Goal: Information Seeking & Learning: Learn about a topic

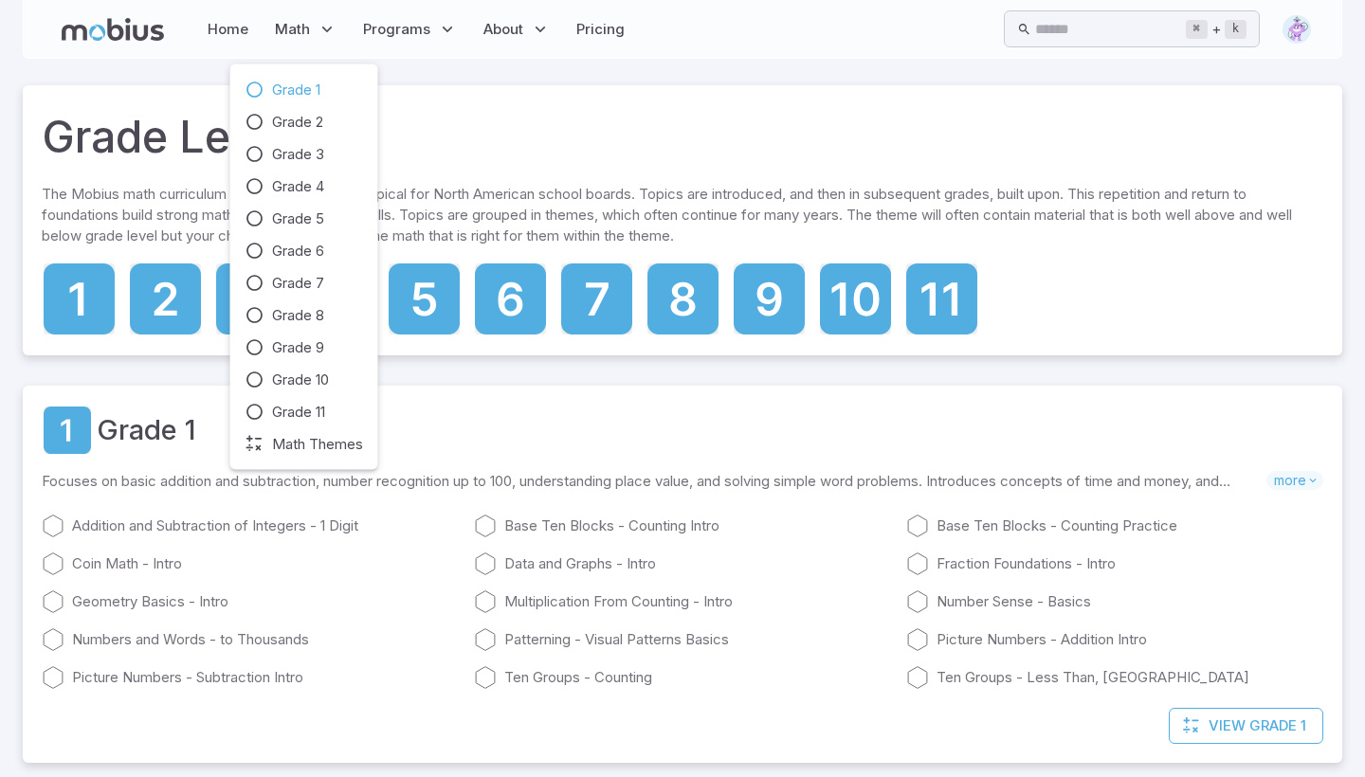
click at [282, 86] on span "Grade 1" at bounding box center [296, 90] width 48 height 21
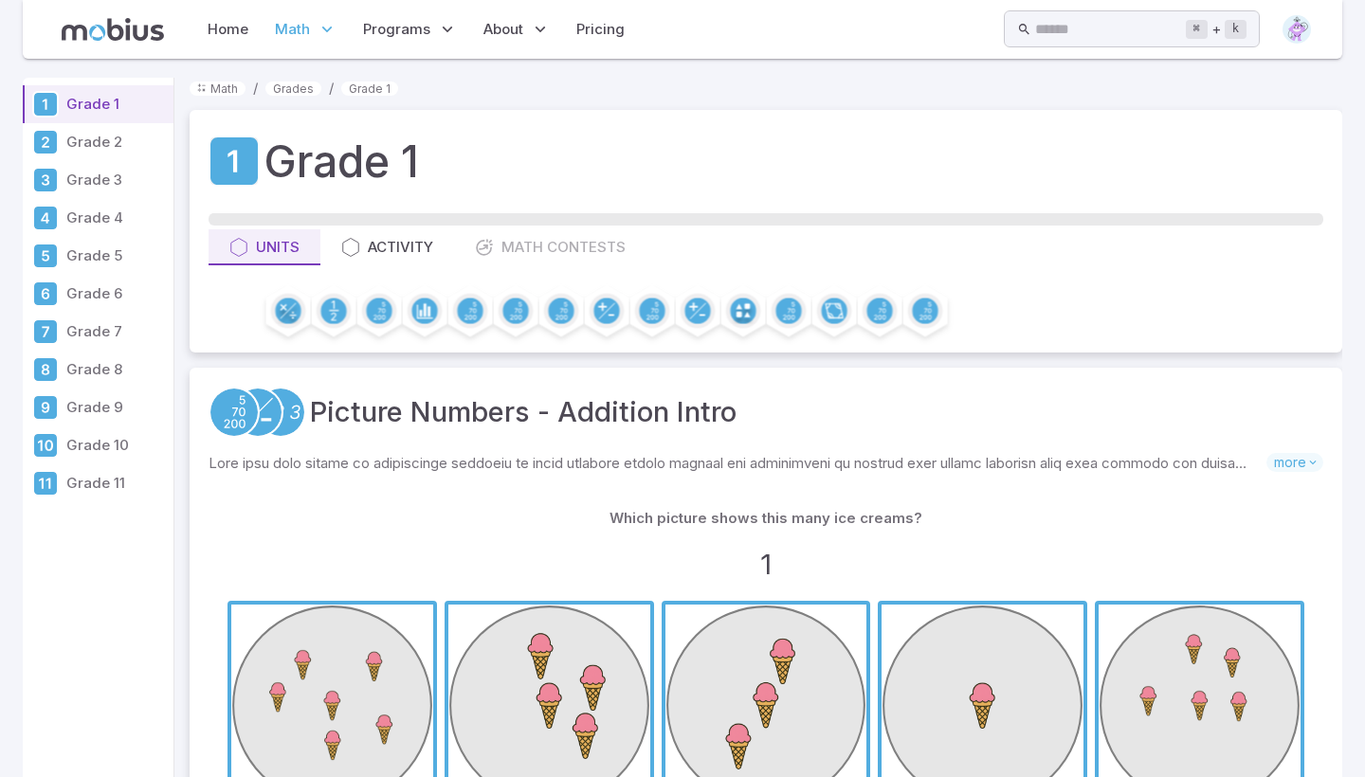
scroll to position [38, 0]
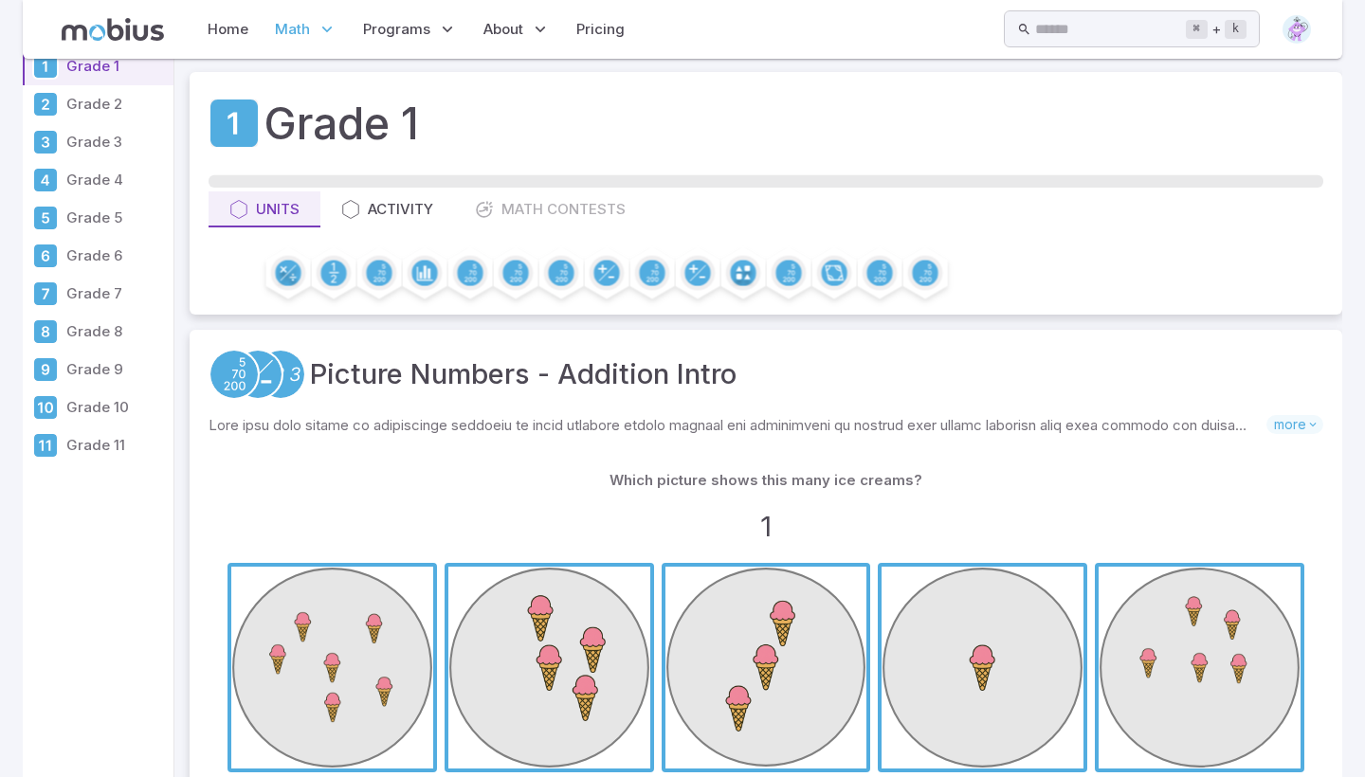
click at [963, 646] on span "button" at bounding box center [983, 668] width 202 height 202
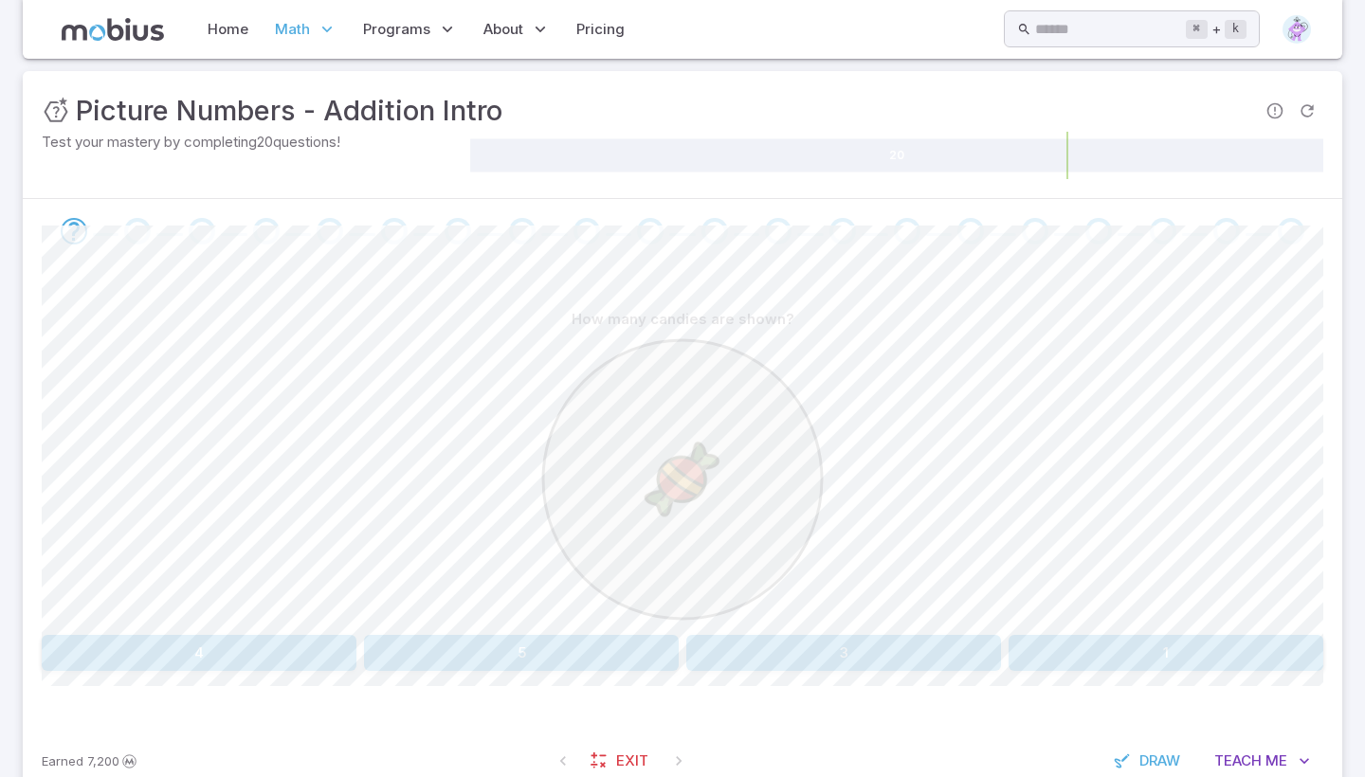
scroll to position [259, 0]
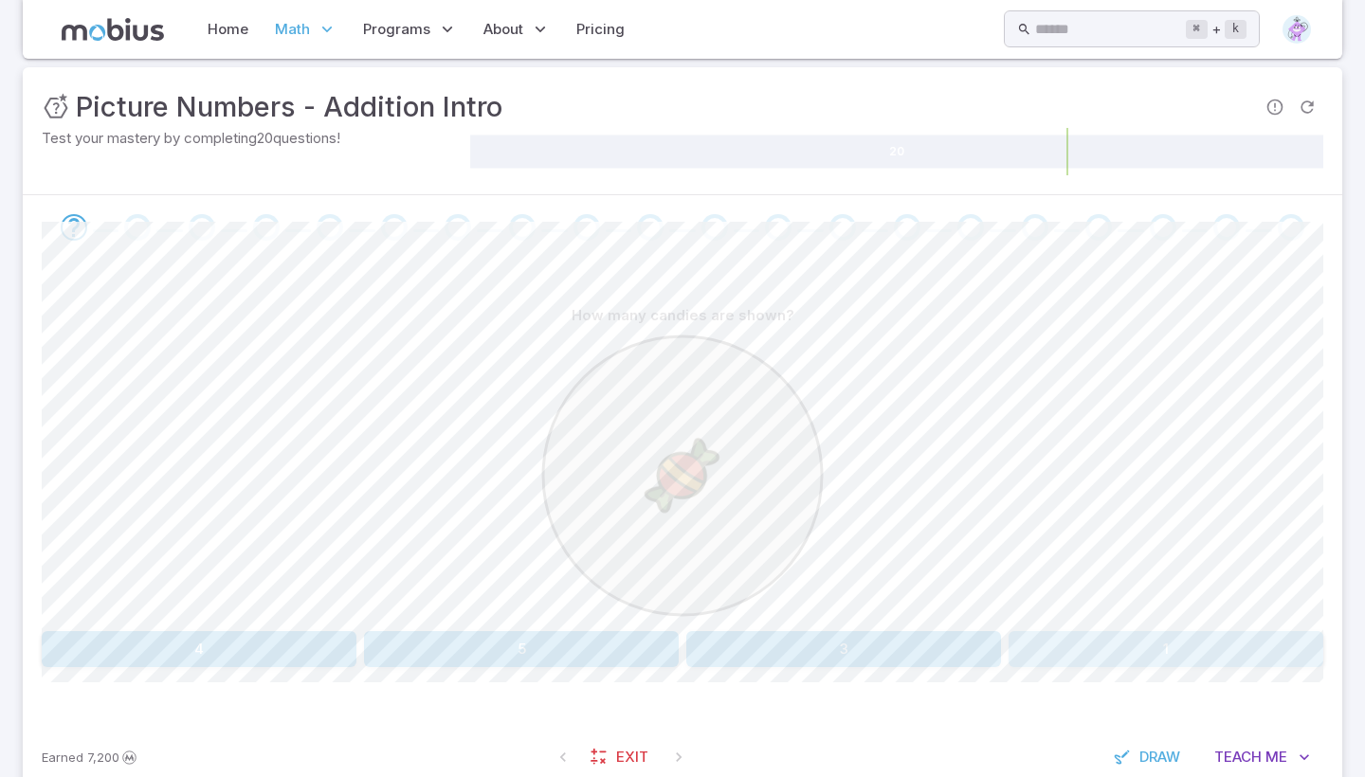
click at [1109, 645] on button "1" at bounding box center [1166, 649] width 315 height 36
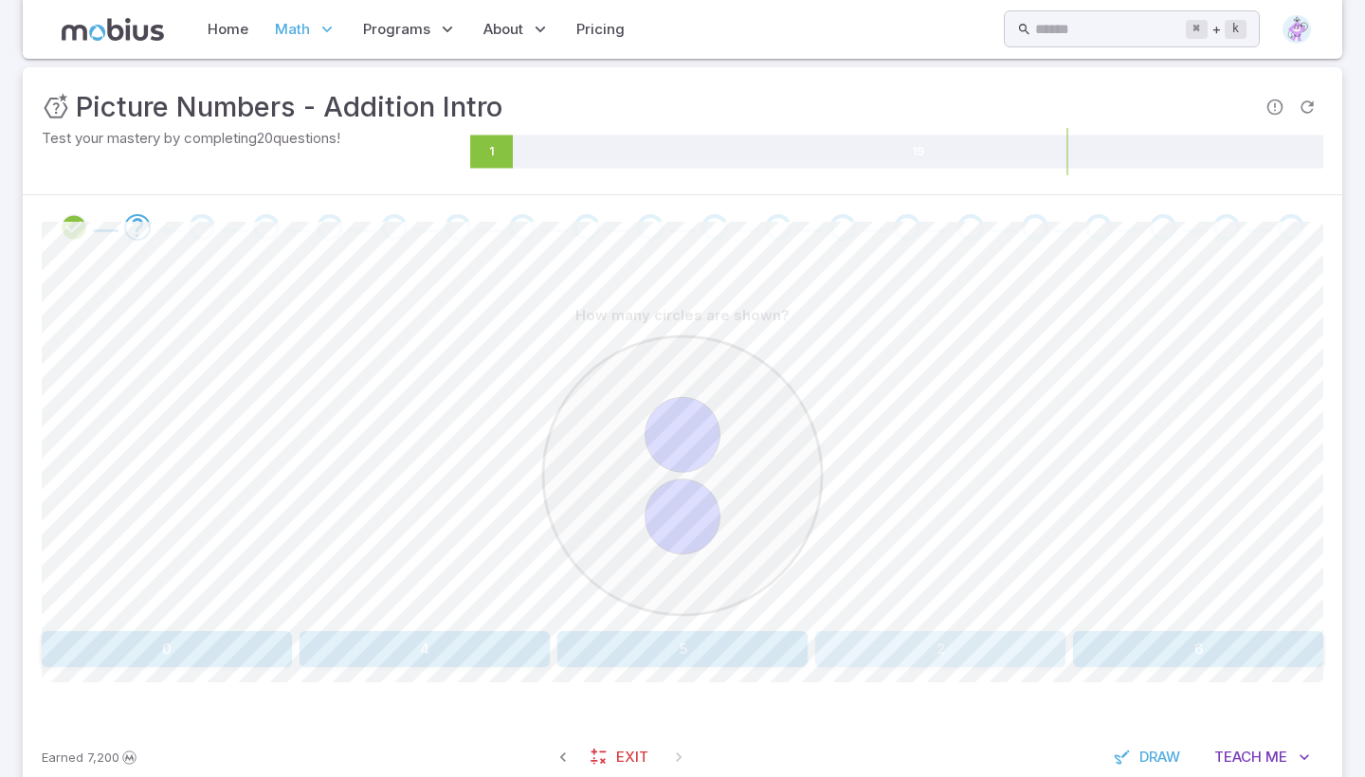
click at [976, 637] on button "2" at bounding box center [940, 649] width 250 height 36
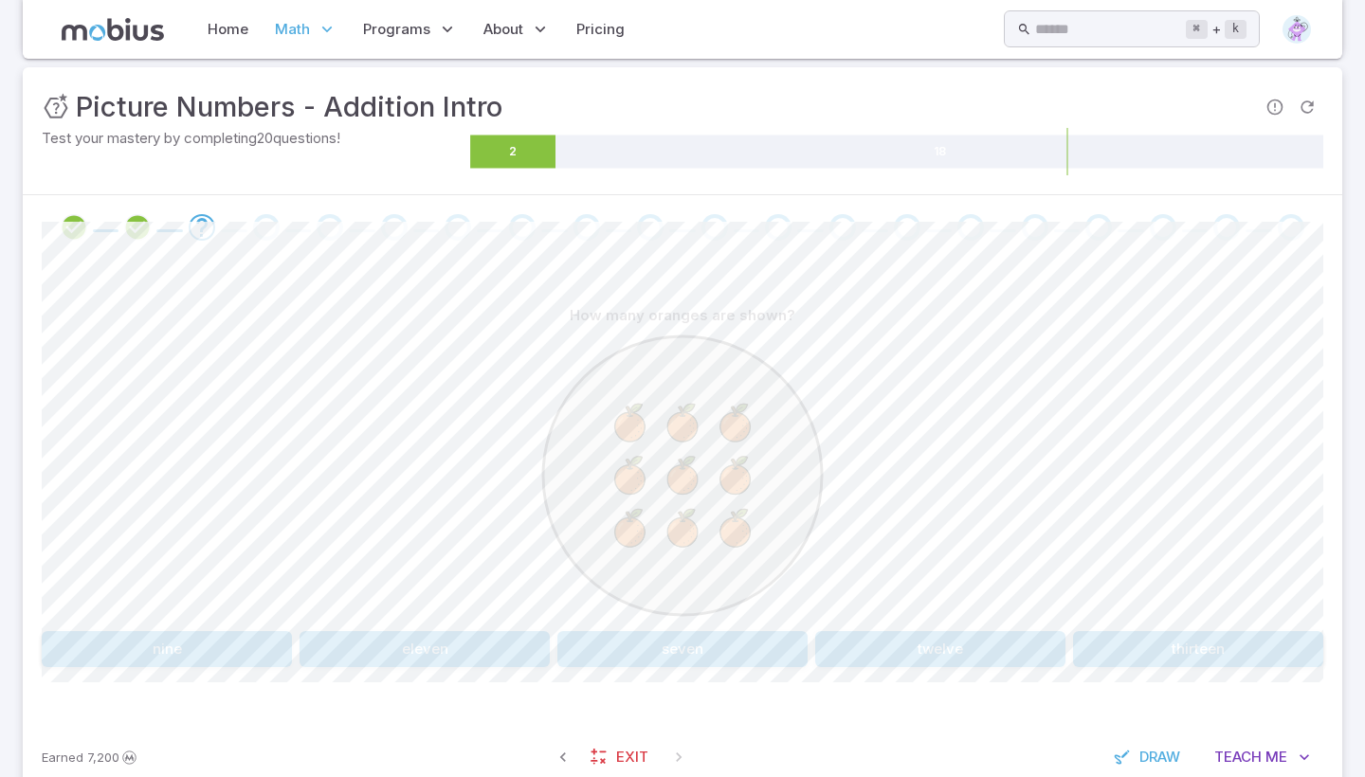
click at [155, 649] on button "nine" at bounding box center [167, 649] width 250 height 36
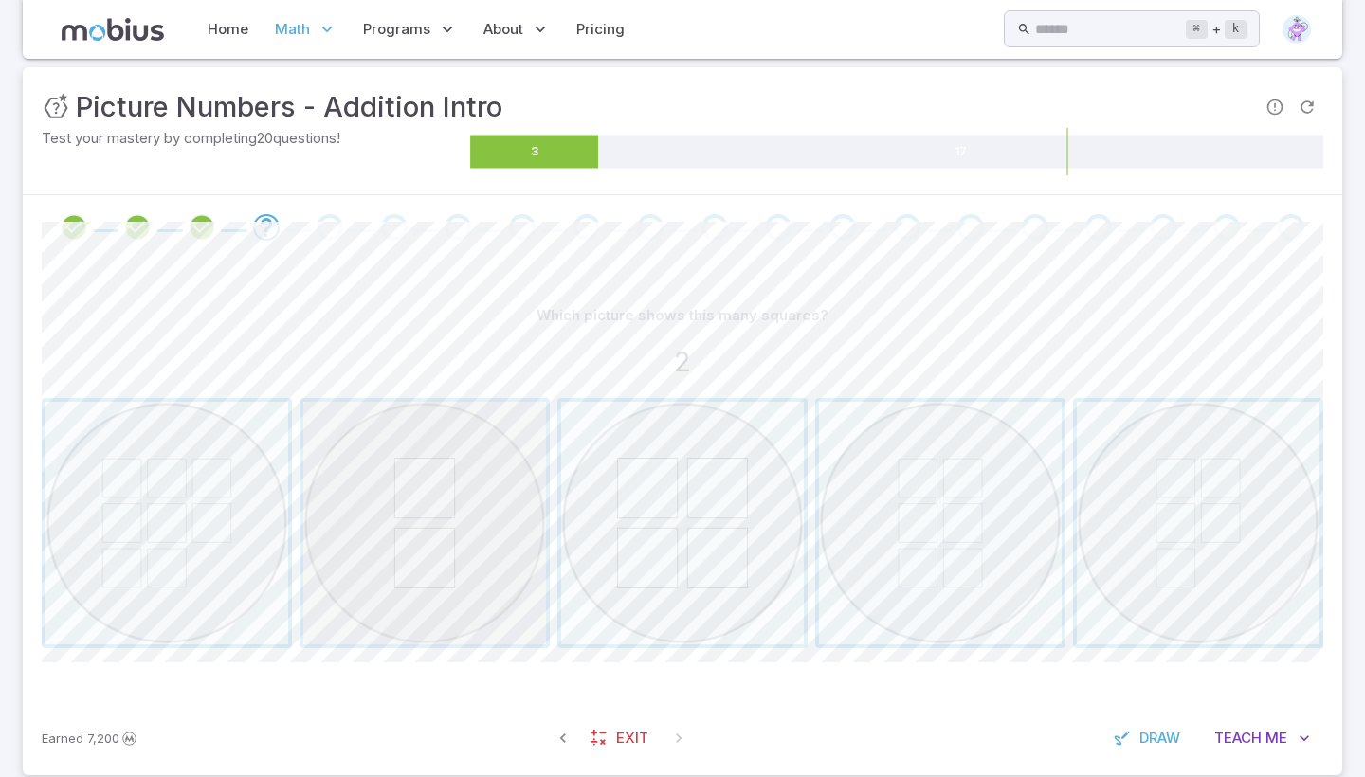
click at [456, 464] on span "button" at bounding box center [424, 523] width 243 height 243
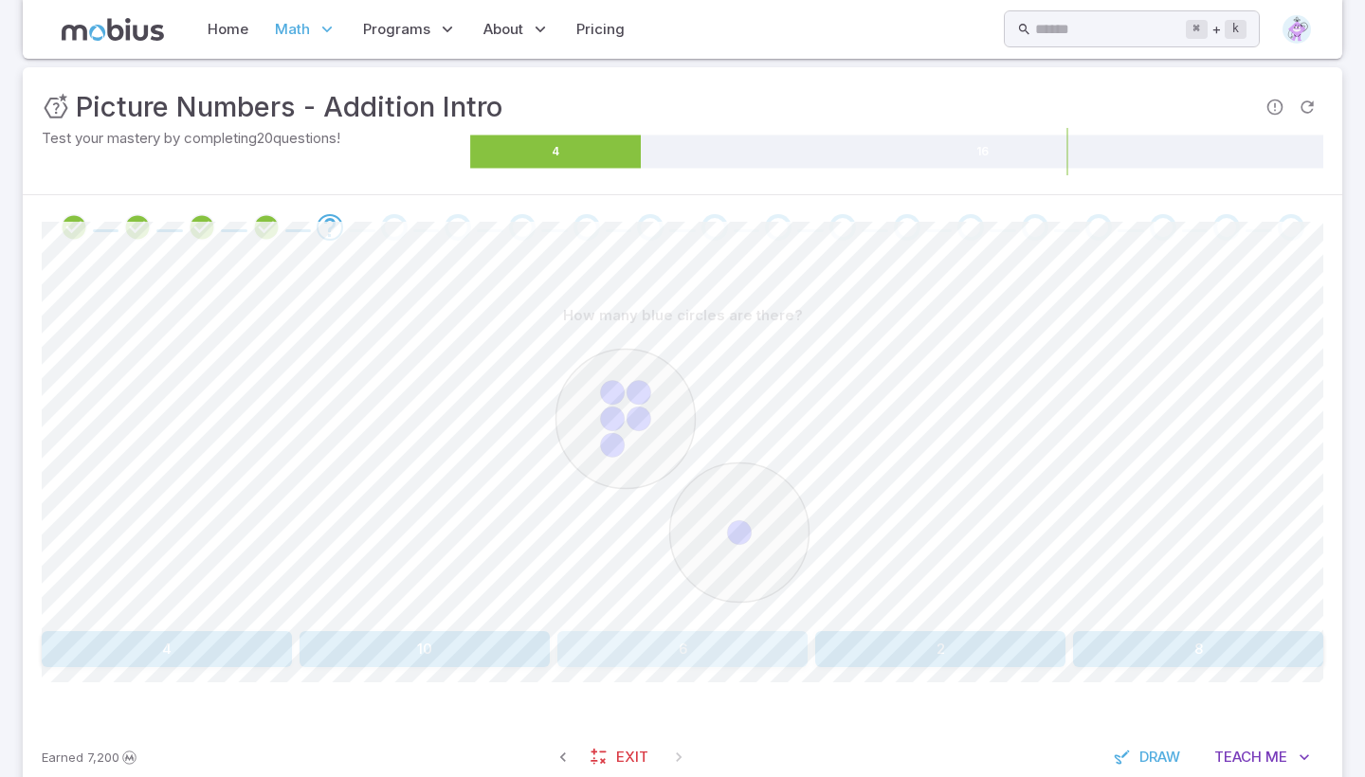
click at [643, 638] on button "6" at bounding box center [682, 649] width 250 height 36
click at [229, 639] on button "six" at bounding box center [146, 649] width 208 height 36
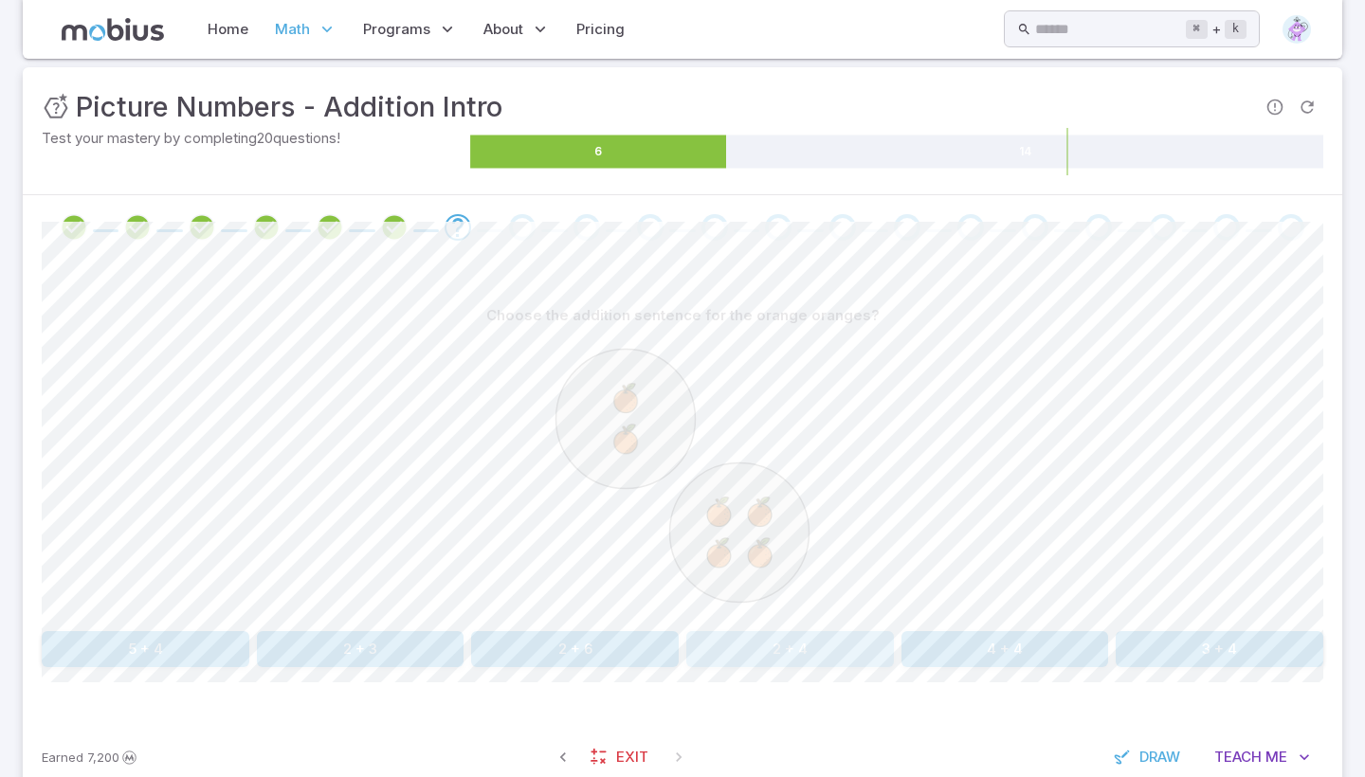
click at [750, 641] on button "2 + 4" at bounding box center [790, 649] width 208 height 36
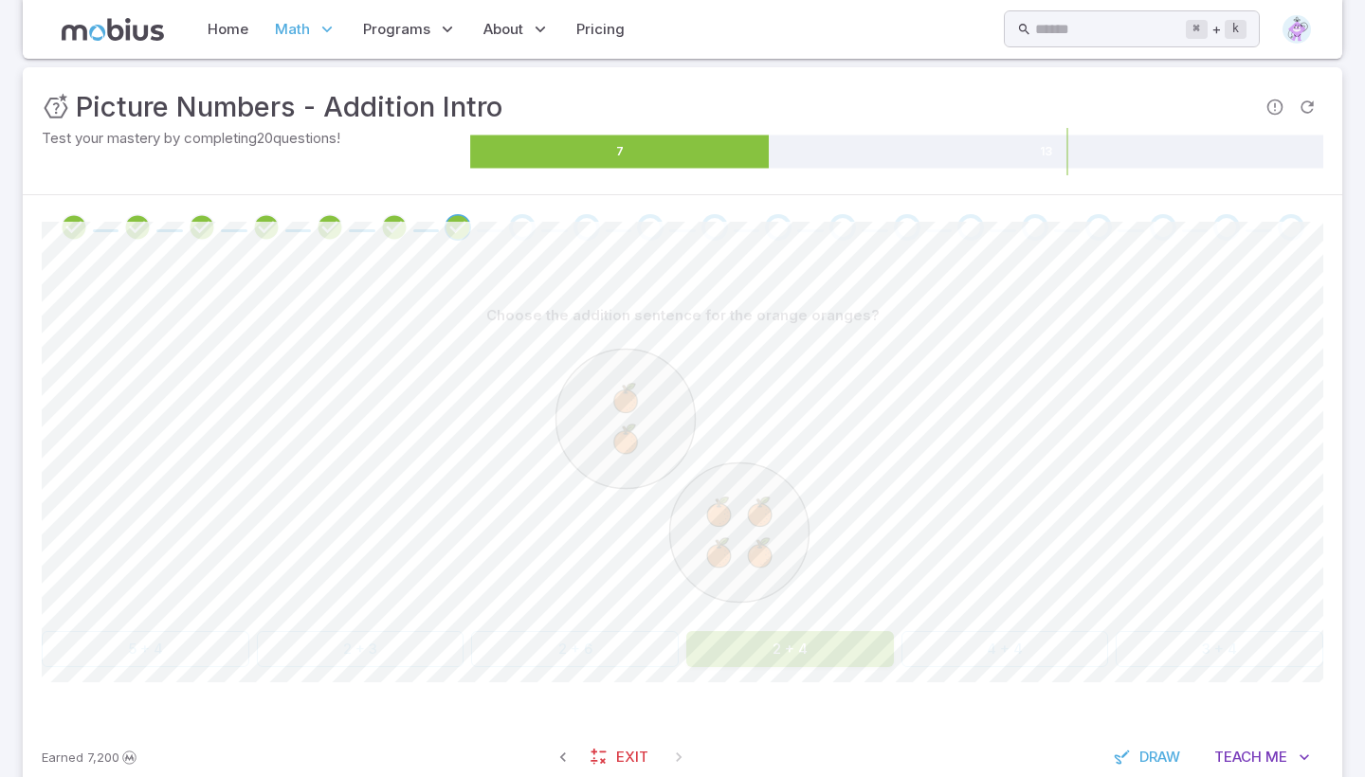
scroll to position [246, 0]
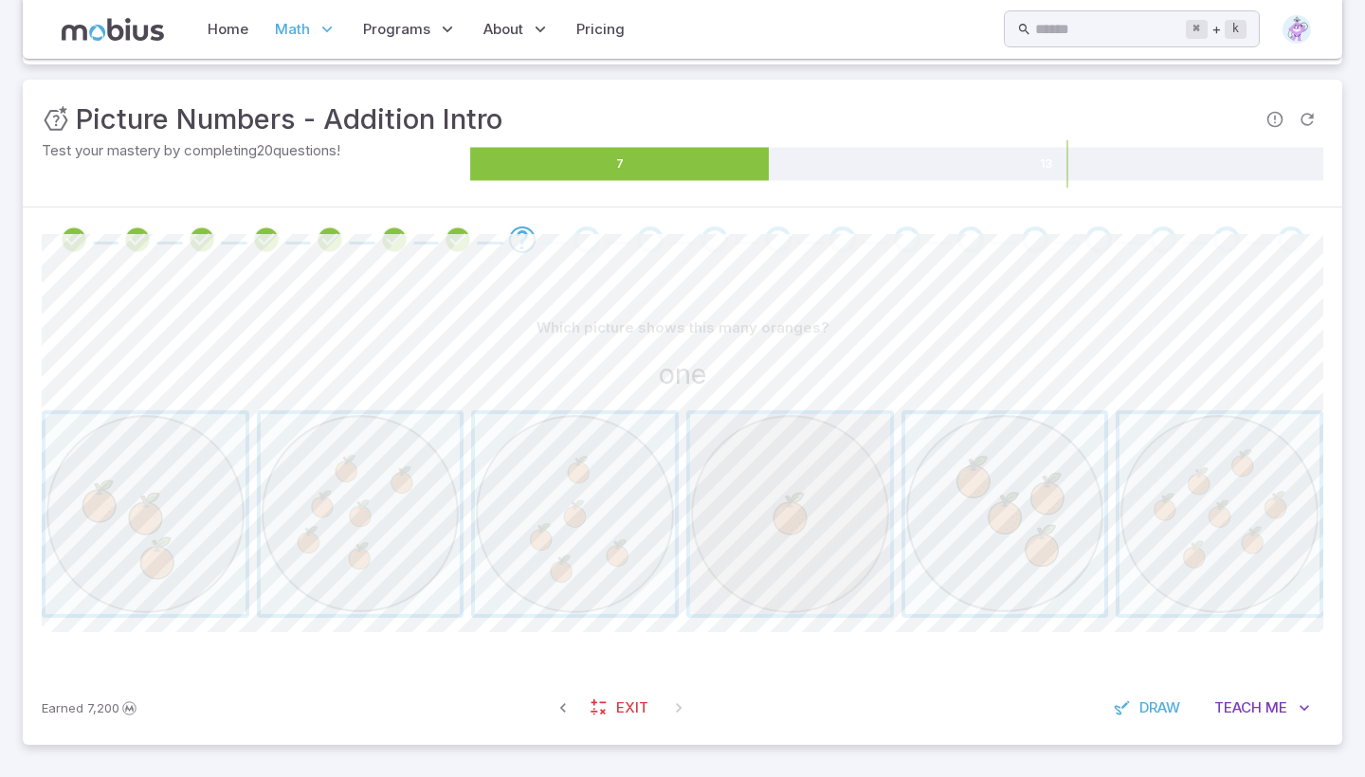
click at [758, 565] on span "button" at bounding box center [790, 514] width 200 height 200
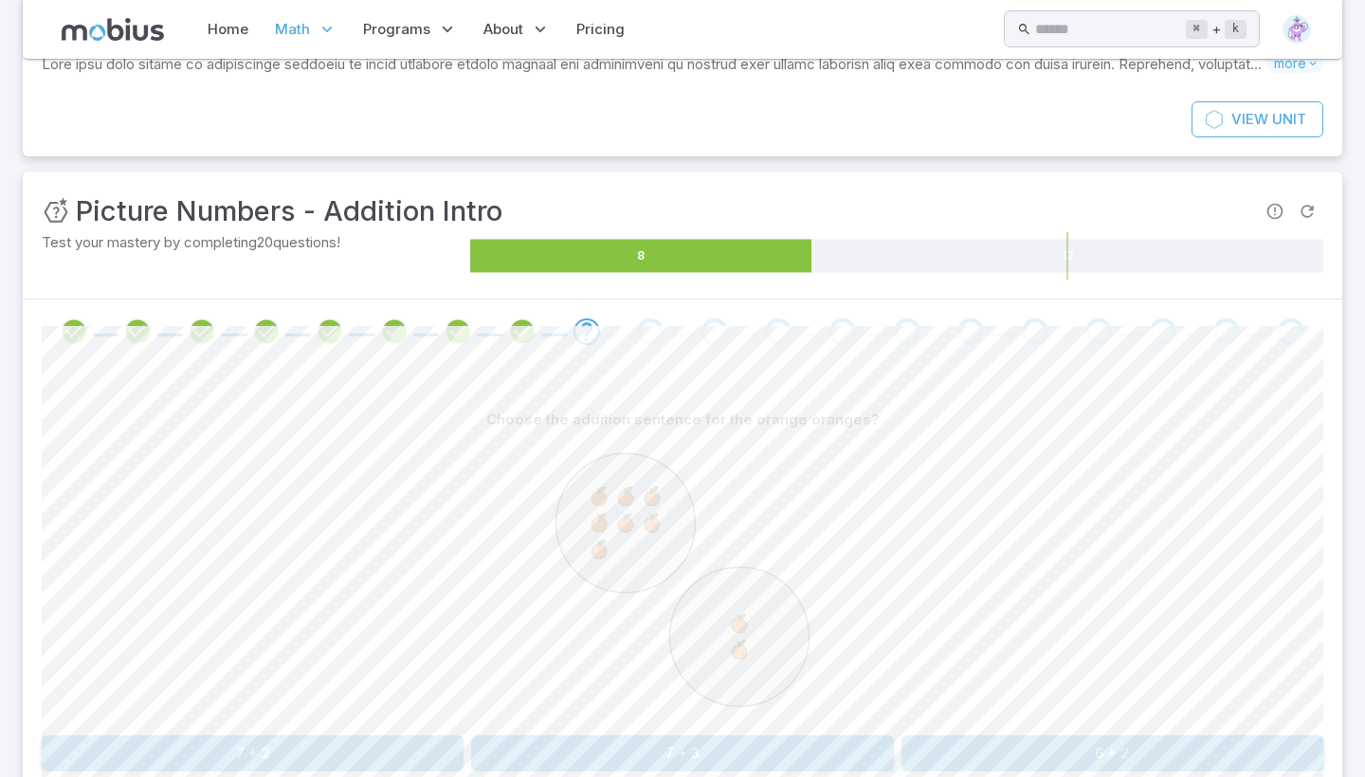
scroll to position [154, 0]
click at [376, 742] on button "7 + 2" at bounding box center [253, 755] width 422 height 36
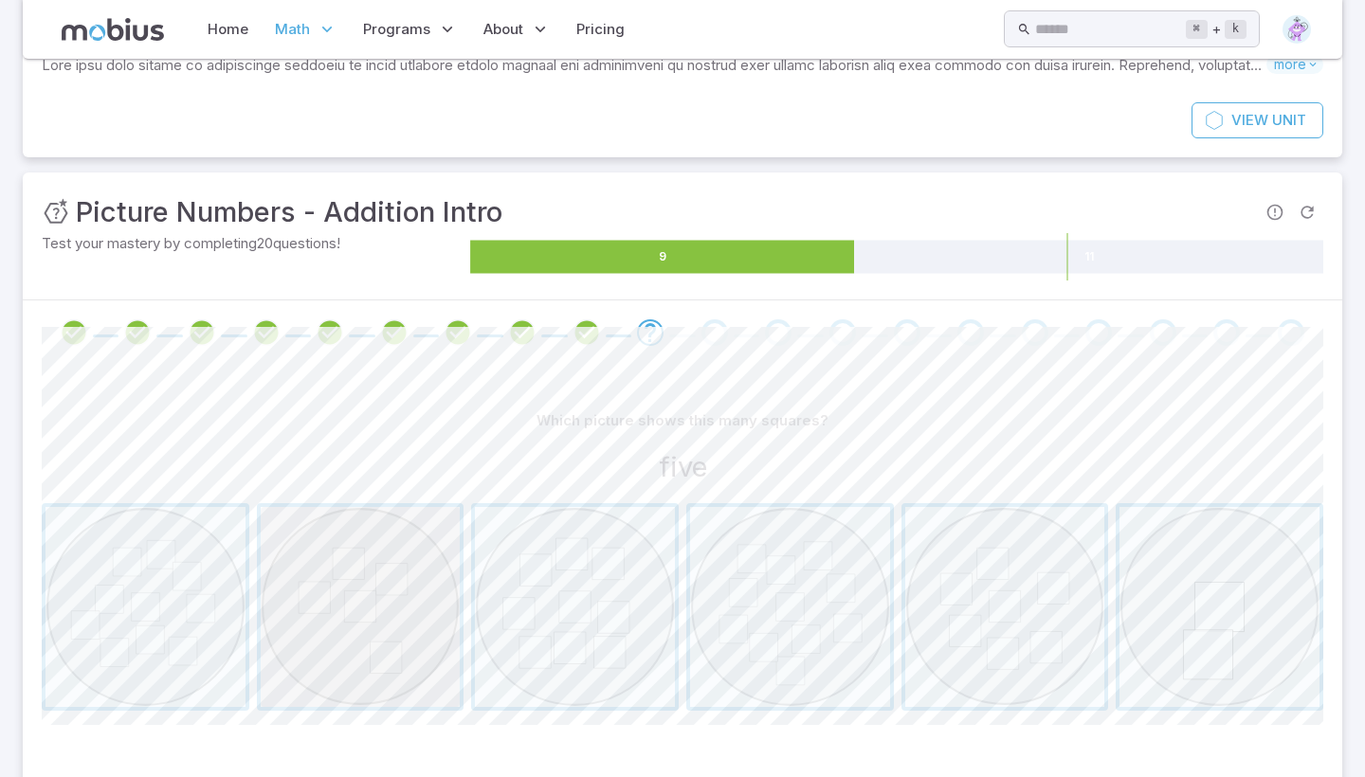
click at [324, 556] on span "button" at bounding box center [361, 607] width 200 height 200
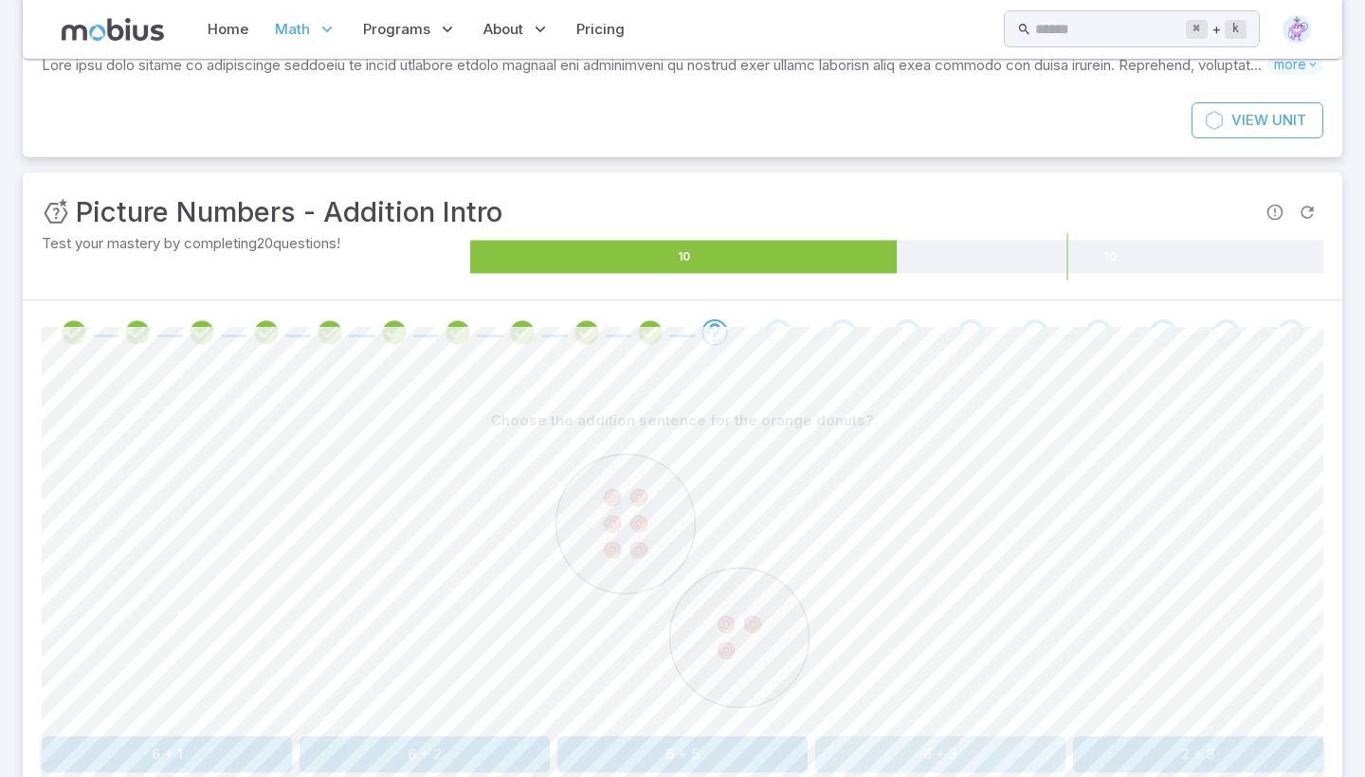
click at [865, 741] on button "6 + 3" at bounding box center [940, 755] width 250 height 36
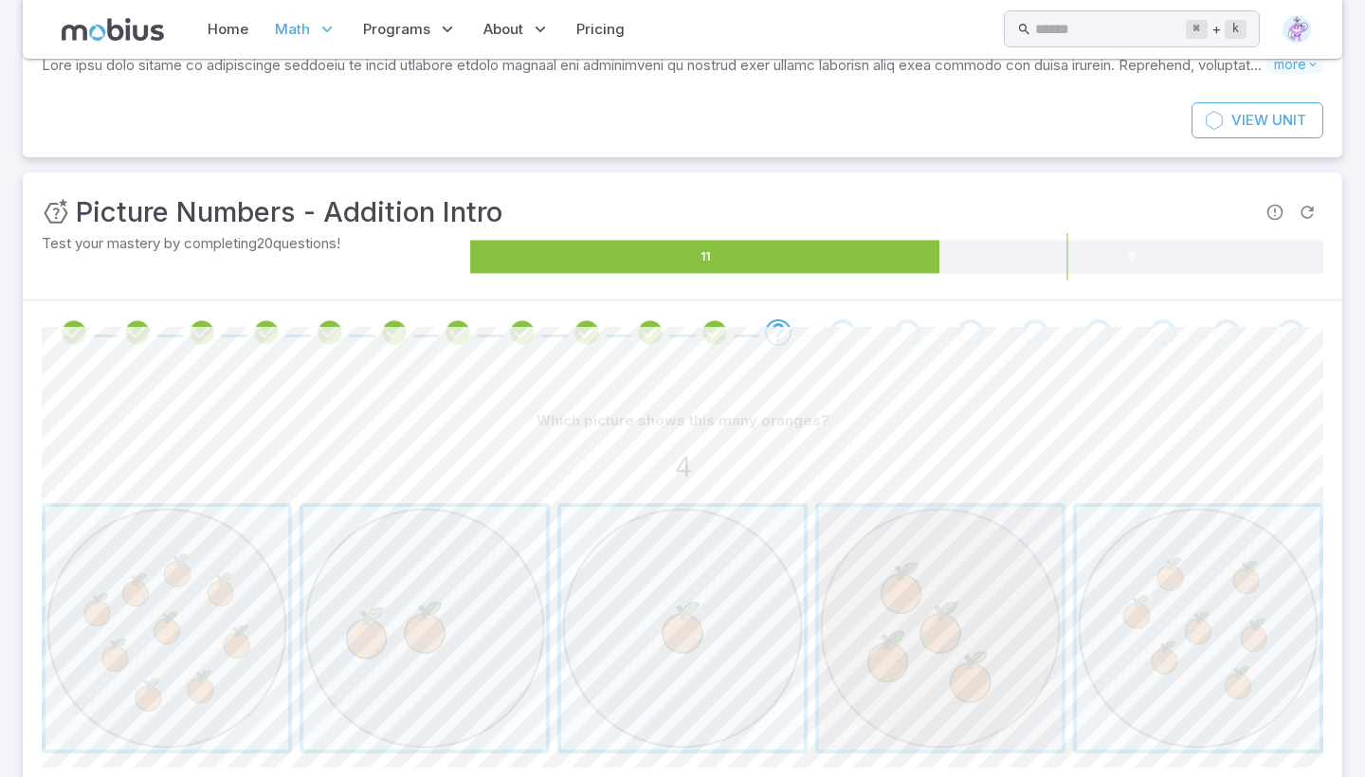
drag, startPoint x: 864, startPoint y: 647, endPoint x: 843, endPoint y: 697, distance: 53.5
click at [843, 697] on span "button" at bounding box center [940, 628] width 243 height 243
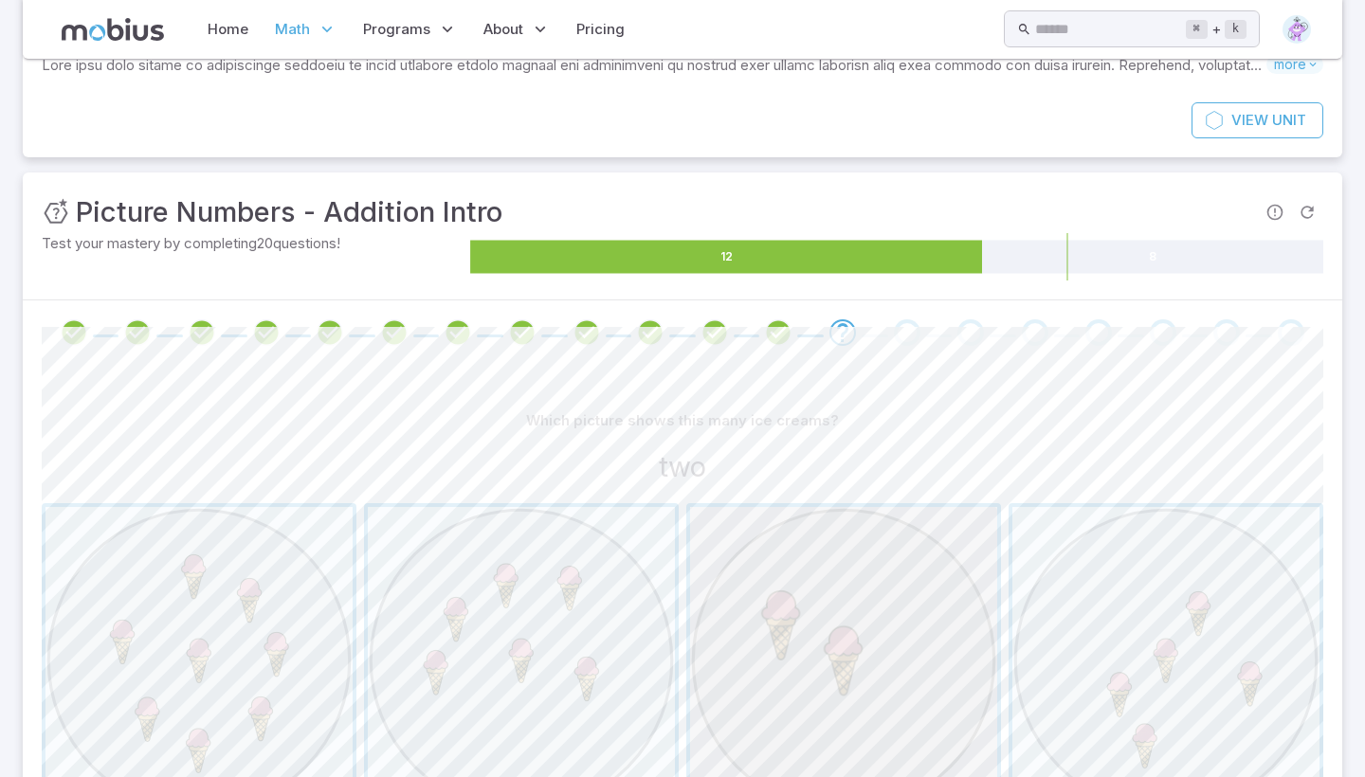
click at [846, 677] on span "button" at bounding box center [843, 660] width 307 height 307
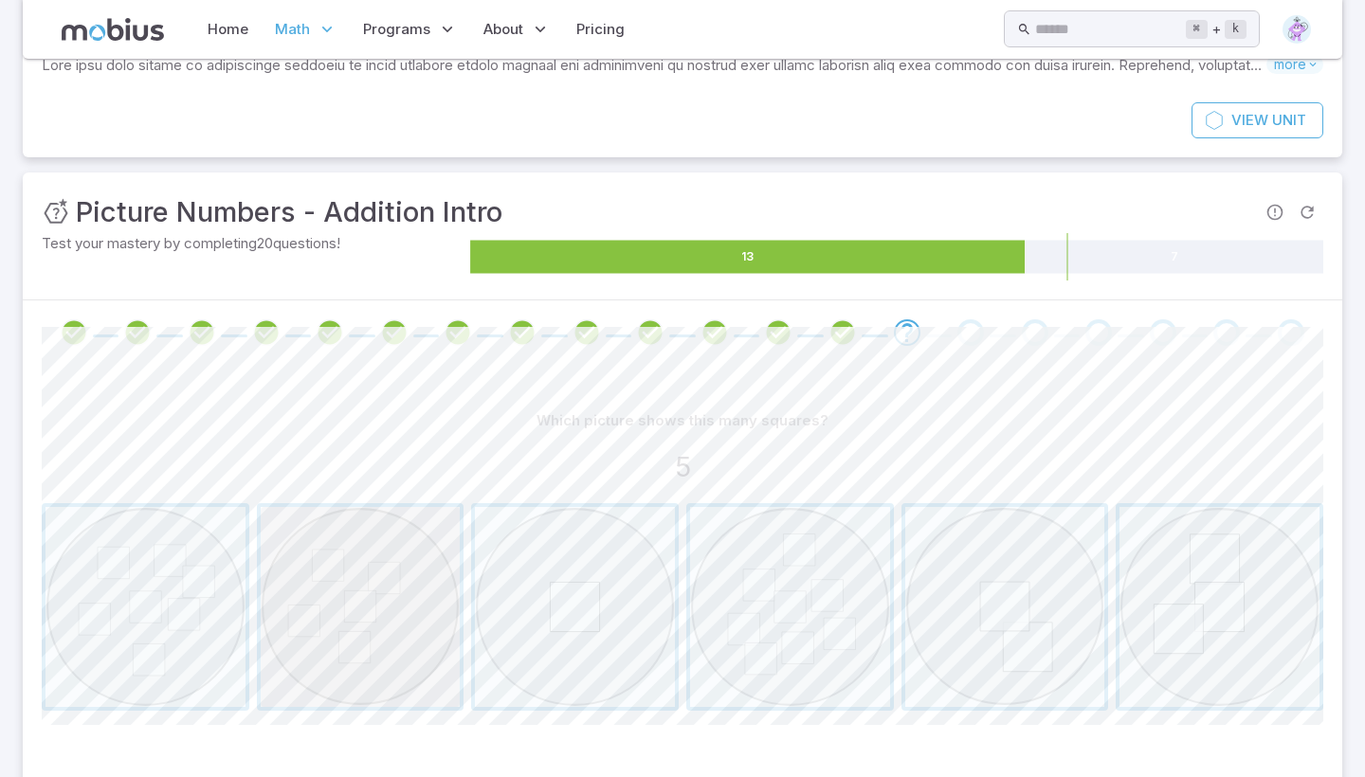
click at [298, 583] on span "button" at bounding box center [361, 607] width 200 height 200
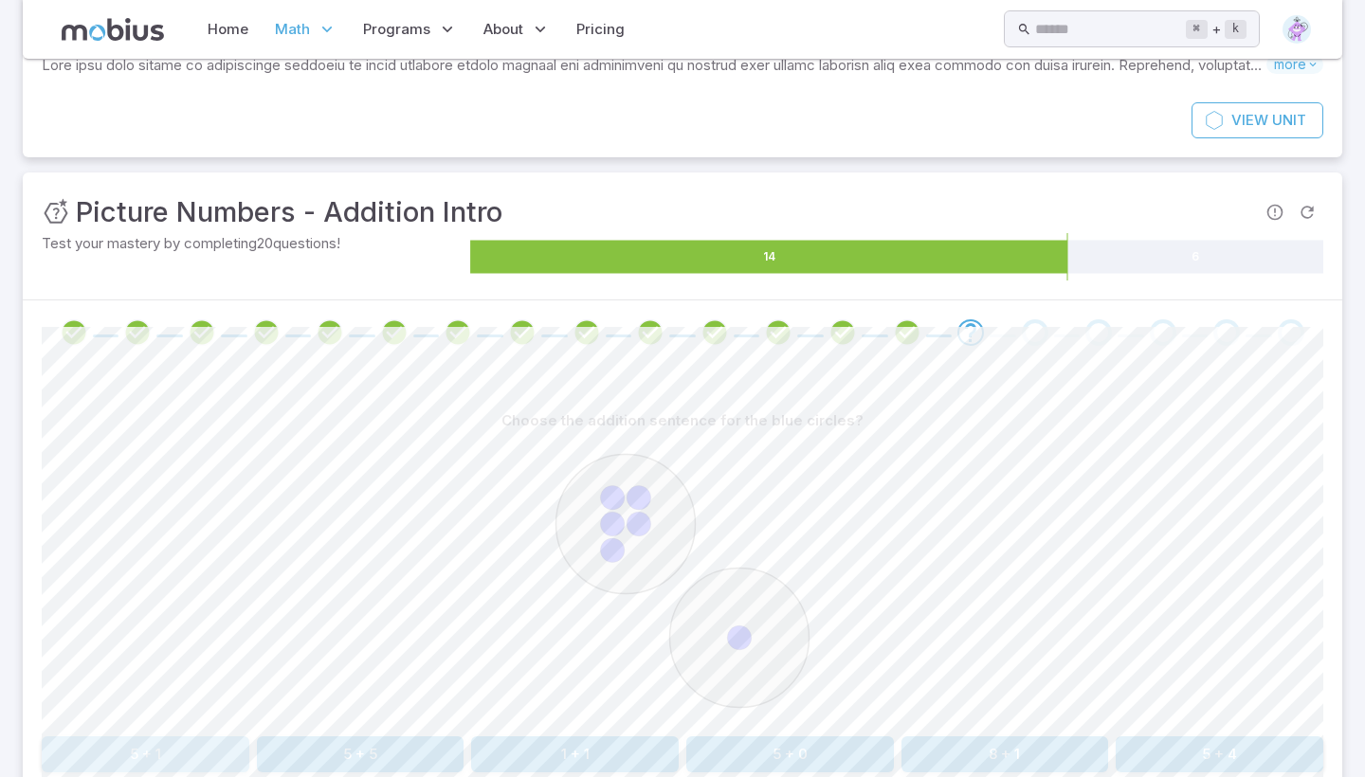
click at [141, 748] on button "5 + 1" at bounding box center [146, 755] width 208 height 36
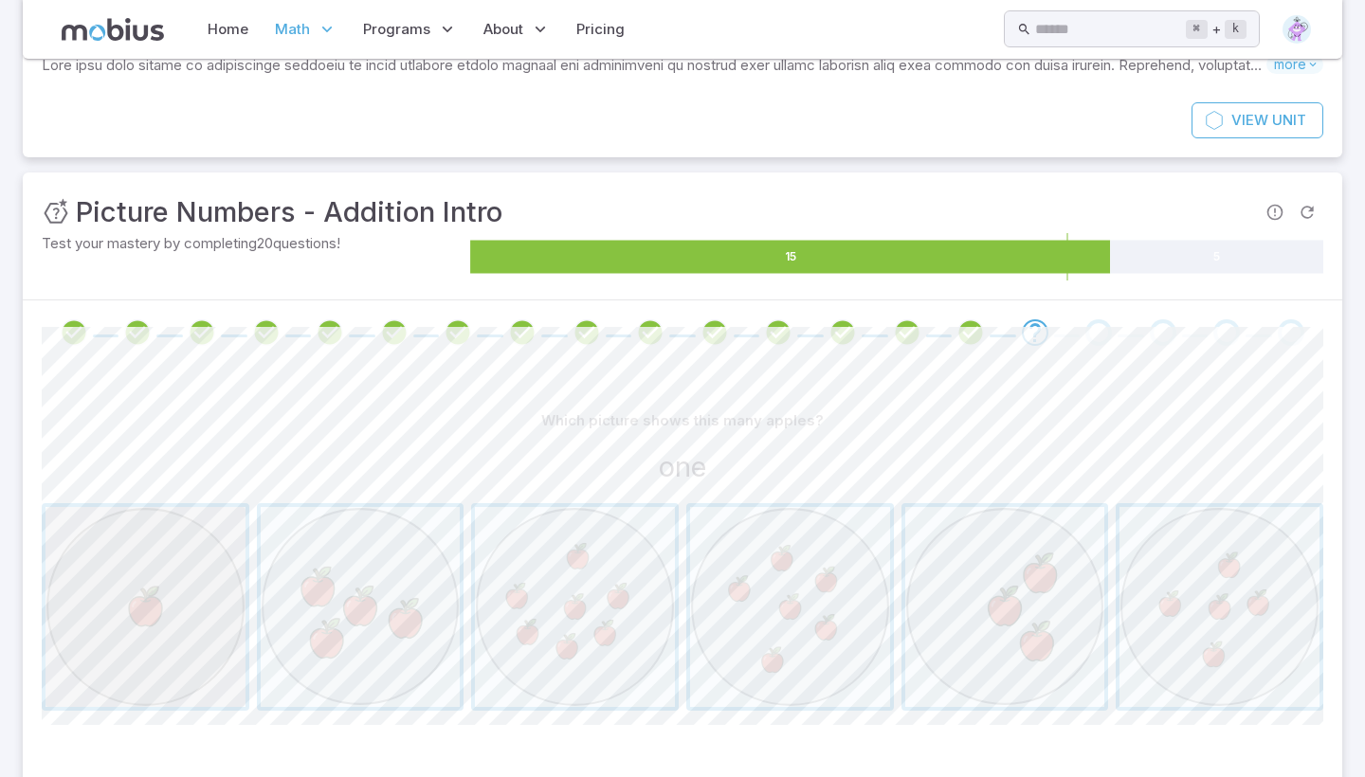
click at [159, 636] on span "button" at bounding box center [146, 607] width 200 height 200
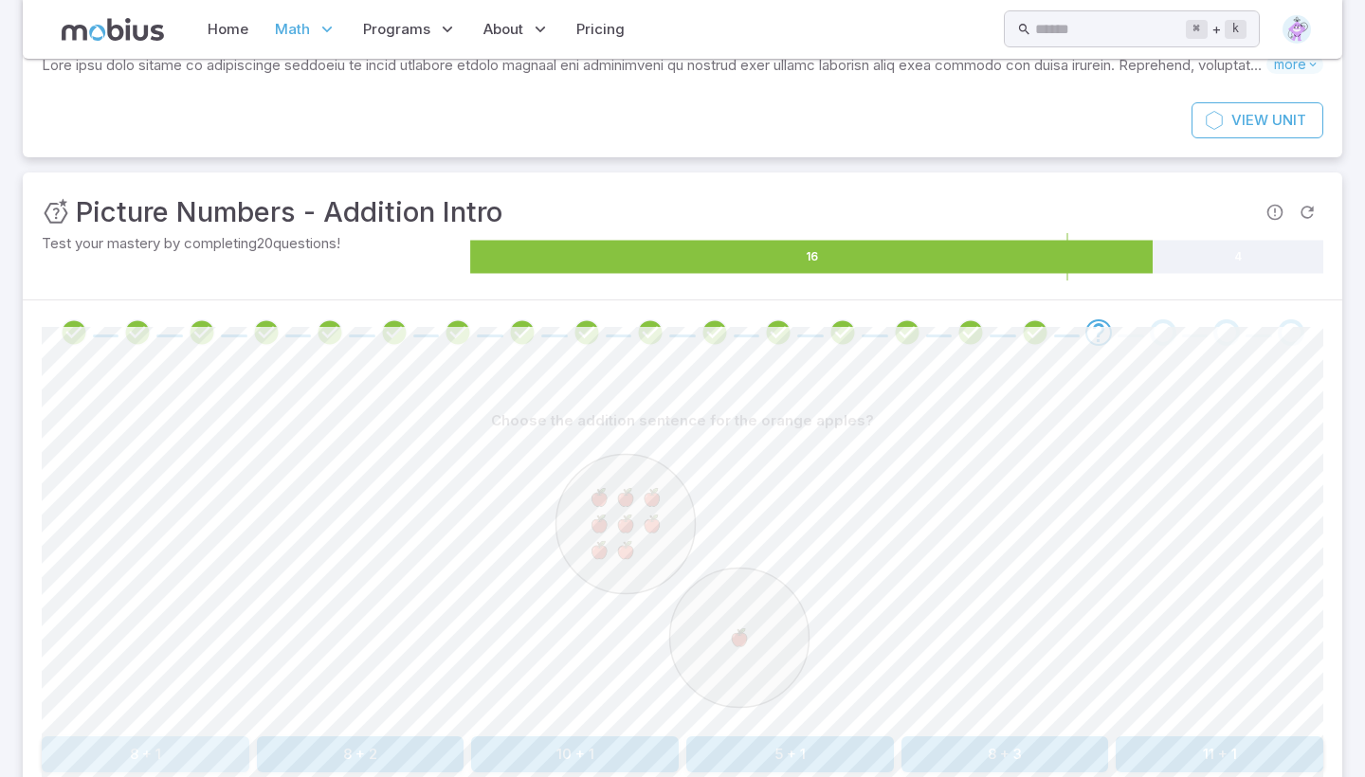
click at [140, 744] on button "8 + 1" at bounding box center [146, 755] width 208 height 36
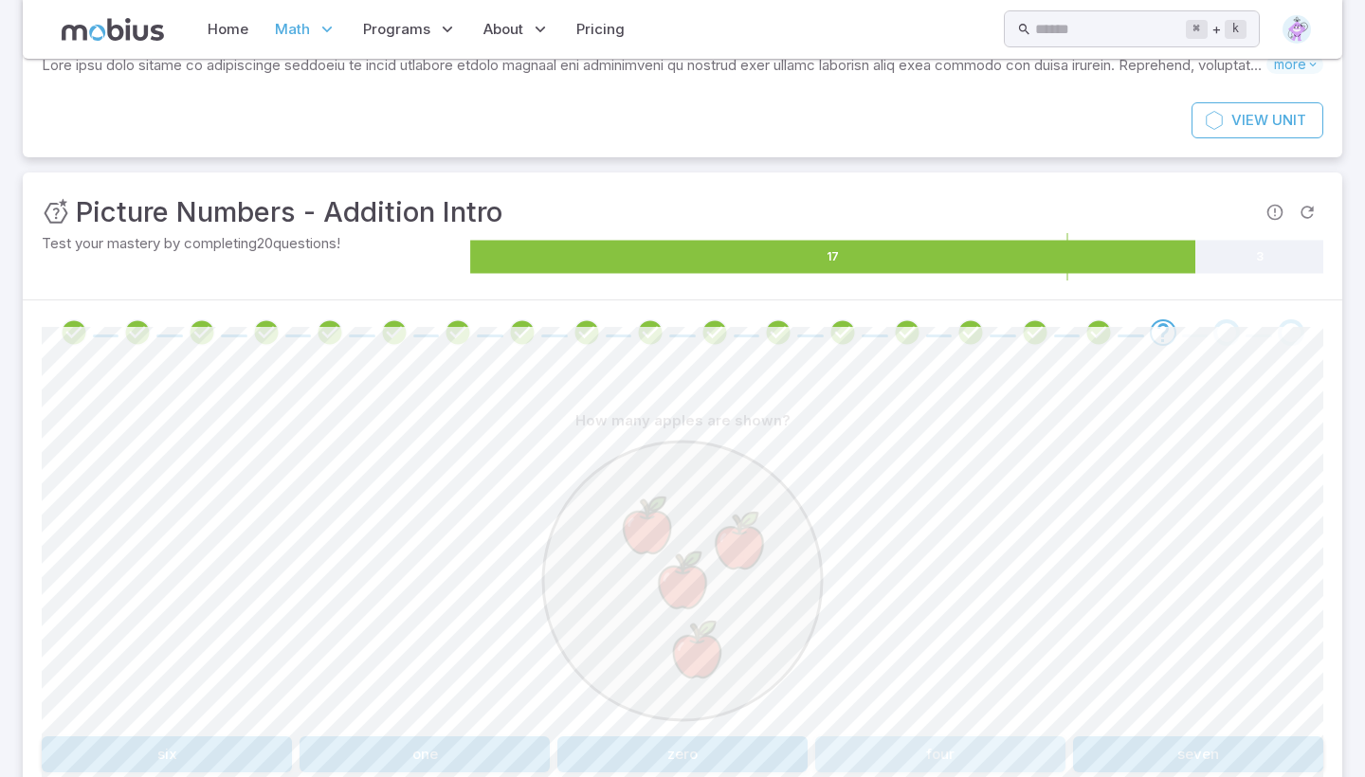
click at [850, 746] on button "four" at bounding box center [940, 755] width 250 height 36
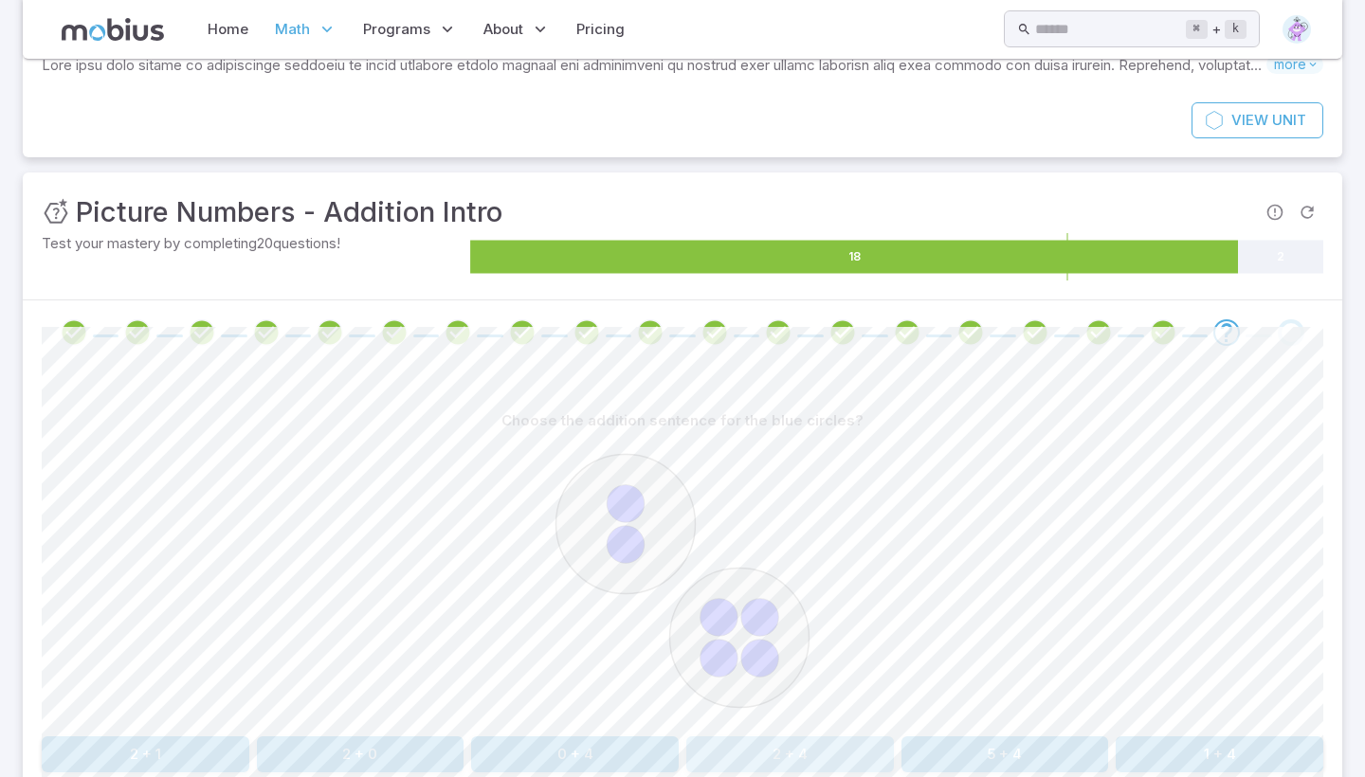
click at [849, 747] on button "2 + 4" at bounding box center [790, 755] width 208 height 36
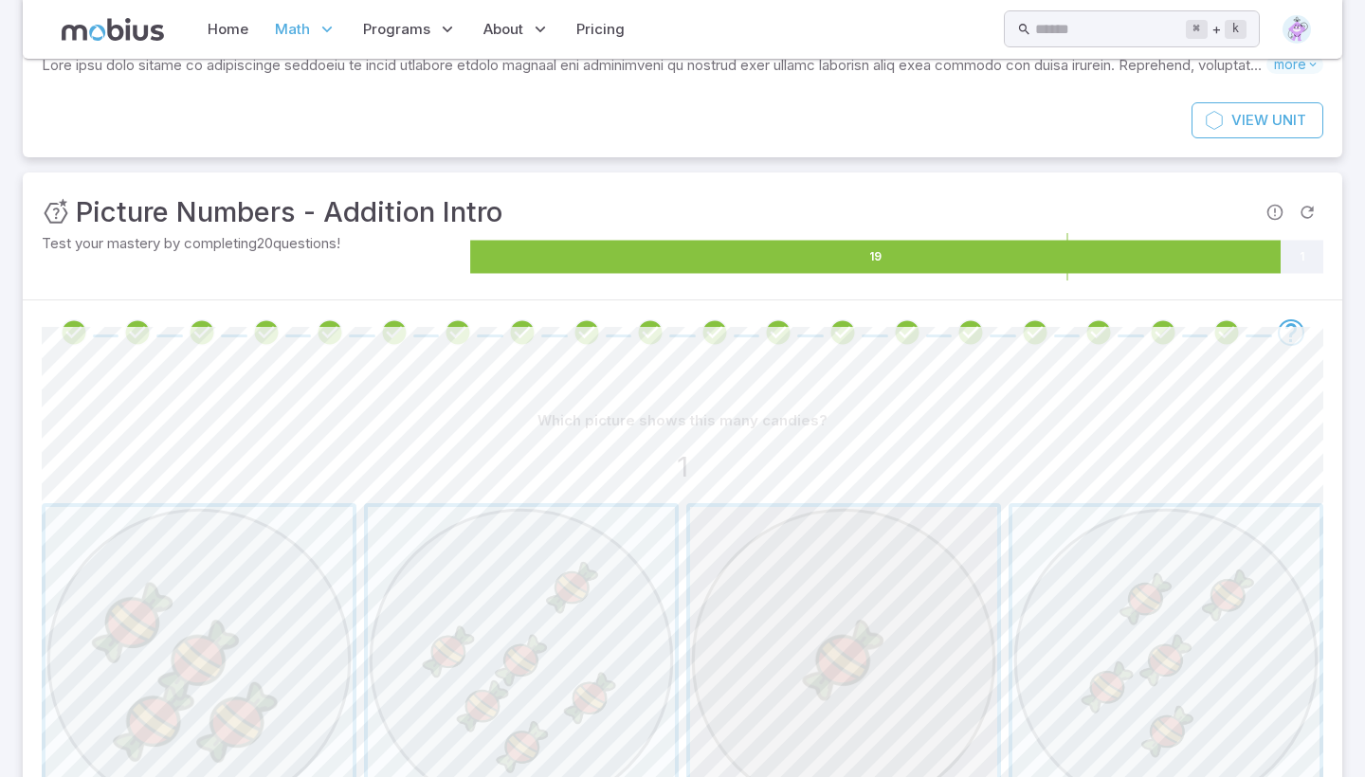
click at [849, 746] on span "button" at bounding box center [843, 660] width 307 height 307
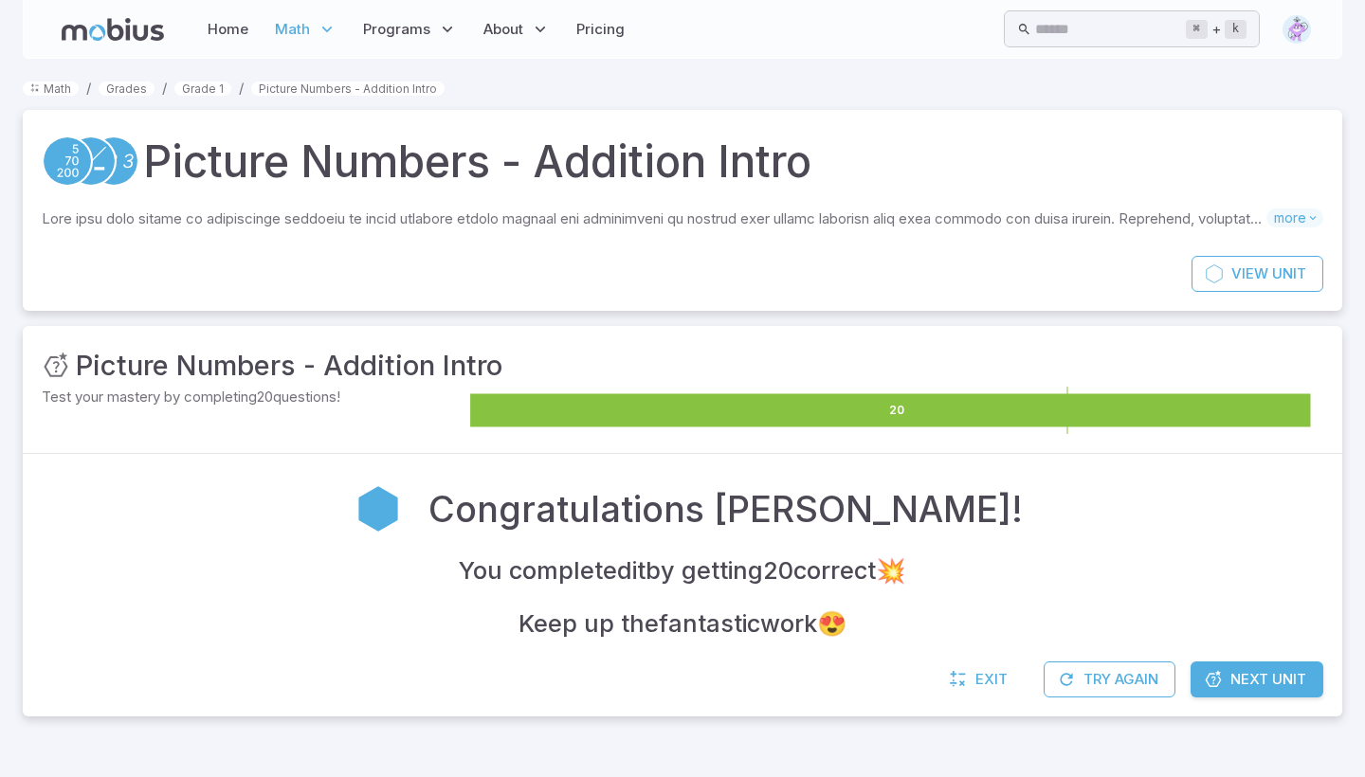
scroll to position [0, 0]
click at [1252, 669] on span "Next Unit" at bounding box center [1268, 679] width 76 height 21
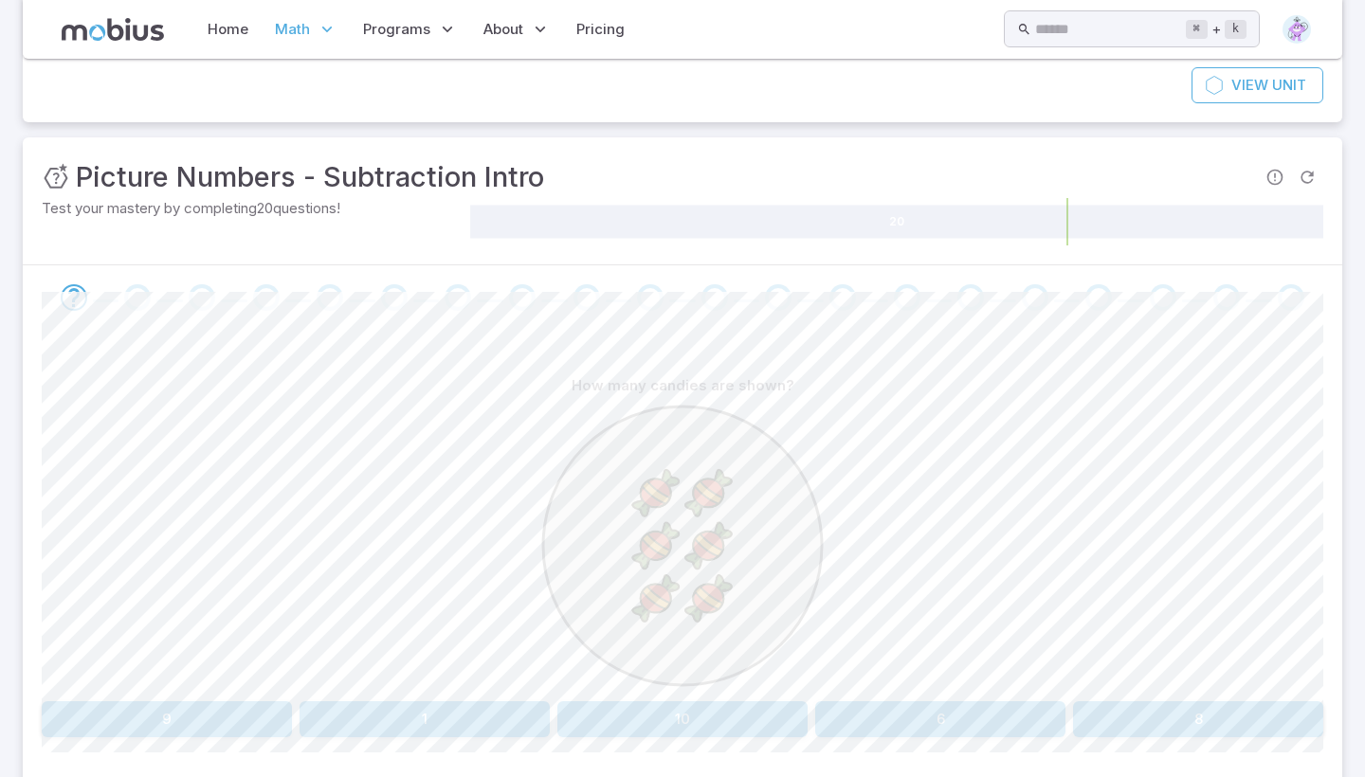
scroll to position [191, 0]
click at [989, 710] on button "6" at bounding box center [940, 718] width 250 height 36
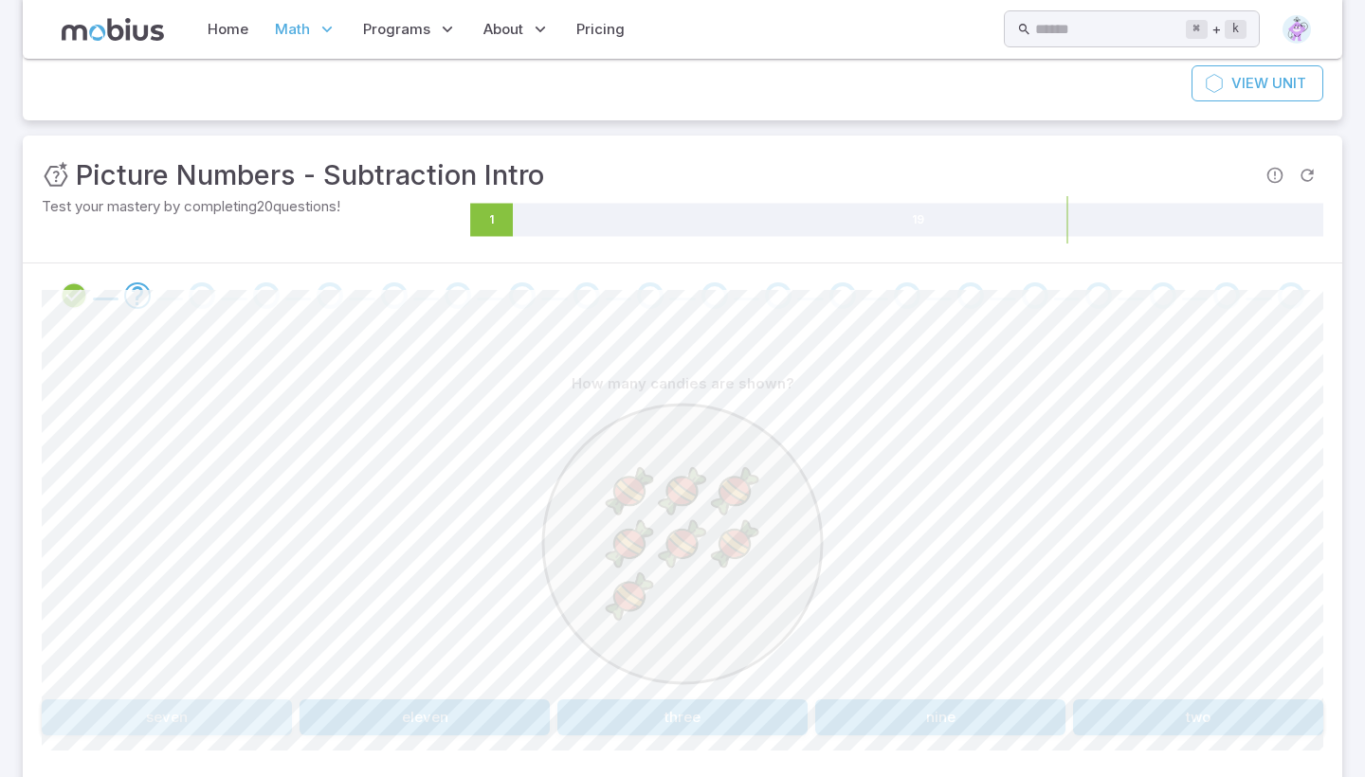
click at [166, 709] on button "seven" at bounding box center [167, 718] width 250 height 36
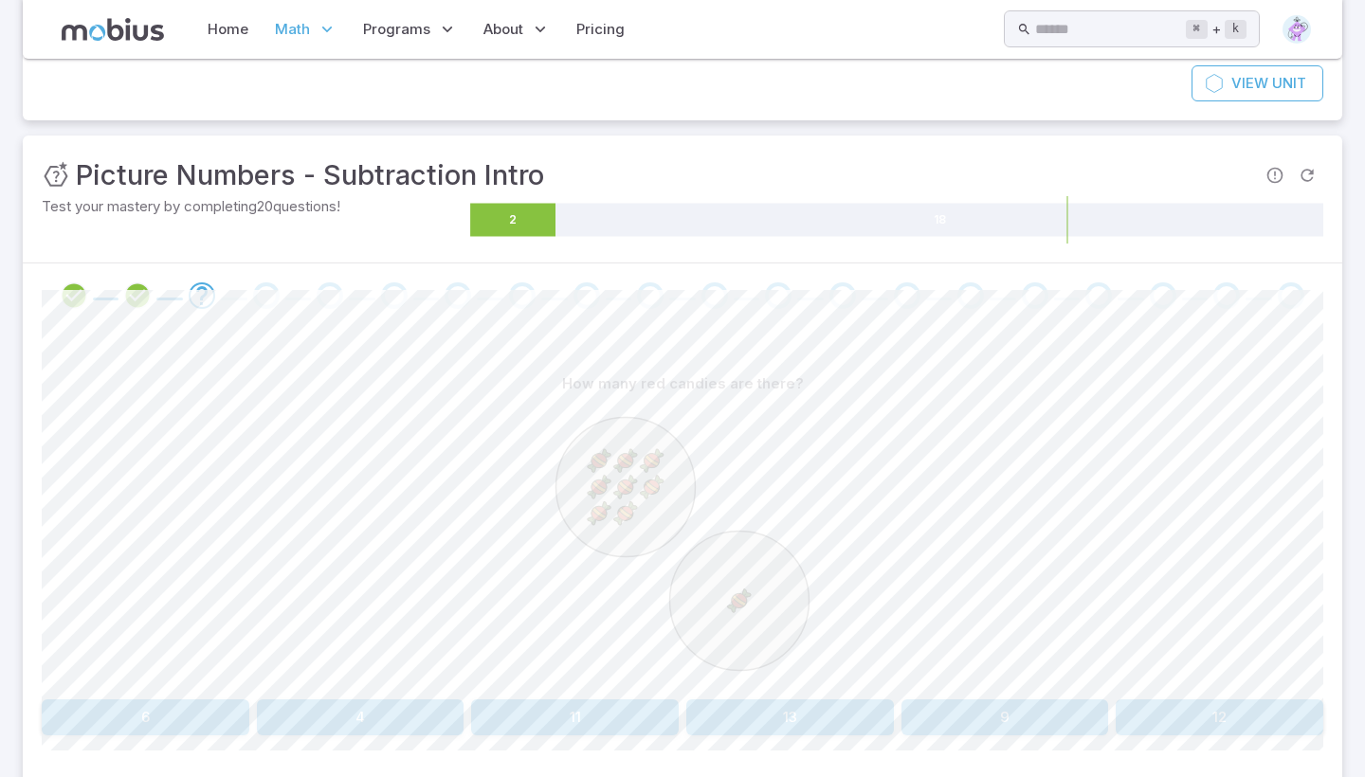
scroll to position [192, 0]
click at [951, 714] on button "9" at bounding box center [1005, 716] width 208 height 36
click at [391, 711] on button "six" at bounding box center [361, 716] width 208 height 36
click at [1000, 694] on div "How many white squares are left? 4 3 1" at bounding box center [683, 549] width 1282 height 370
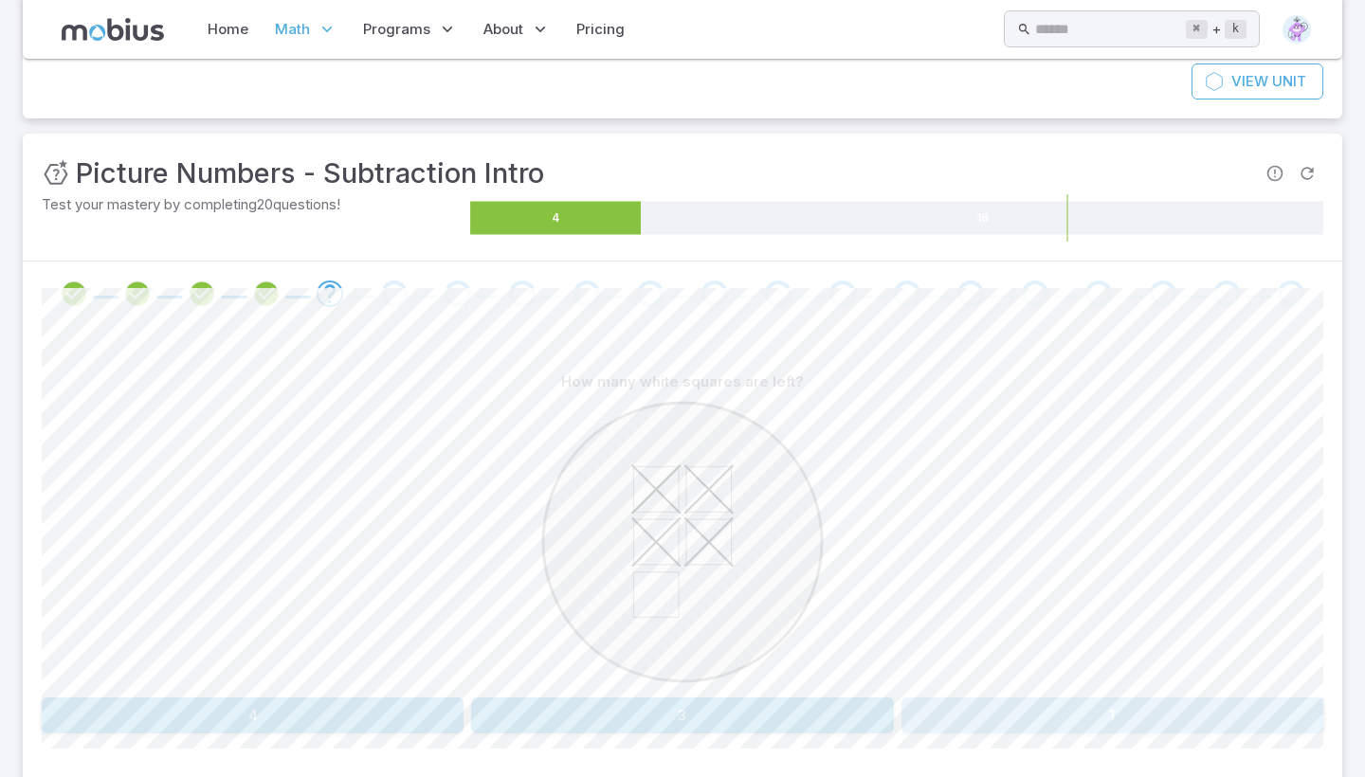
click at [999, 698] on button "1" at bounding box center [1112, 716] width 422 height 36
click at [436, 708] on button "4 + 2" at bounding box center [425, 716] width 250 height 36
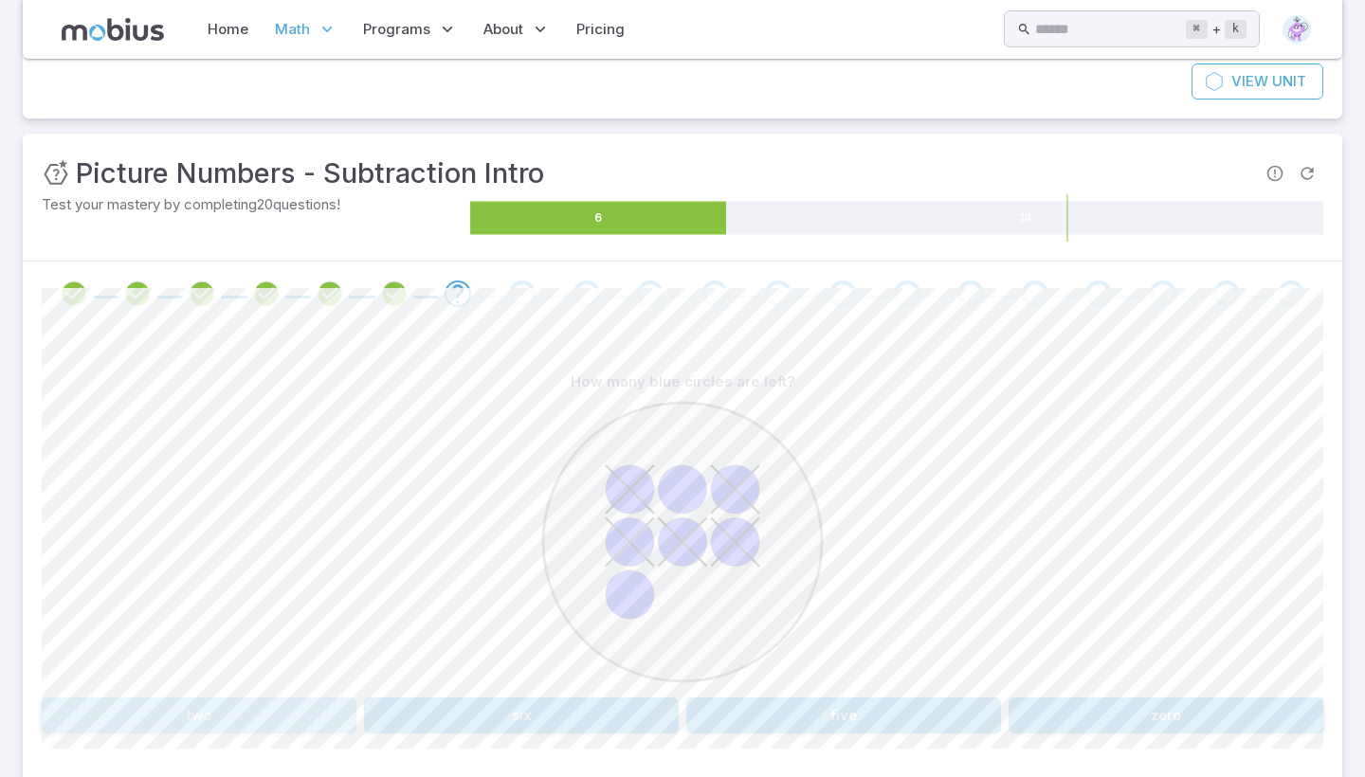
click at [290, 707] on button "two" at bounding box center [199, 716] width 315 height 36
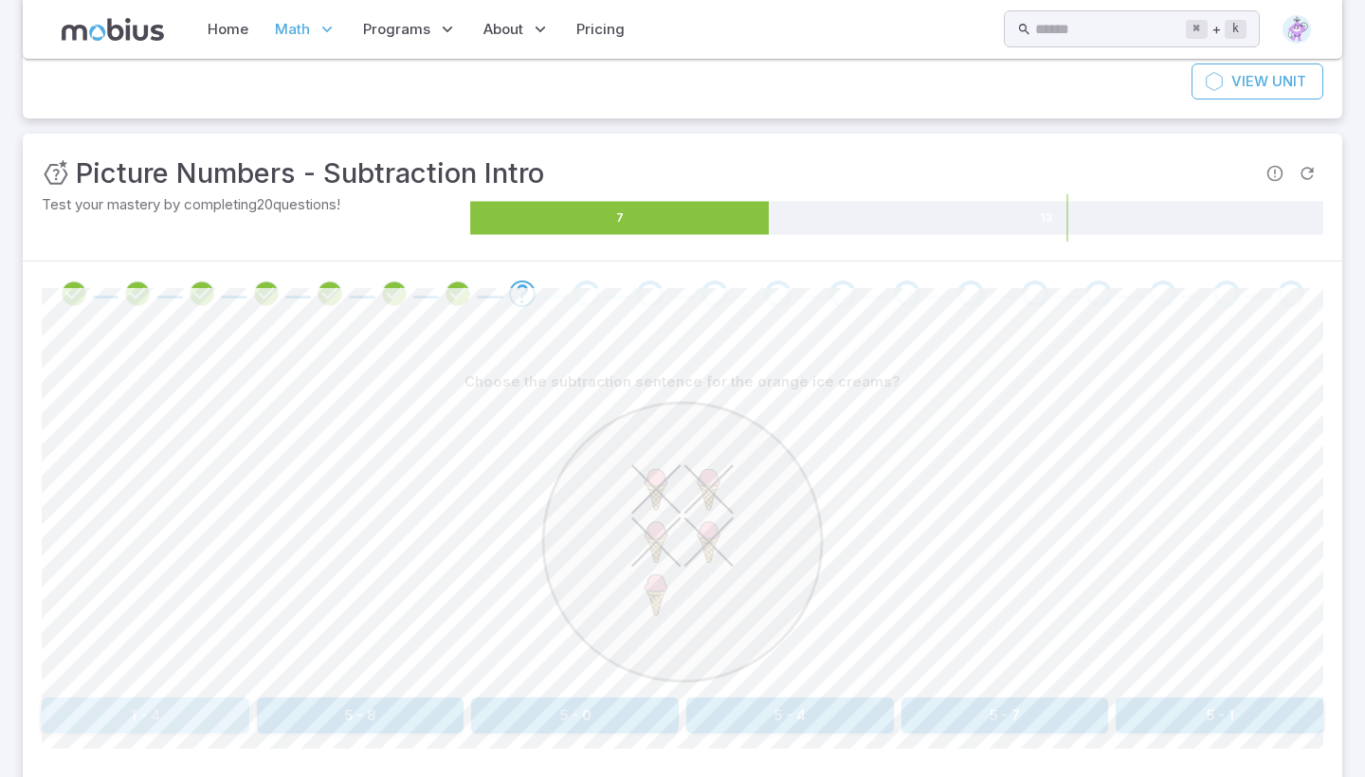
click at [217, 698] on button "1 - 4" at bounding box center [146, 716] width 208 height 36
click at [1129, 708] on button "three" at bounding box center [1198, 716] width 250 height 36
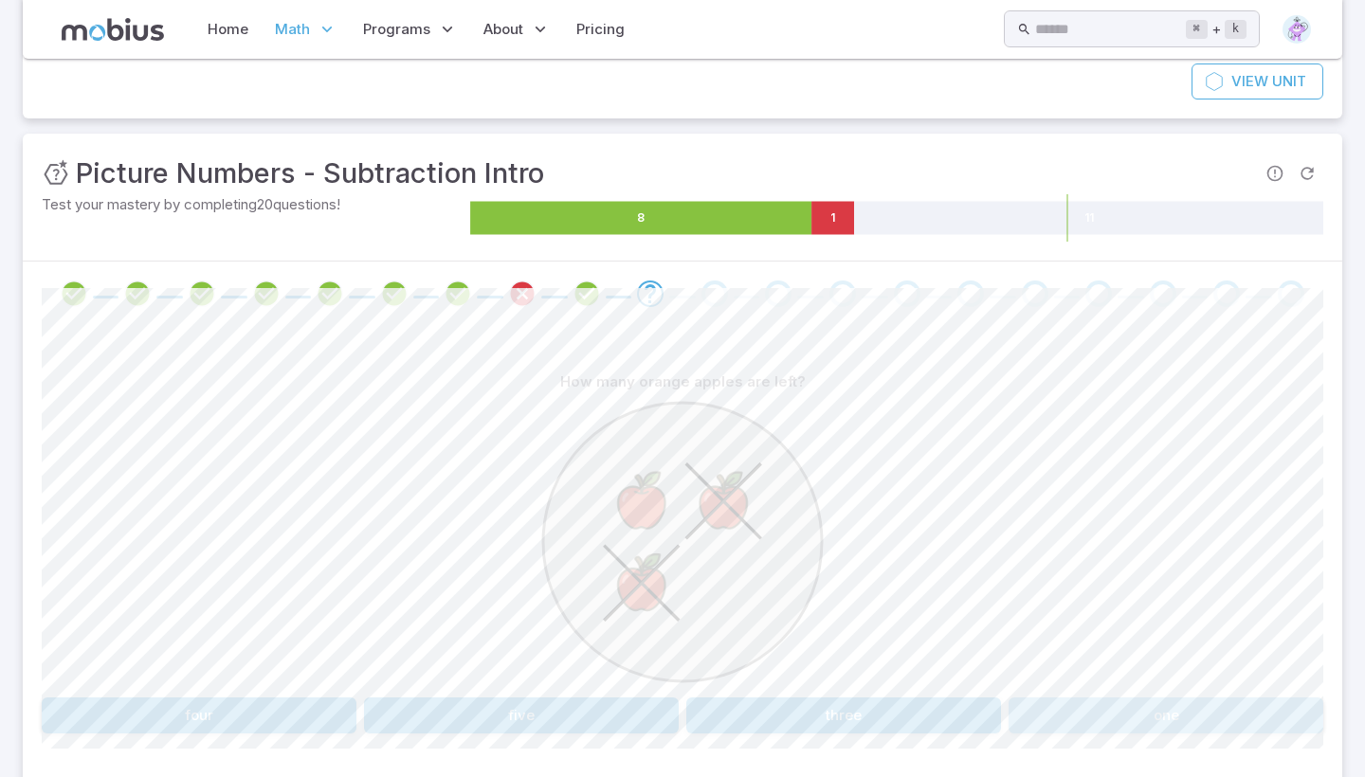
click at [1209, 701] on button "one" at bounding box center [1166, 716] width 315 height 36
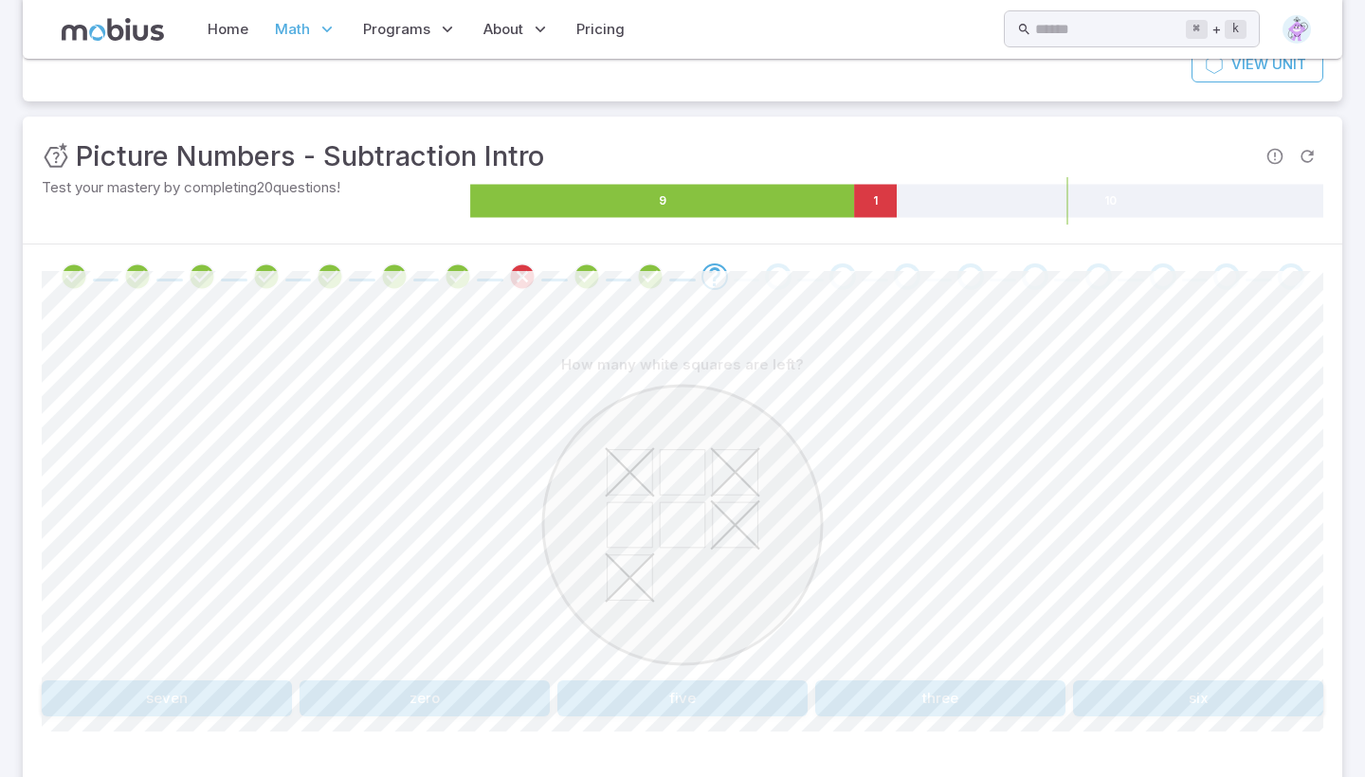
scroll to position [214, 0]
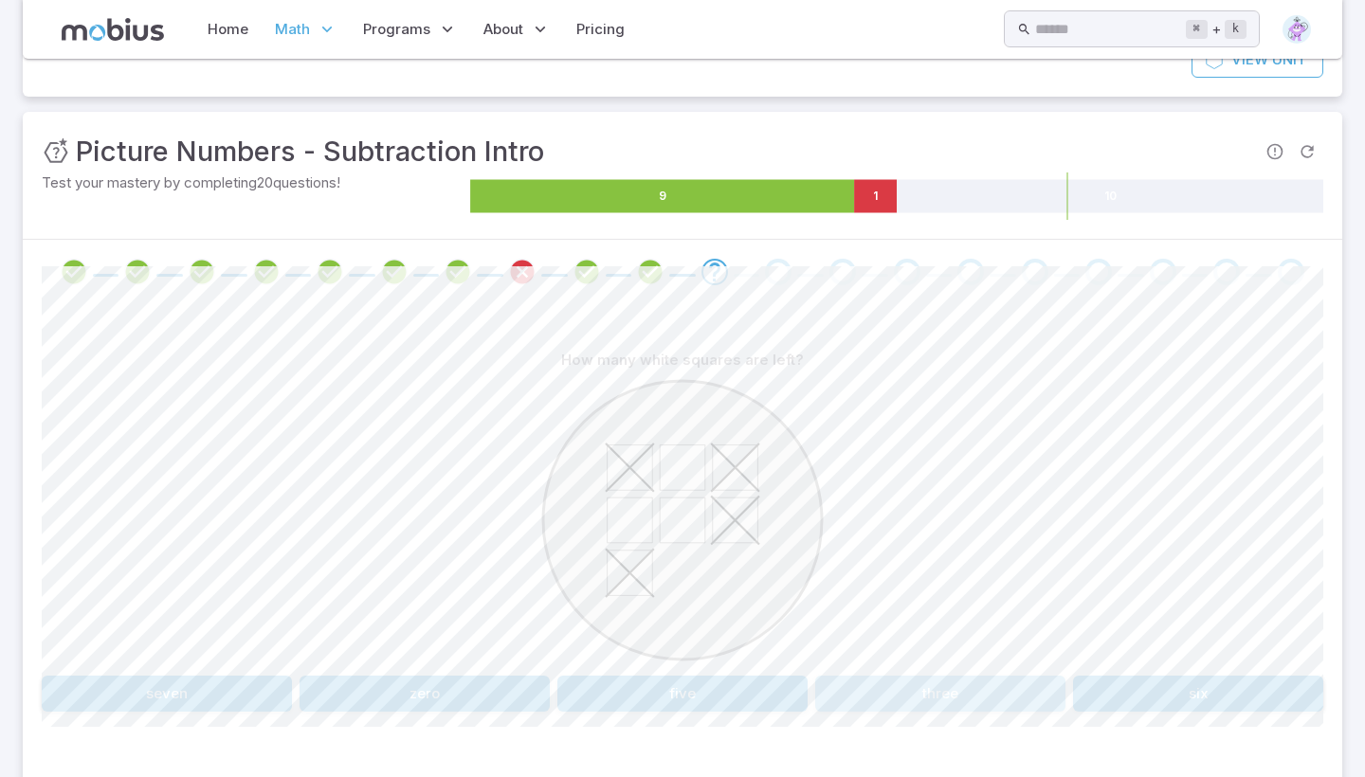
click at [945, 677] on button "three" at bounding box center [940, 694] width 250 height 36
click at [773, 683] on button "4 + 5" at bounding box center [790, 694] width 208 height 36
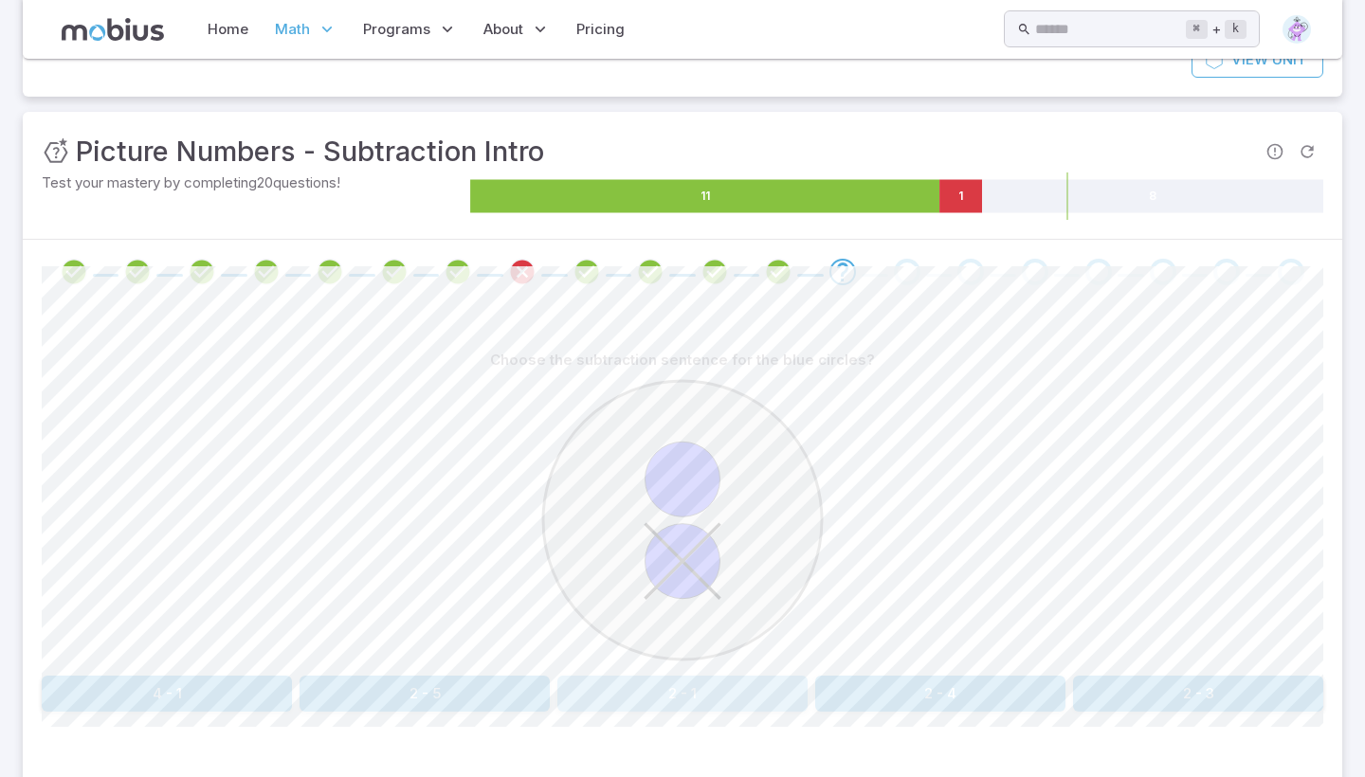
click at [776, 689] on button "2 - 1" at bounding box center [682, 694] width 250 height 36
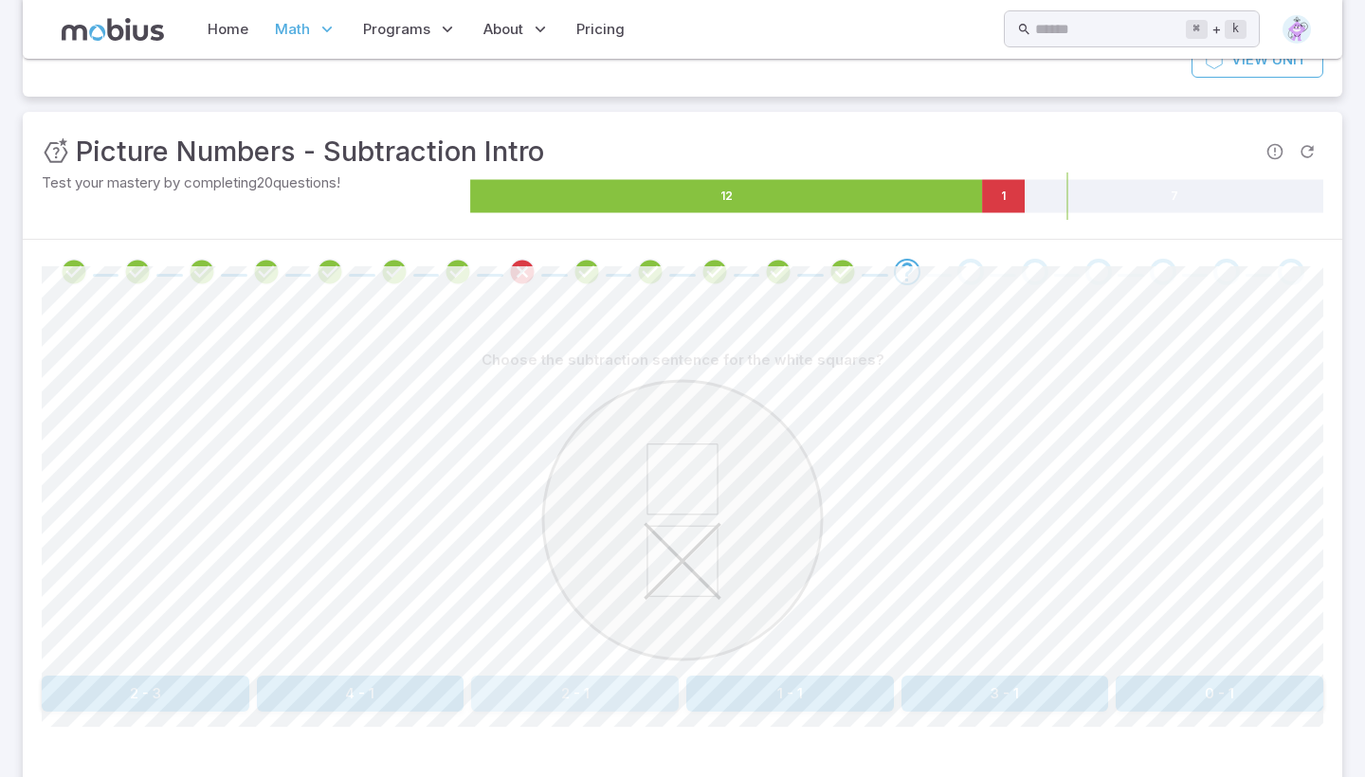
click at [639, 691] on button "2 - 1" at bounding box center [575, 694] width 208 height 36
click at [618, 691] on button "5 - 4" at bounding box center [575, 694] width 208 height 36
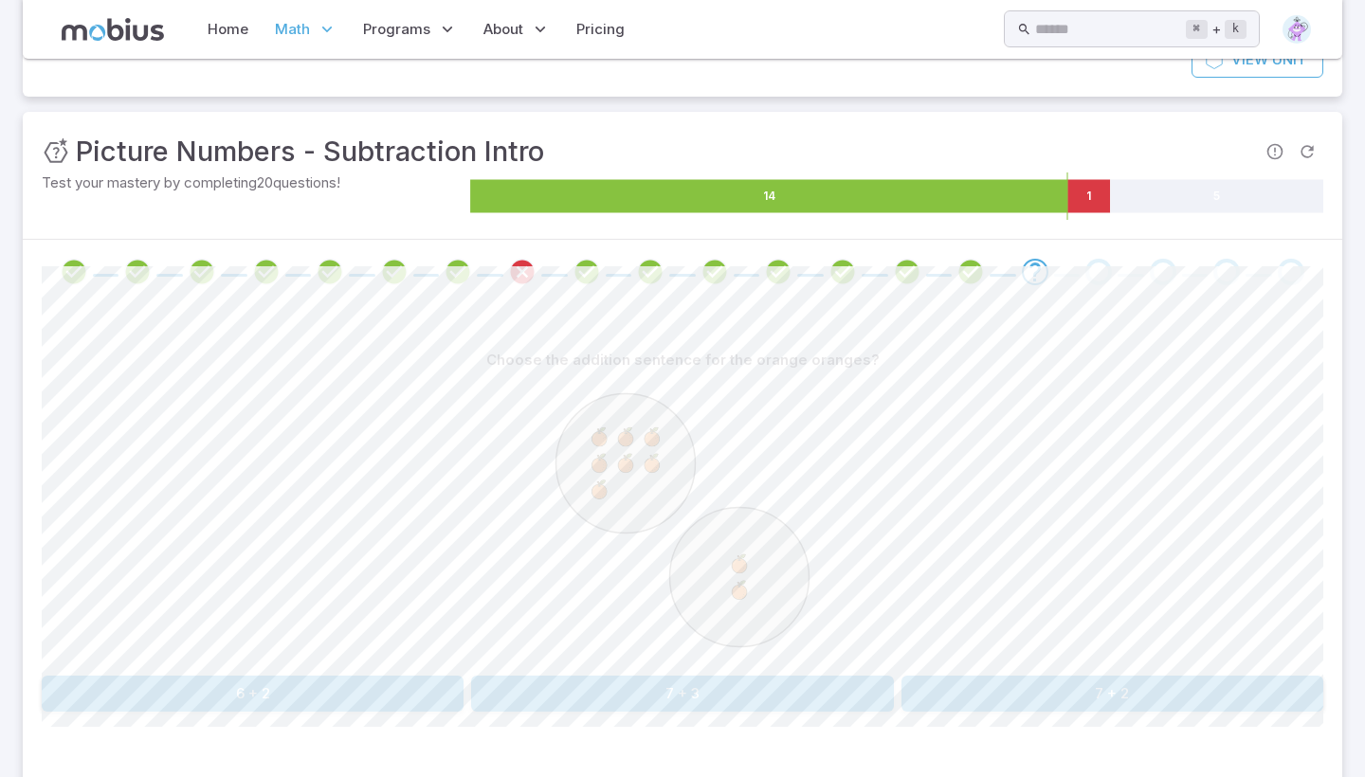
click at [971, 674] on div "Choose the addition sentence for the orange oranges? 6 + 2 7 + 3 7 + 2" at bounding box center [683, 527] width 1282 height 370
click at [971, 679] on button "7 + 2" at bounding box center [1112, 694] width 422 height 36
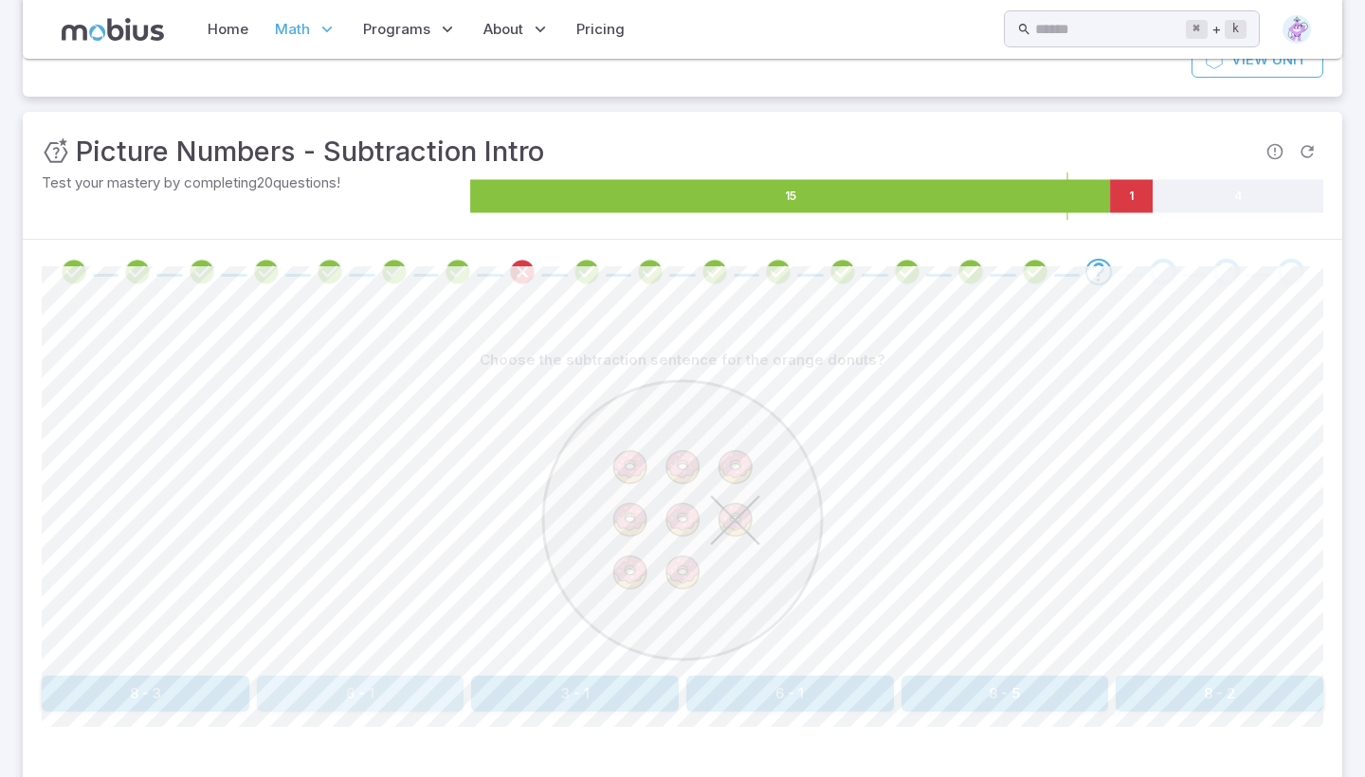
click at [371, 676] on button "8 - 1" at bounding box center [361, 694] width 208 height 36
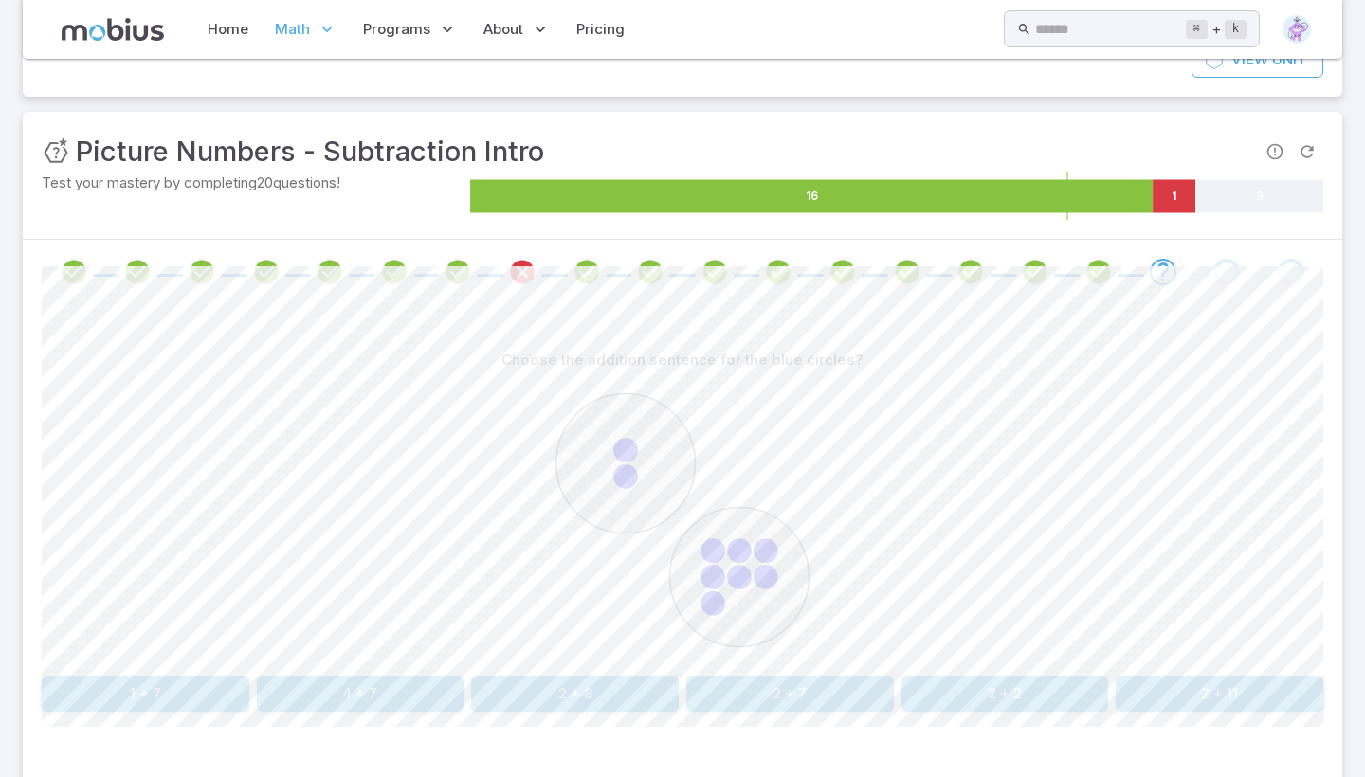
drag, startPoint x: 765, startPoint y: 641, endPoint x: 768, endPoint y: 650, distance: 9.9
click at [768, 650] on icon at bounding box center [682, 520] width 284 height 284
click at [770, 659] on icon at bounding box center [682, 520] width 284 height 284
click at [771, 672] on div "Choose the addition sentence for the blue circles? 1 + 7 4 + 7 2 + 8 2 + 7 2 + …" at bounding box center [683, 527] width 1282 height 370
click at [771, 673] on div "Choose the addition sentence for the blue circles? 1 + 7 4 + 7 2 + 8 2 + 7 2 + …" at bounding box center [683, 527] width 1282 height 370
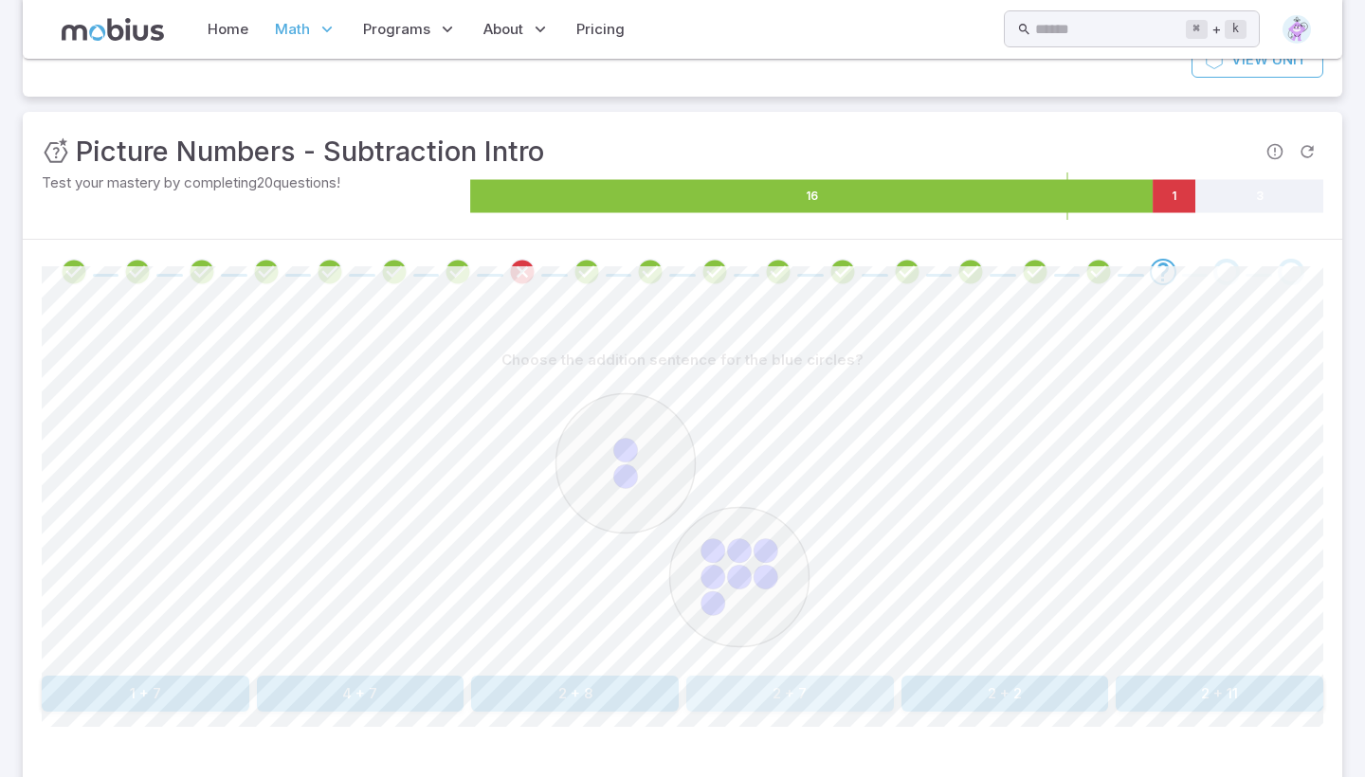
click at [771, 676] on button "2 + 7" at bounding box center [790, 694] width 208 height 36
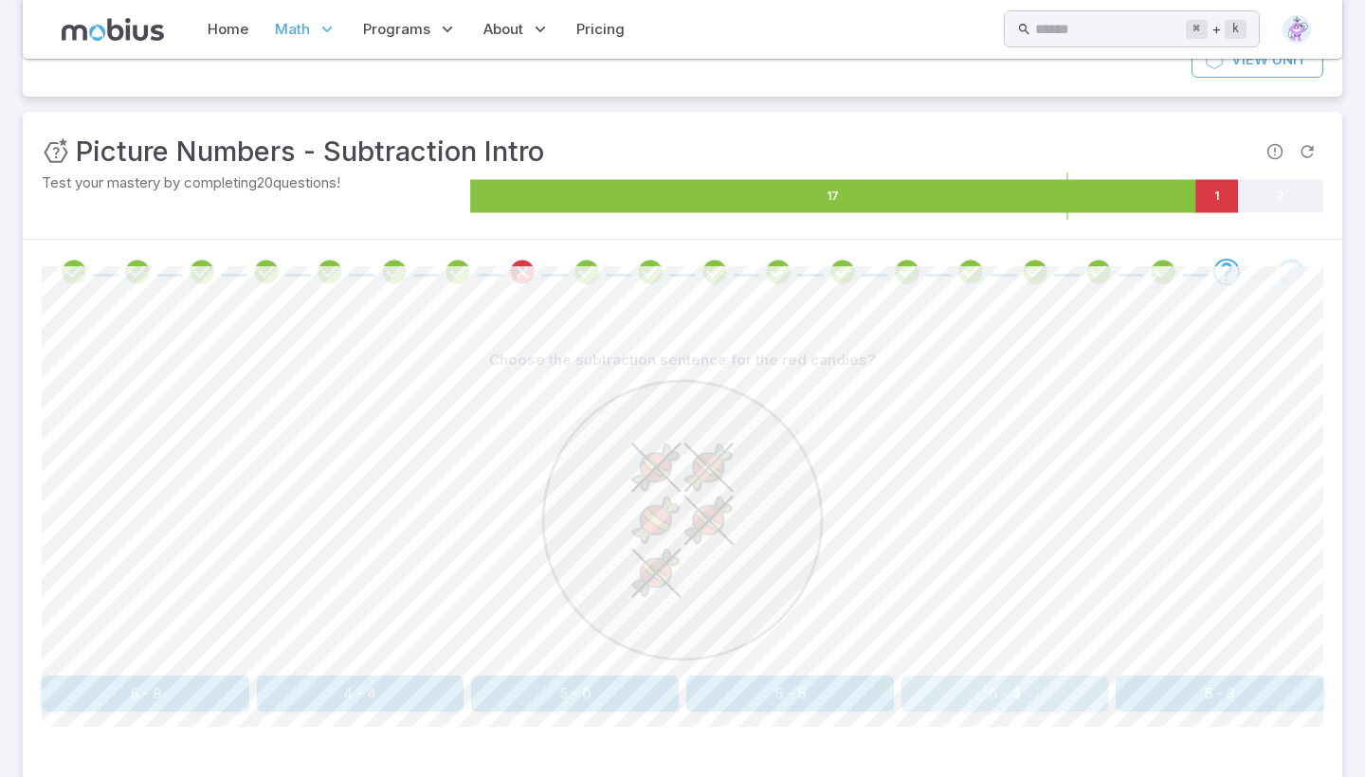
click at [962, 680] on button "5 - 4" at bounding box center [1005, 694] width 208 height 36
click at [1044, 684] on button "3 - 3" at bounding box center [1005, 694] width 208 height 36
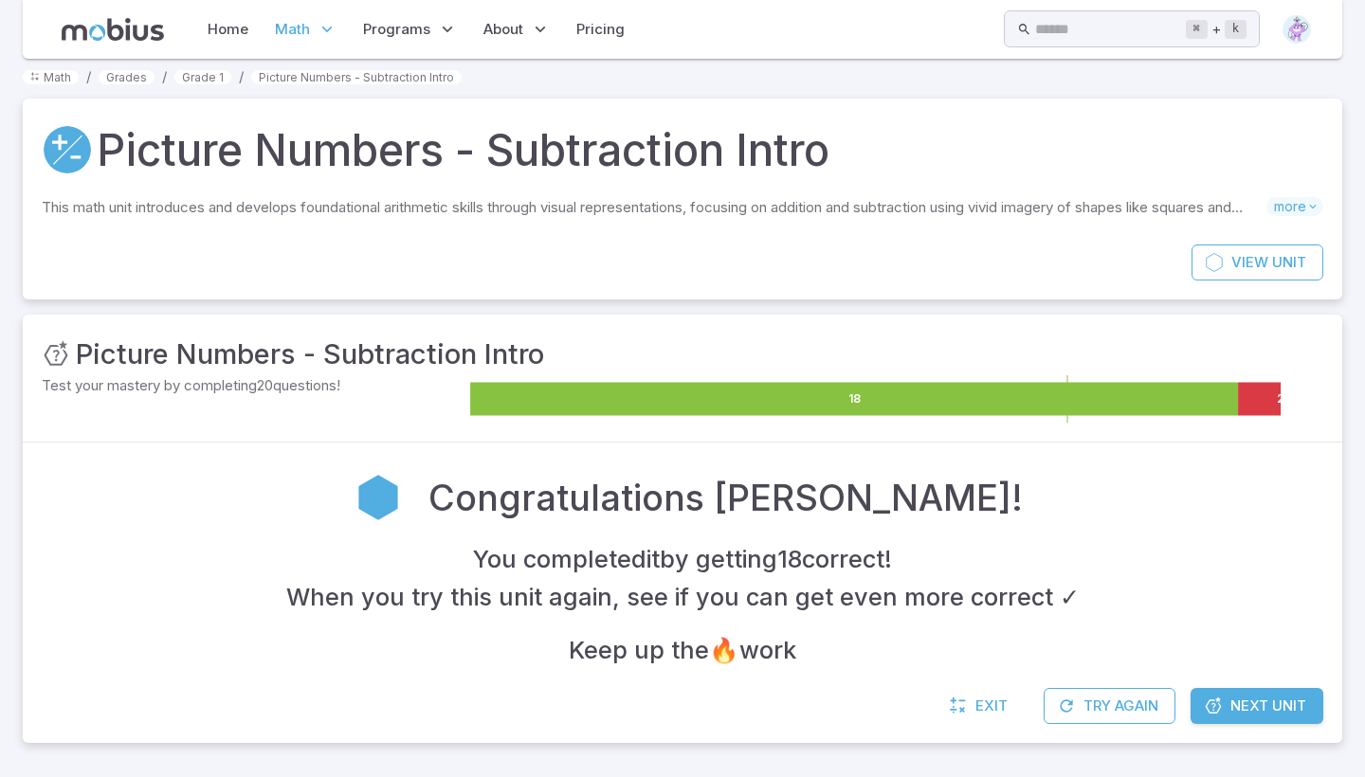
scroll to position [8, 0]
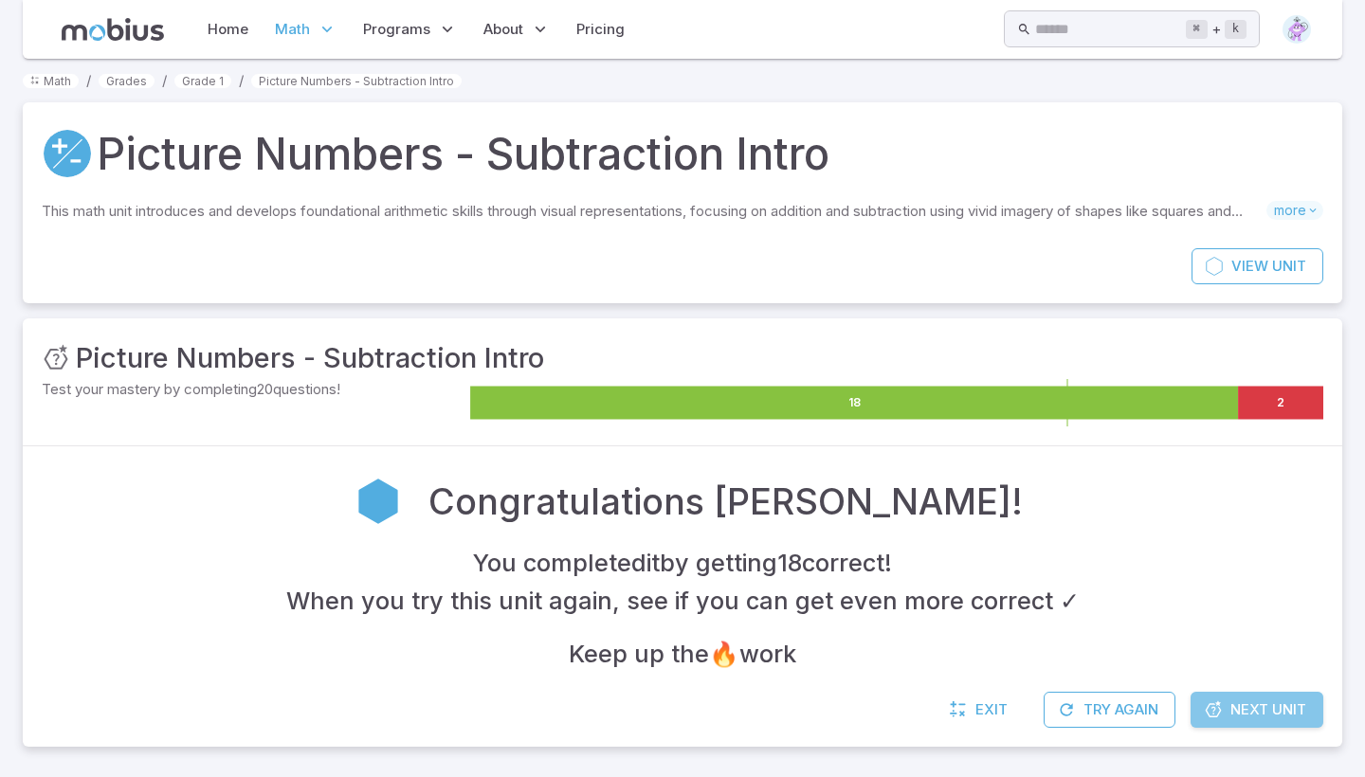
click at [1237, 695] on link "Next Unit" at bounding box center [1257, 710] width 133 height 36
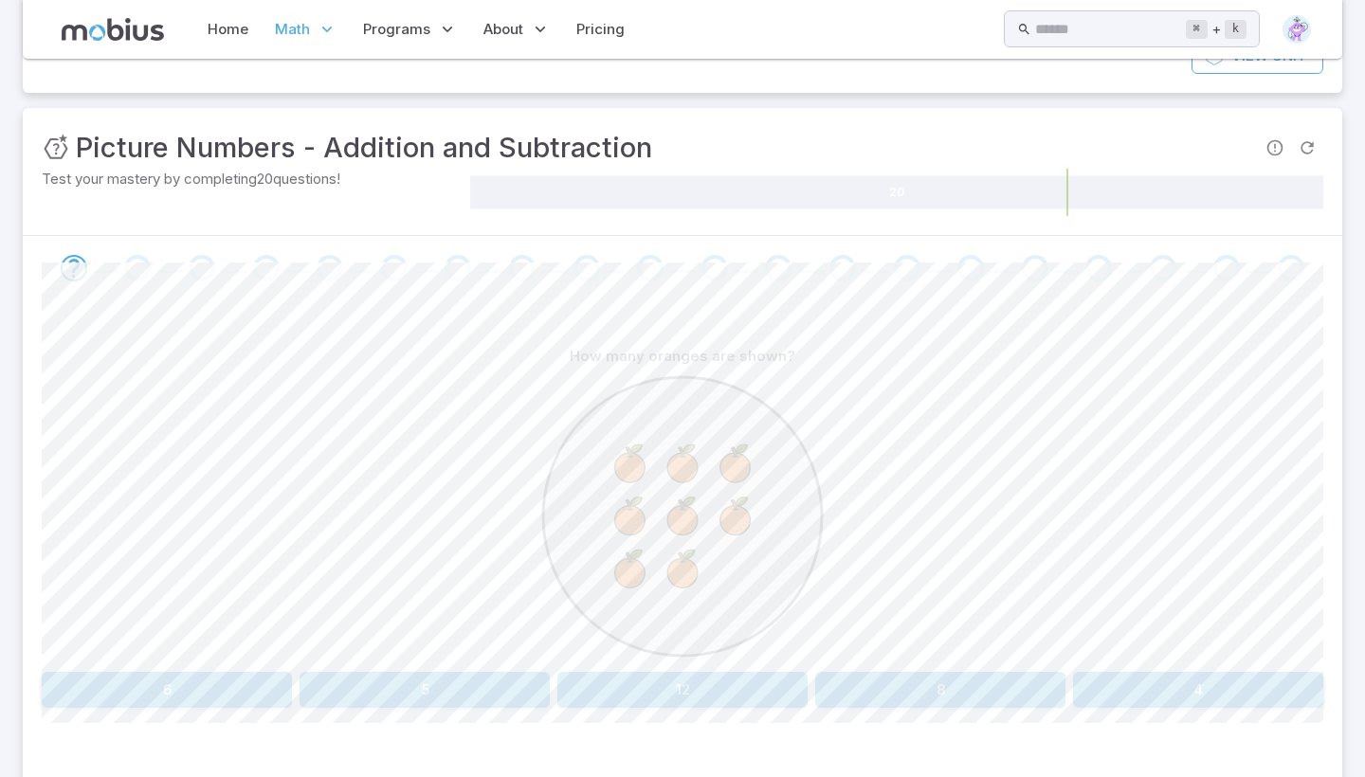
scroll to position [219, 0]
click at [939, 682] on button "8" at bounding box center [940, 689] width 250 height 36
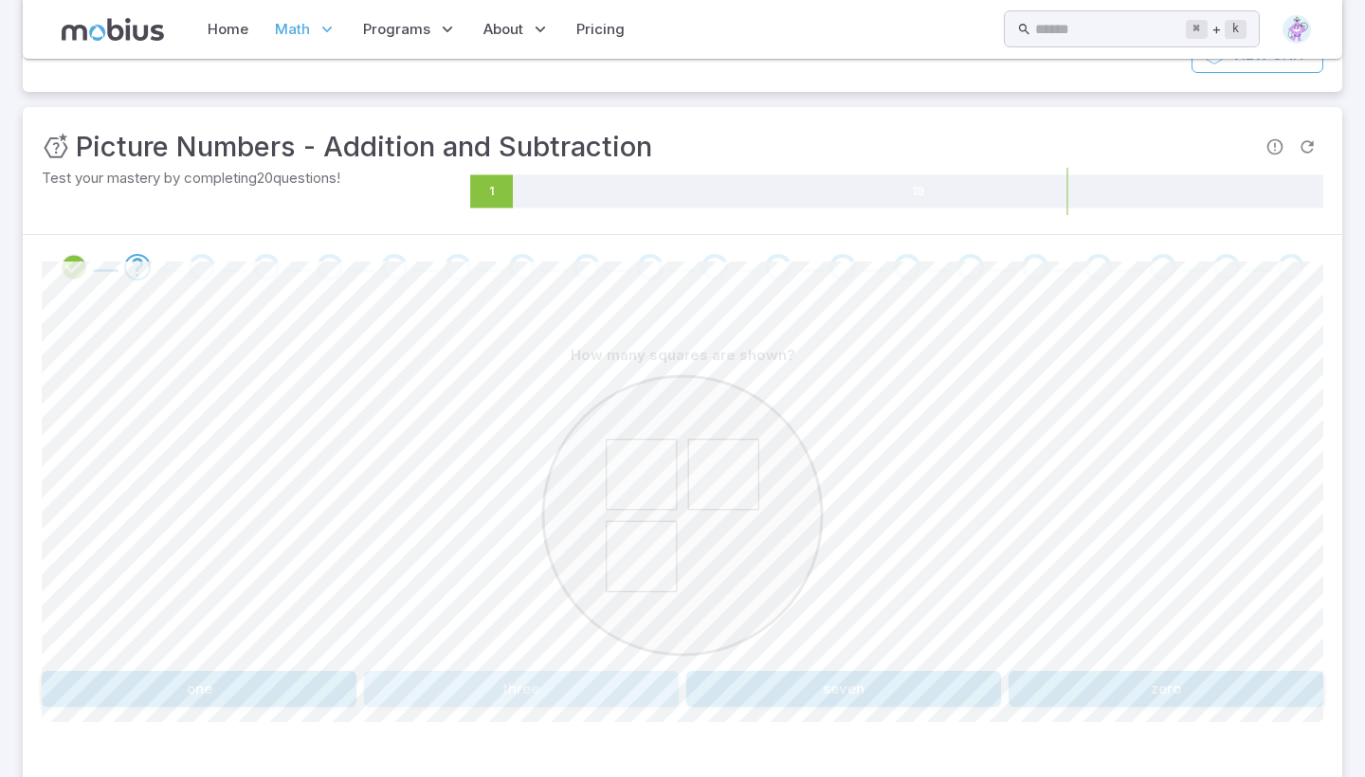
click at [545, 683] on button "three" at bounding box center [521, 689] width 315 height 36
click at [1184, 671] on button "ten" at bounding box center [1198, 689] width 250 height 36
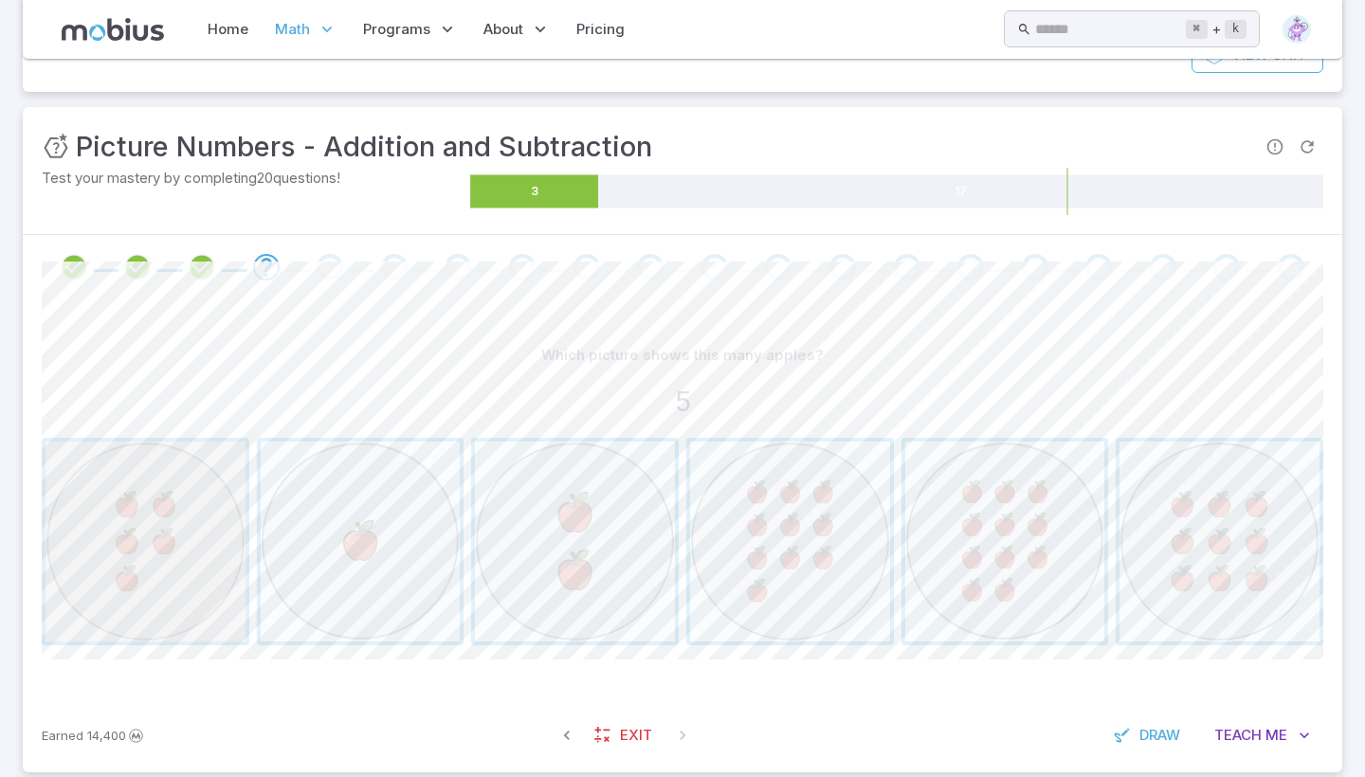
click at [200, 553] on span "button" at bounding box center [146, 542] width 200 height 200
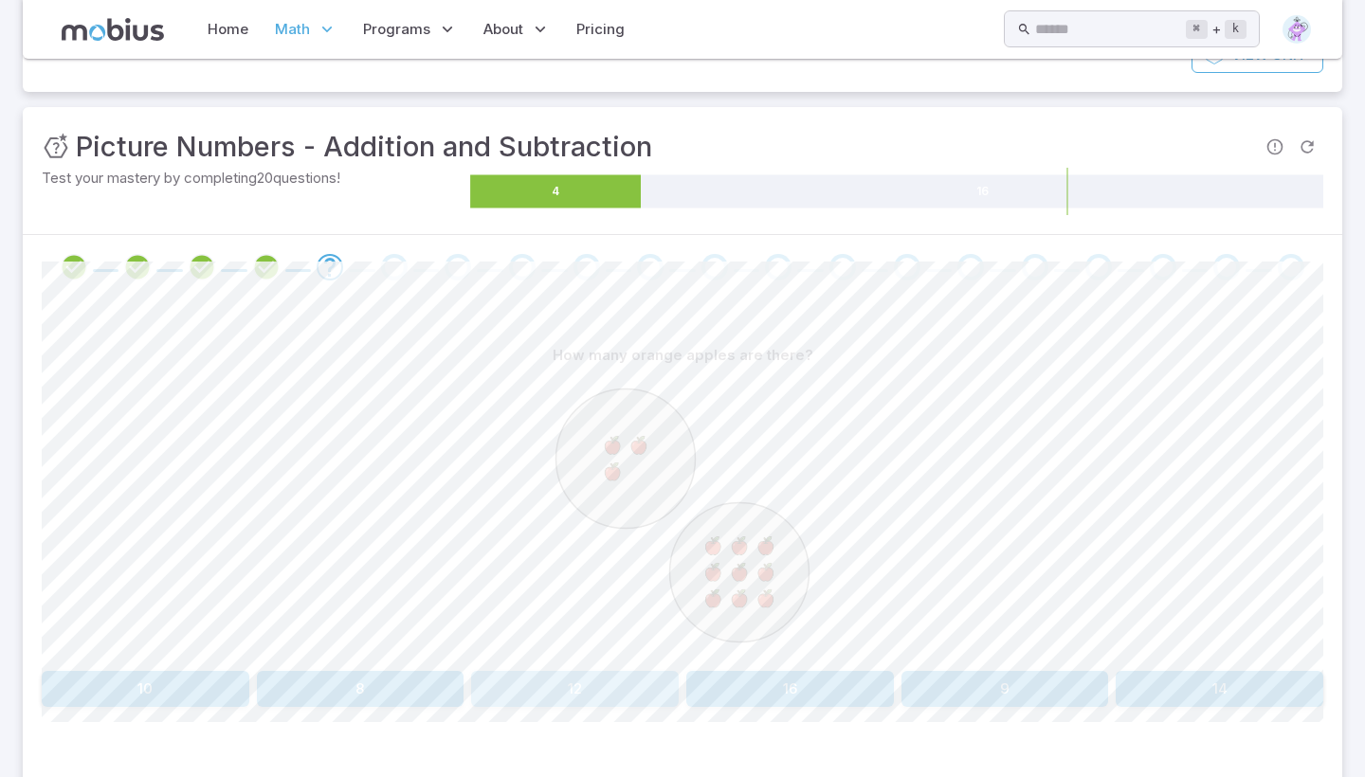
click at [643, 688] on button "12" at bounding box center [575, 689] width 208 height 36
click at [1155, 660] on div at bounding box center [683, 518] width 1282 height 290
click at [1155, 662] on div at bounding box center [683, 518] width 1282 height 290
click at [1155, 666] on div "How many orange apples are there? five twelve thirteen six nine" at bounding box center [683, 522] width 1282 height 370
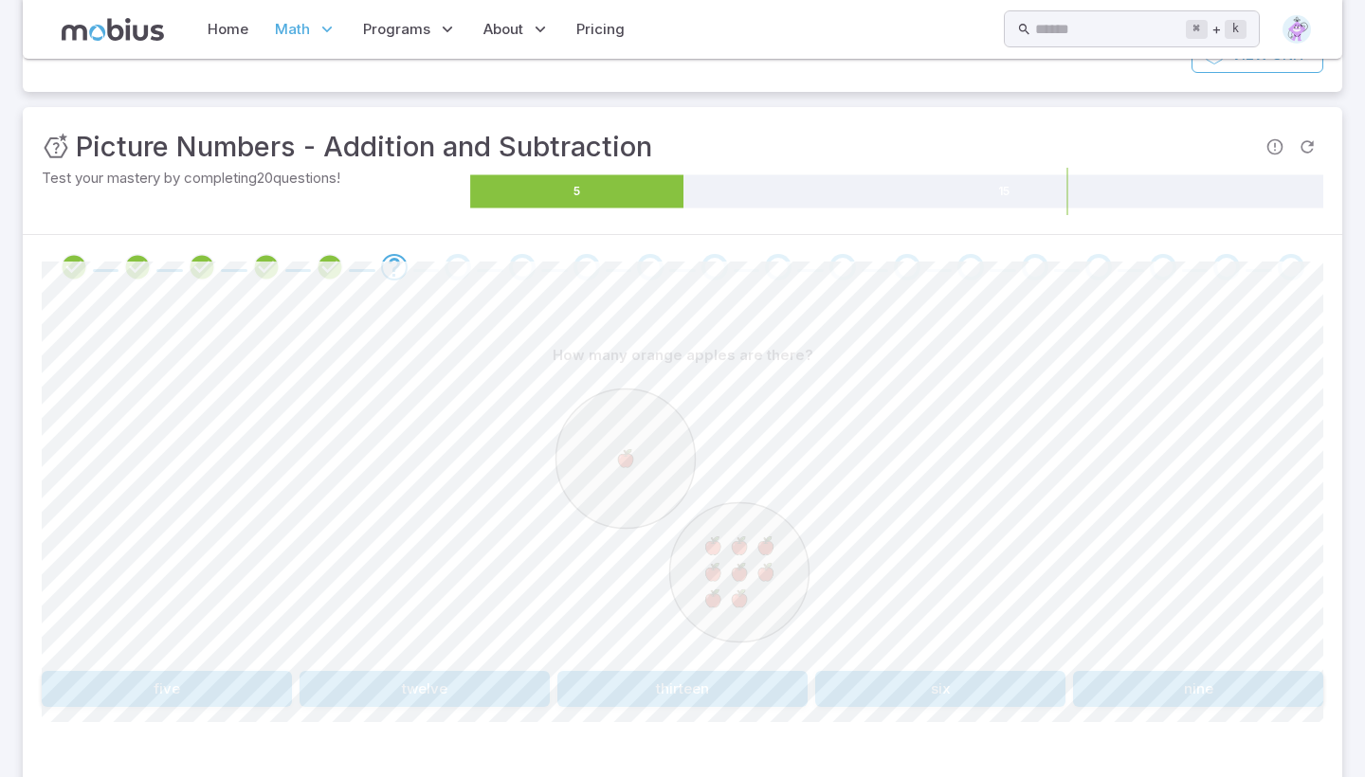
click at [1155, 666] on div "How many orange apples are there? five twelve thirteen six nine" at bounding box center [683, 522] width 1282 height 370
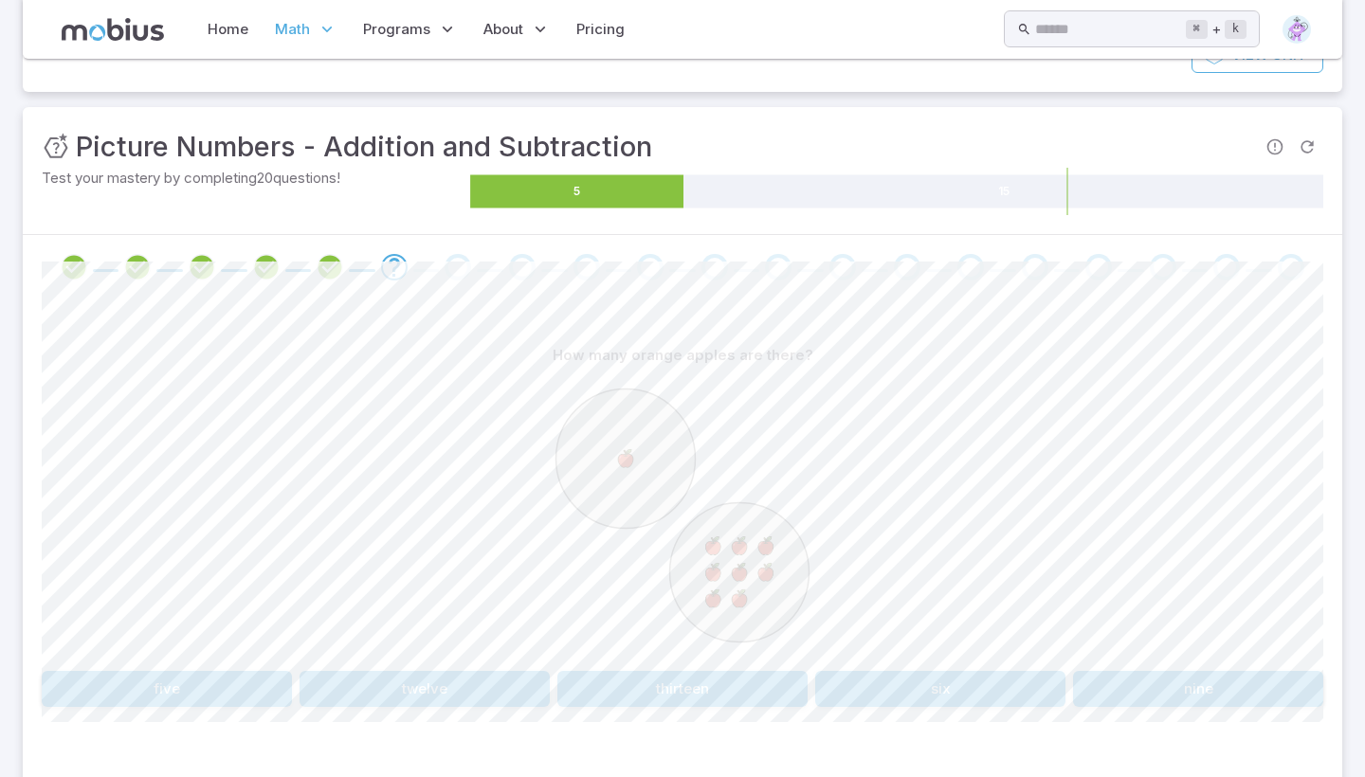
click at [1155, 666] on div "How many orange apples are there? five twelve thirteen six nine" at bounding box center [683, 522] width 1282 height 370
click at [1155, 667] on div "How many orange apples are there? five twelve thirteen six nine" at bounding box center [683, 522] width 1282 height 370
click at [1155, 669] on div "How many orange apples are there? five twelve thirteen six nine" at bounding box center [683, 522] width 1282 height 370
click at [1155, 675] on button "nine" at bounding box center [1198, 689] width 250 height 36
click at [1117, 687] on button "twelve" at bounding box center [1220, 689] width 208 height 36
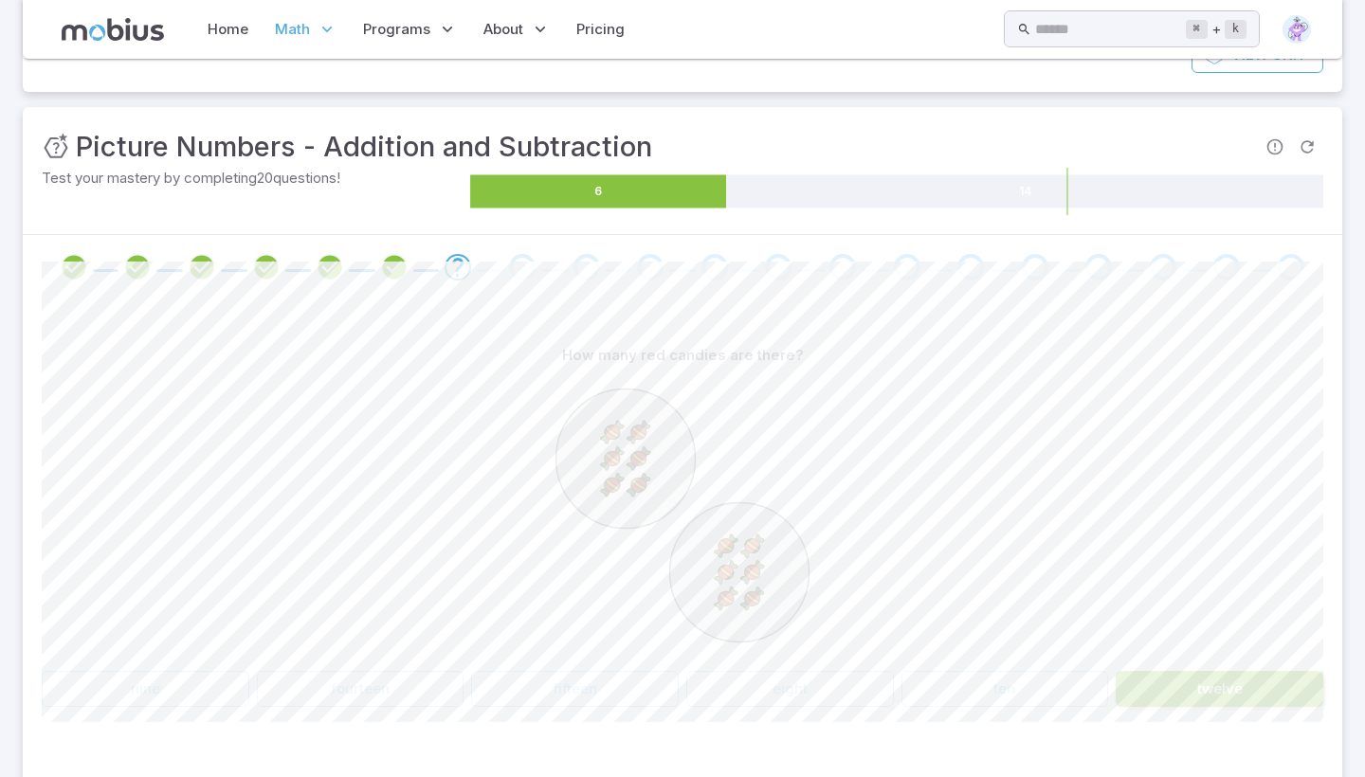
click at [1117, 687] on button "twelve" at bounding box center [1220, 689] width 208 height 36
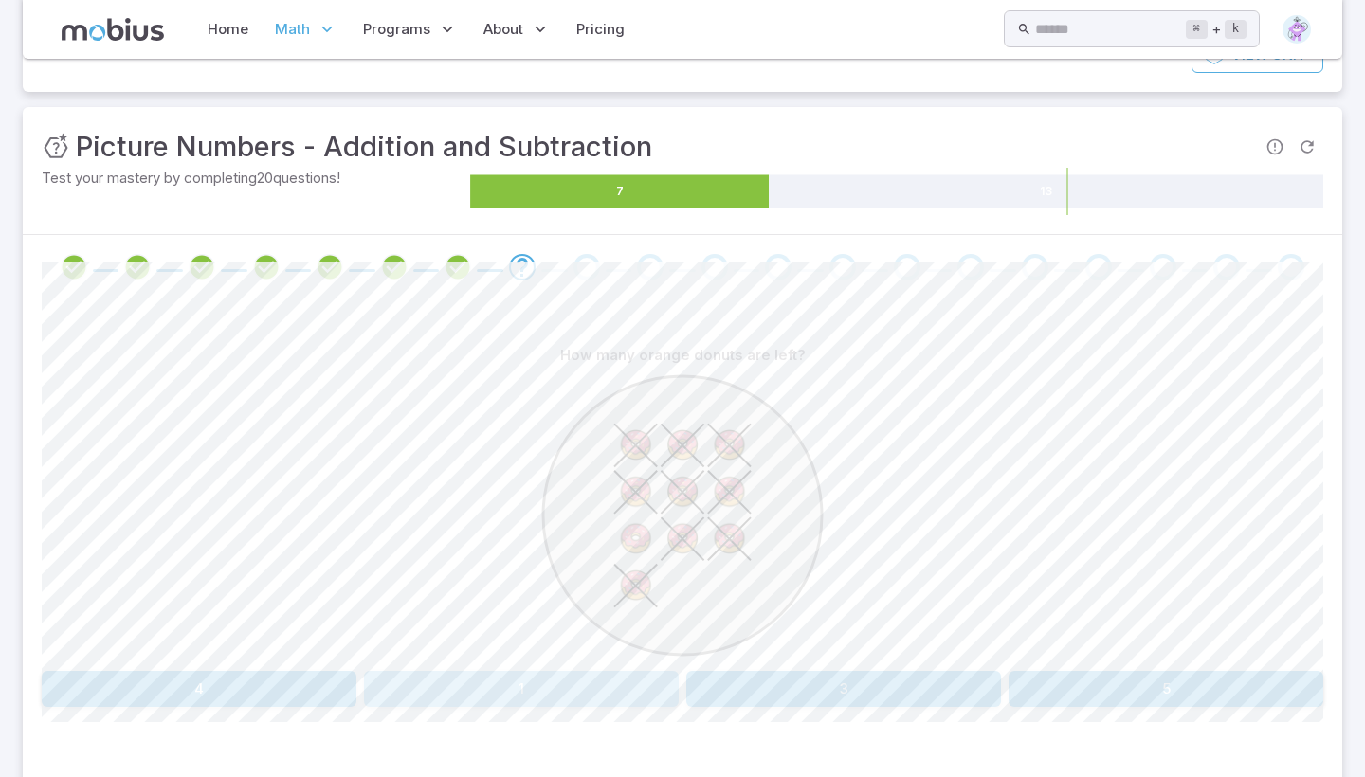
click at [565, 682] on button "1" at bounding box center [521, 689] width 315 height 36
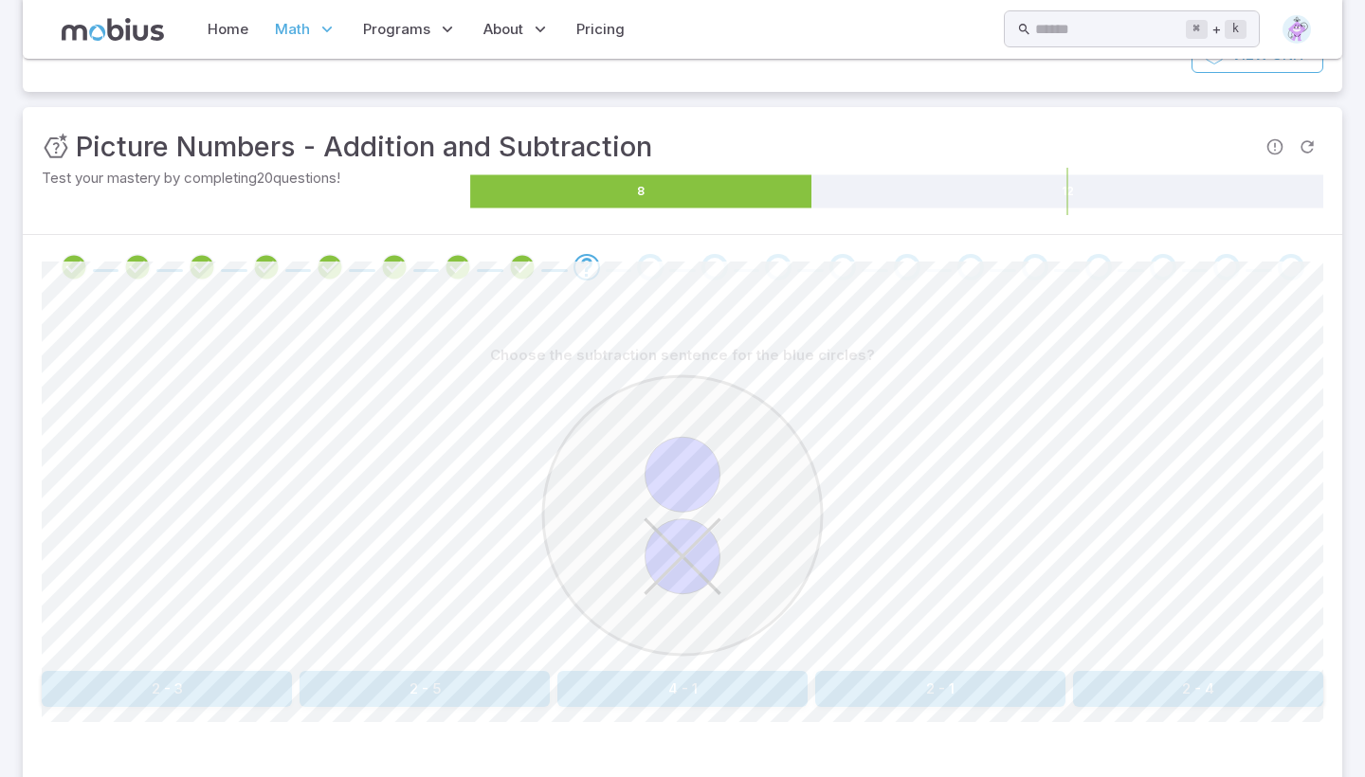
click at [907, 713] on div "Choose the subtraction sentence for the blue circles? 2 - 3 2 - 5 4 - 1 2 - 1 2…" at bounding box center [683, 530] width 1282 height 461
click at [906, 710] on div "Choose the subtraction sentence for the blue circles? 2 - 3 2 - 5 4 - 1 2 - 1 2…" at bounding box center [683, 530] width 1282 height 461
click at [908, 703] on button "2 - 1" at bounding box center [940, 689] width 250 height 36
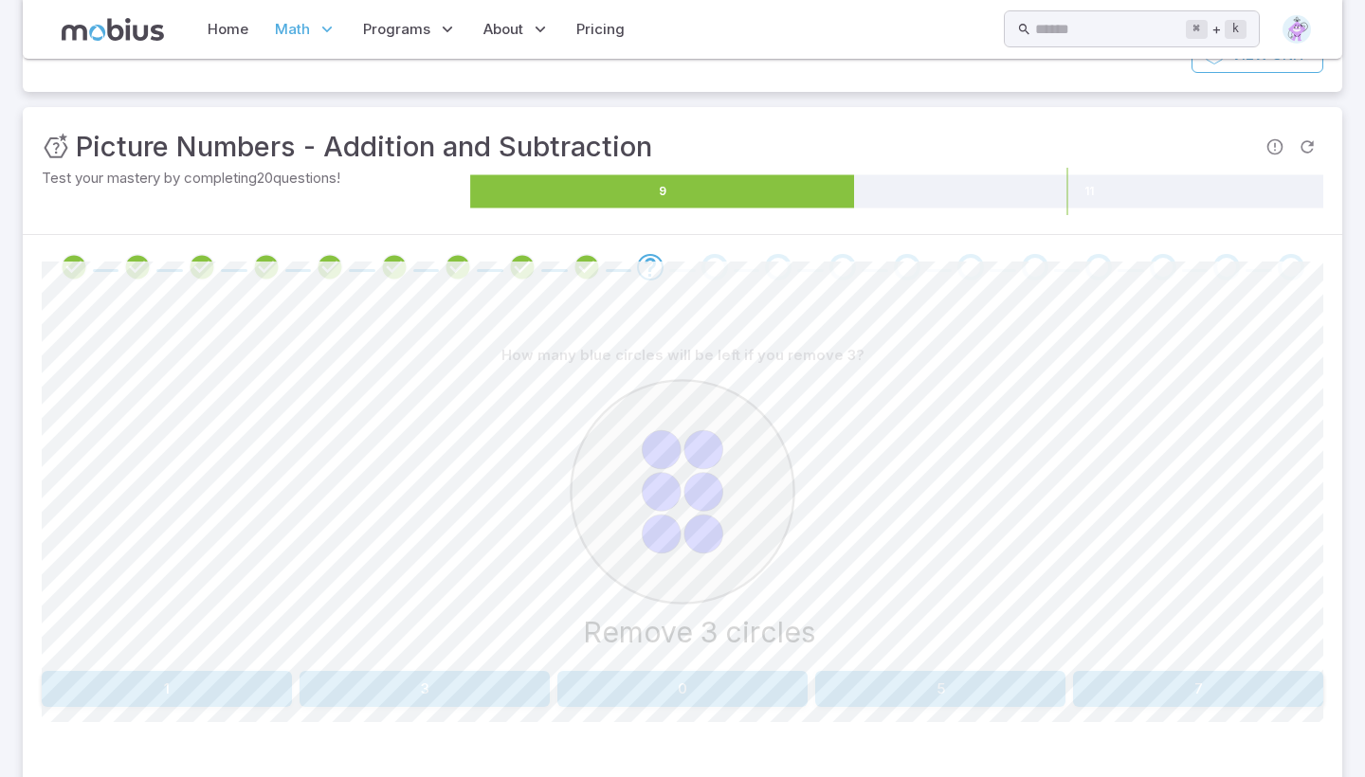
click at [417, 748] on div "How many blue circles will be left if you remove 3? Remove 3 circles 1 3 0 5 7 …" at bounding box center [683, 530] width 1282 height 461
drag, startPoint x: 417, startPoint y: 747, endPoint x: 413, endPoint y: 683, distance: 63.6
click at [413, 683] on div "How many blue circles will be left if you remove 3? Remove 3 circles 1 3 0 5 7 …" at bounding box center [683, 530] width 1282 height 461
click at [413, 683] on button "3" at bounding box center [425, 689] width 250 height 36
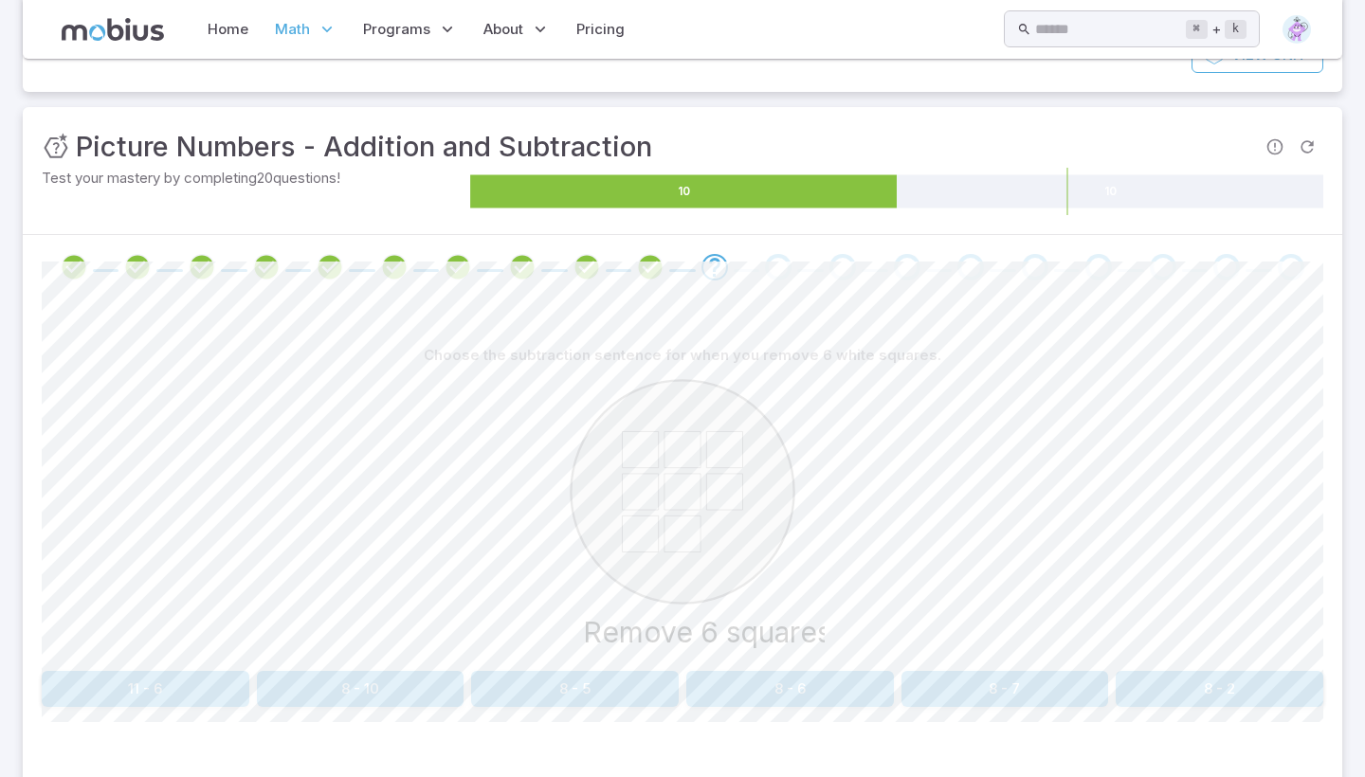
click at [493, 342] on div "Choose the subtraction sentence for when you remove 6 white squares." at bounding box center [683, 355] width 1282 height 36
click at [1220, 676] on button "8 - 2" at bounding box center [1220, 689] width 208 height 36
click at [1026, 683] on button "six" at bounding box center [1005, 689] width 208 height 36
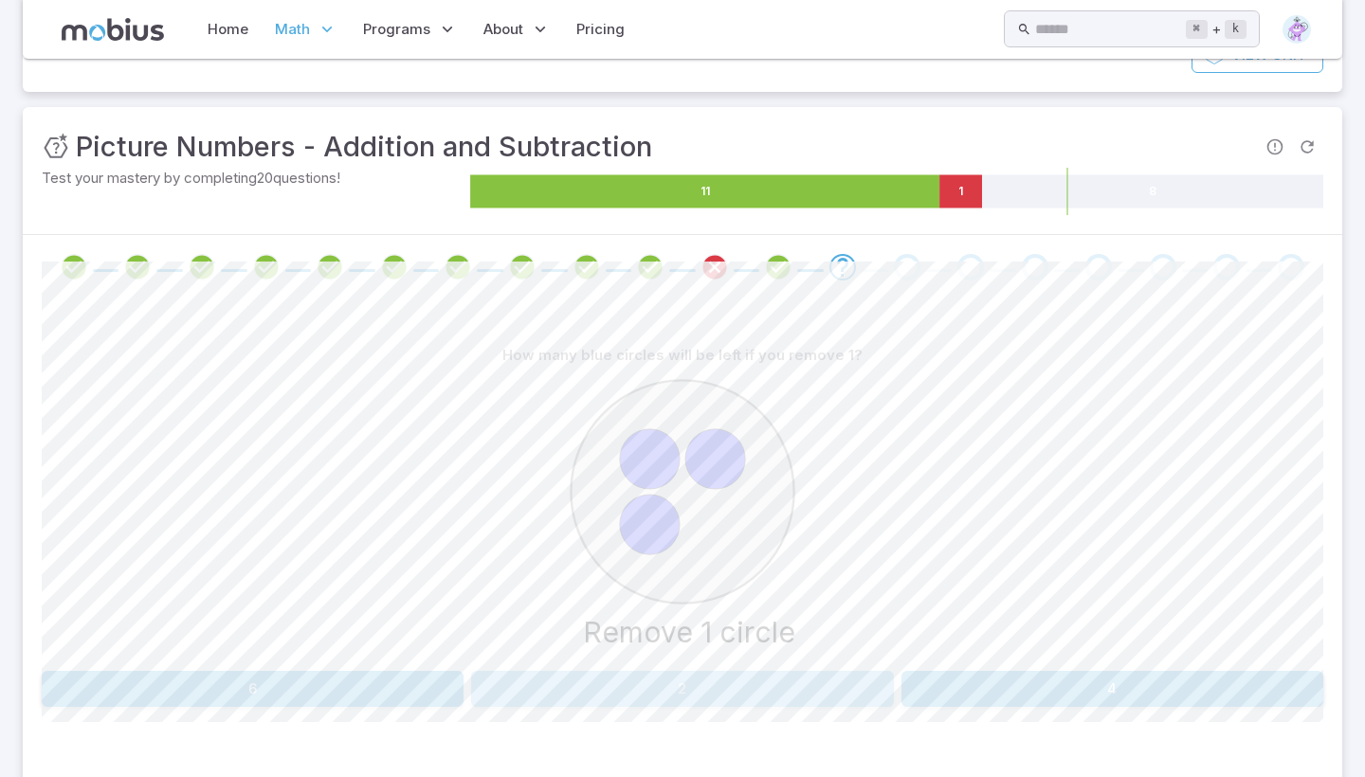
click at [691, 684] on button "2" at bounding box center [682, 689] width 422 height 36
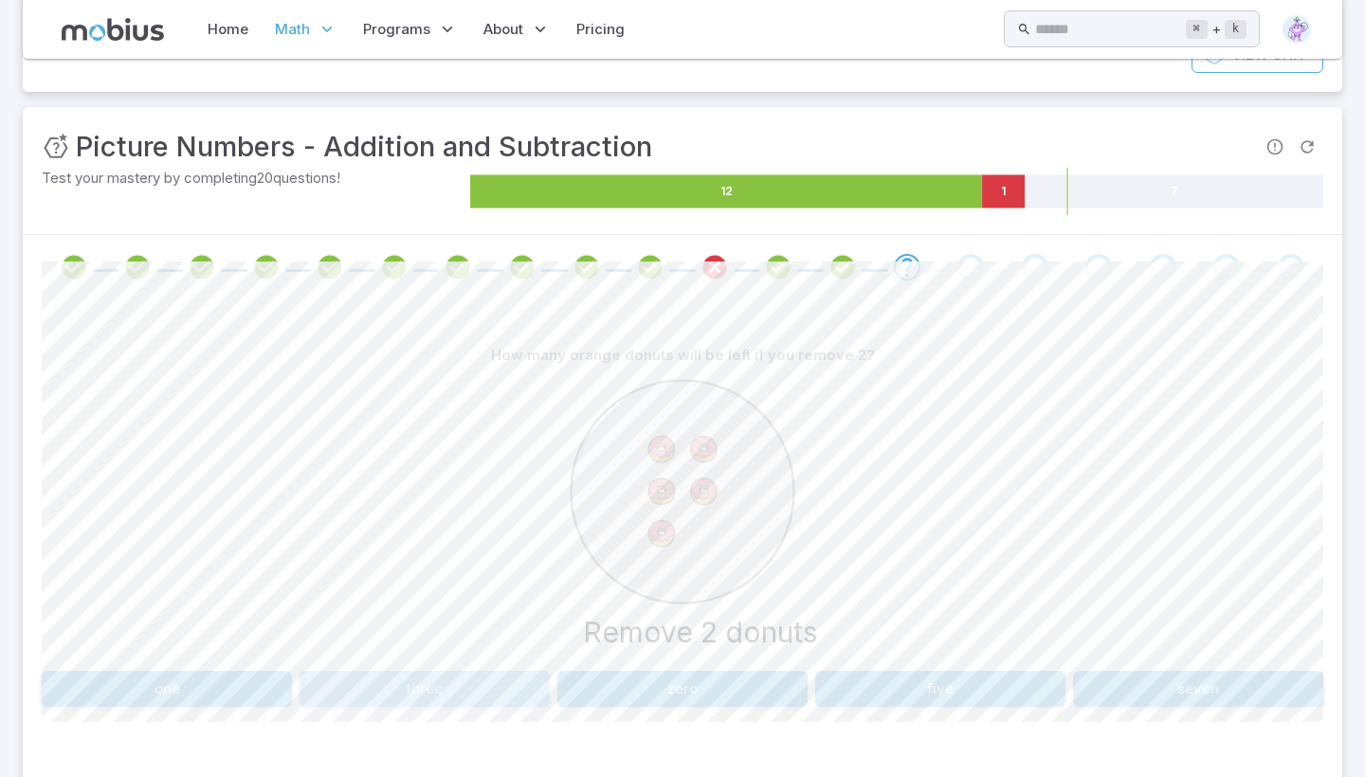
click at [378, 676] on button "three" at bounding box center [425, 689] width 250 height 36
click at [593, 689] on button "two" at bounding box center [521, 689] width 315 height 36
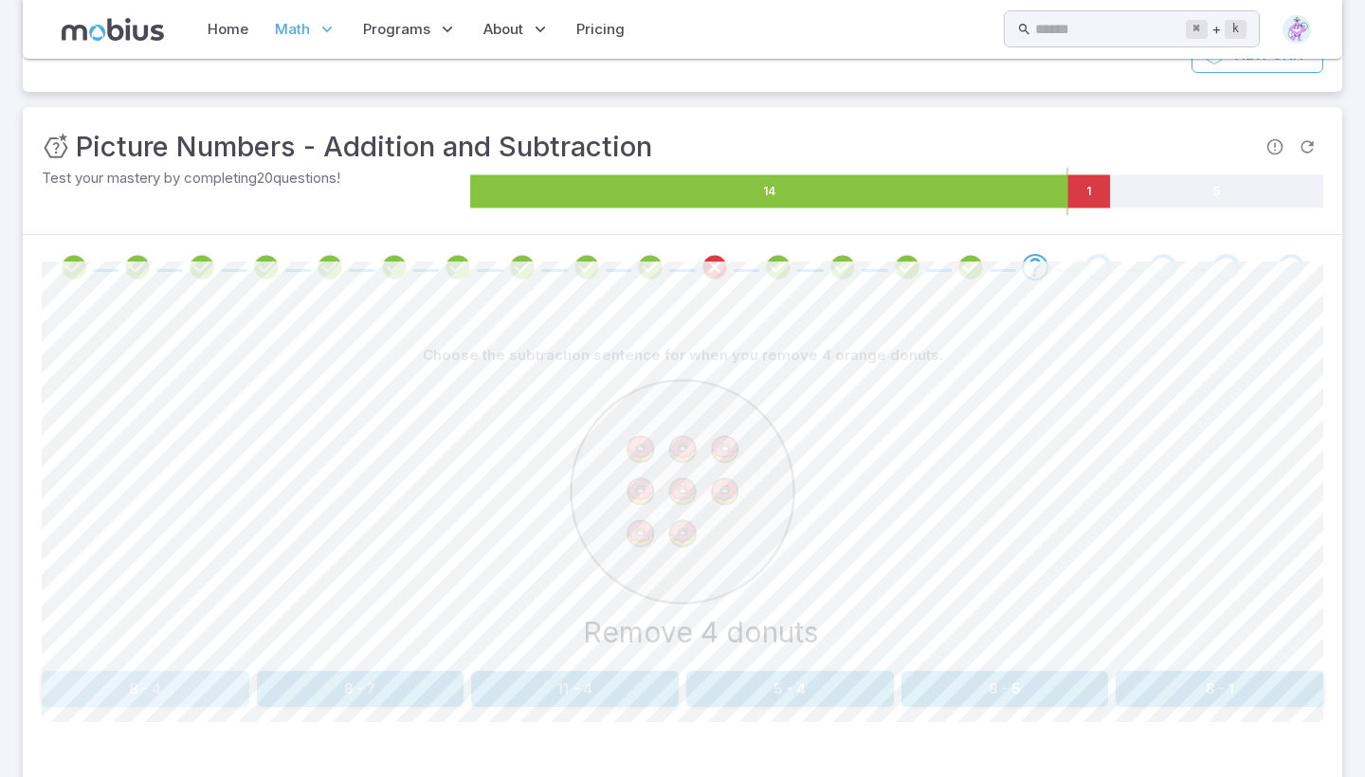
click at [198, 694] on button "8 - 4" at bounding box center [146, 689] width 208 height 36
click at [757, 684] on button "four" at bounding box center [790, 689] width 208 height 36
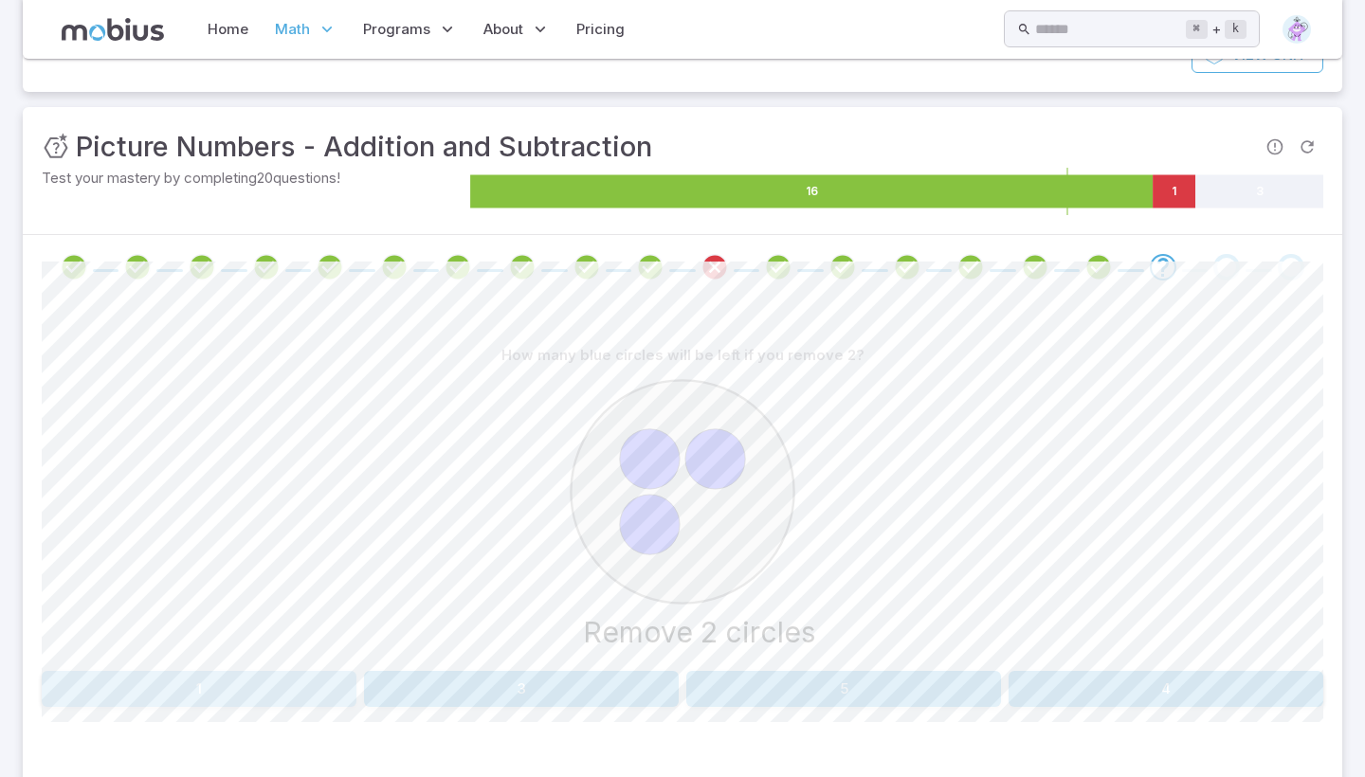
click at [165, 685] on button "1" at bounding box center [199, 689] width 315 height 36
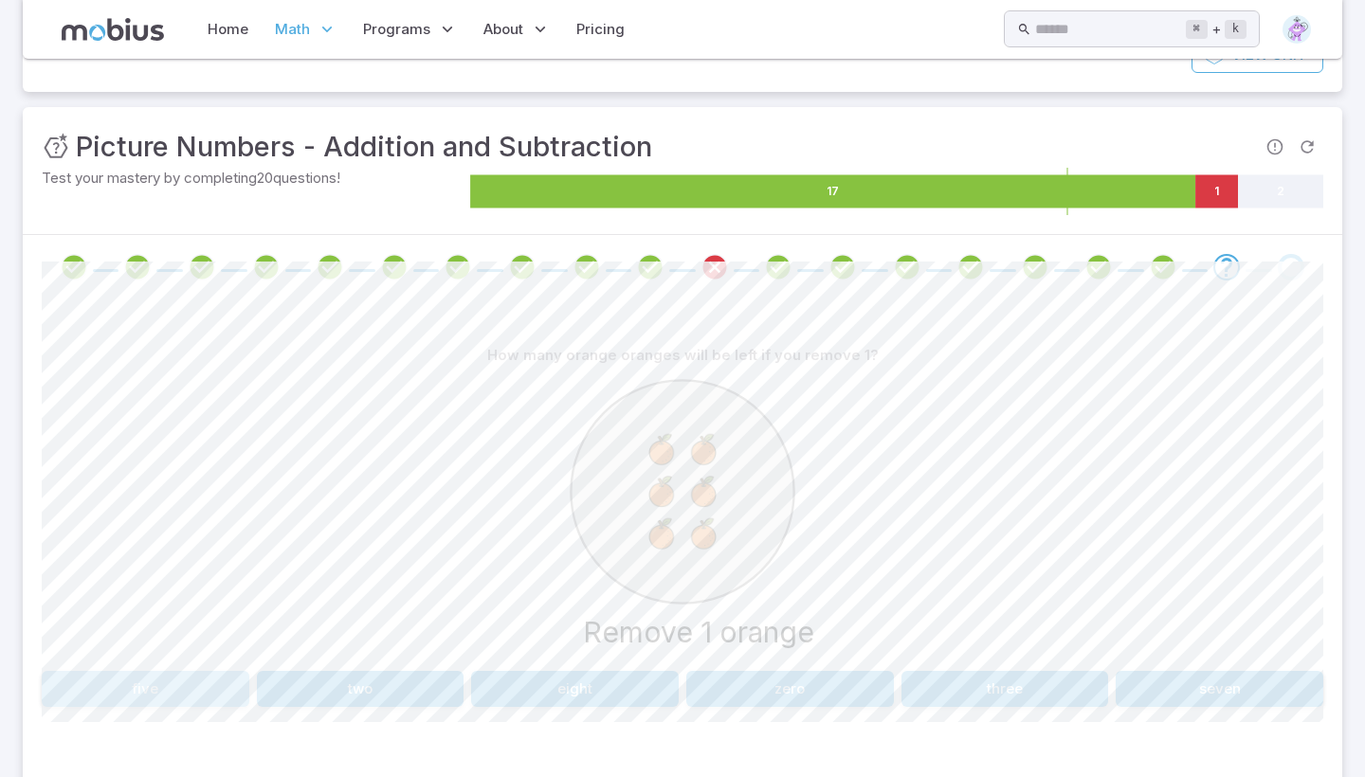
click at [136, 683] on button "five" at bounding box center [146, 689] width 208 height 36
click at [209, 673] on button "7 - 0" at bounding box center [146, 689] width 208 height 36
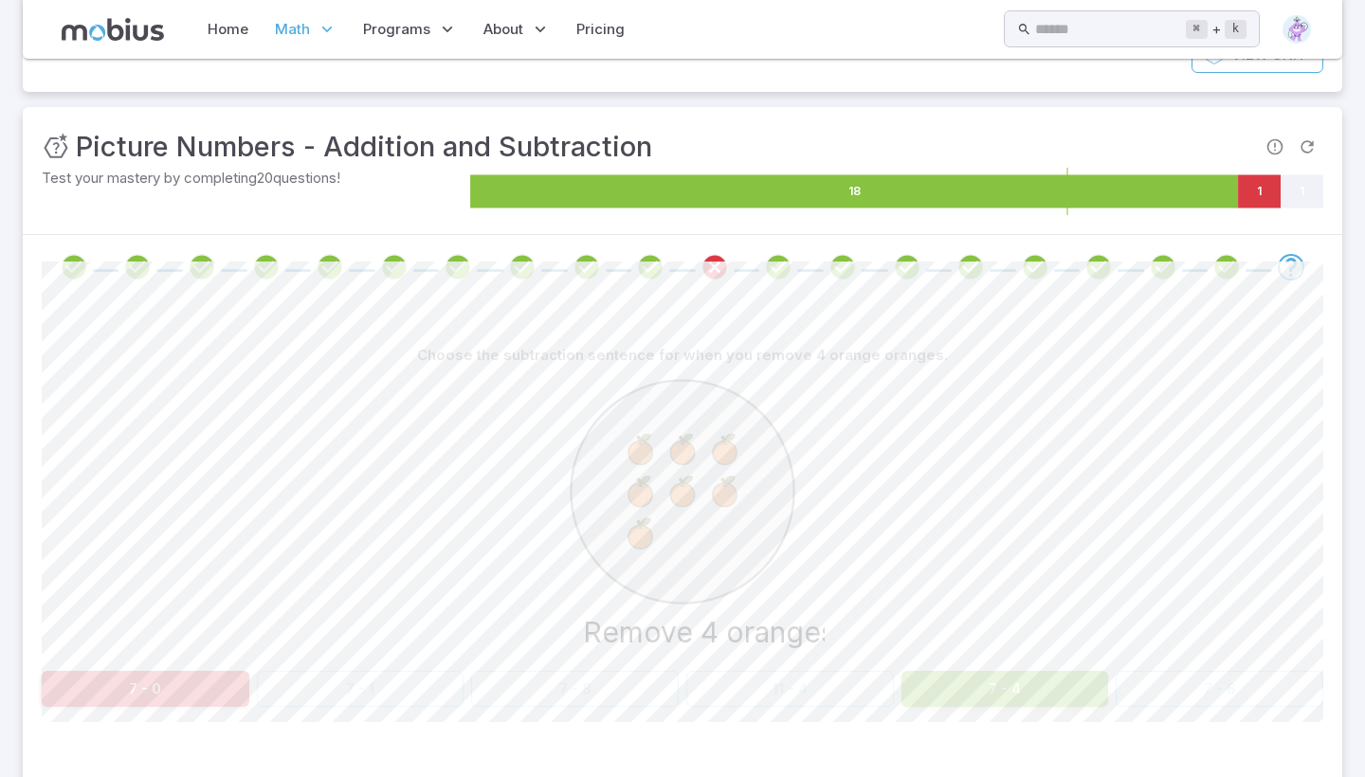
scroll to position [8, 0]
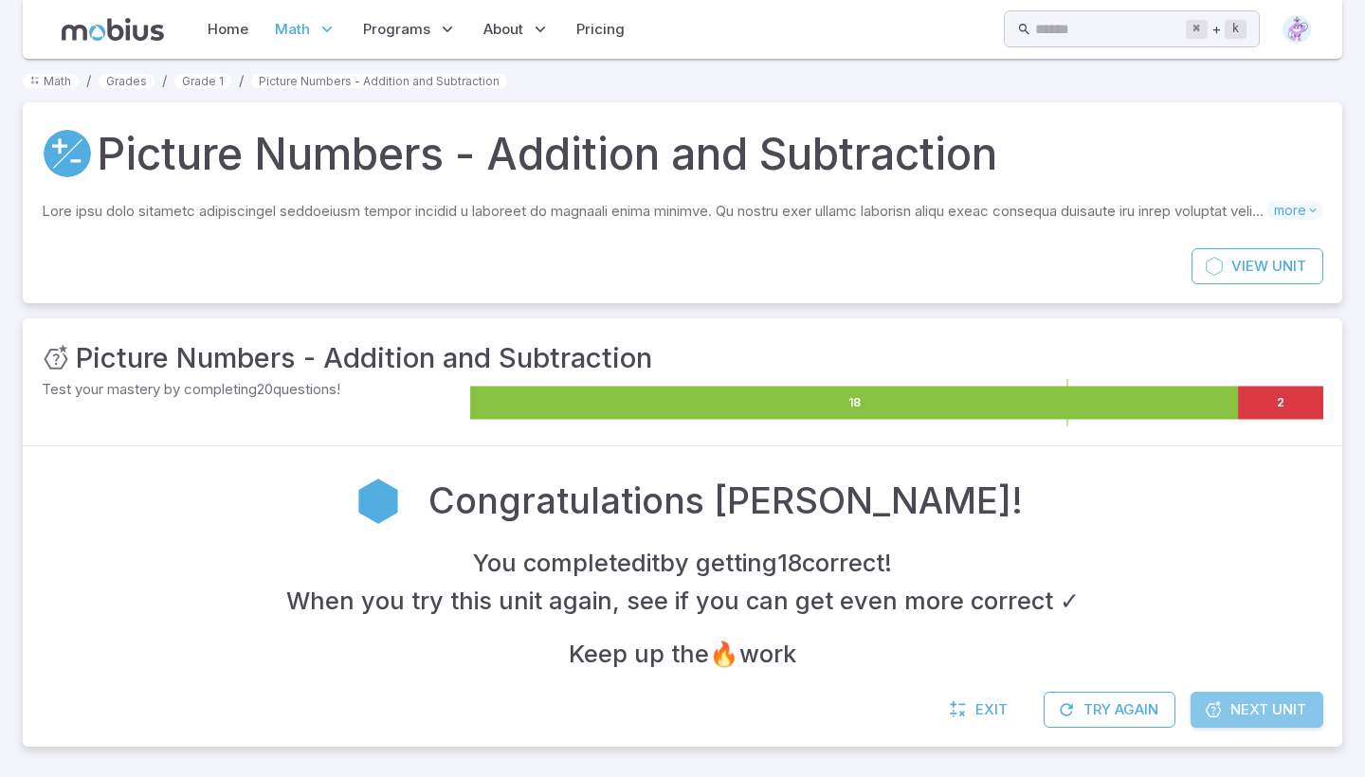
click at [1247, 695] on link "Next Unit" at bounding box center [1257, 710] width 133 height 36
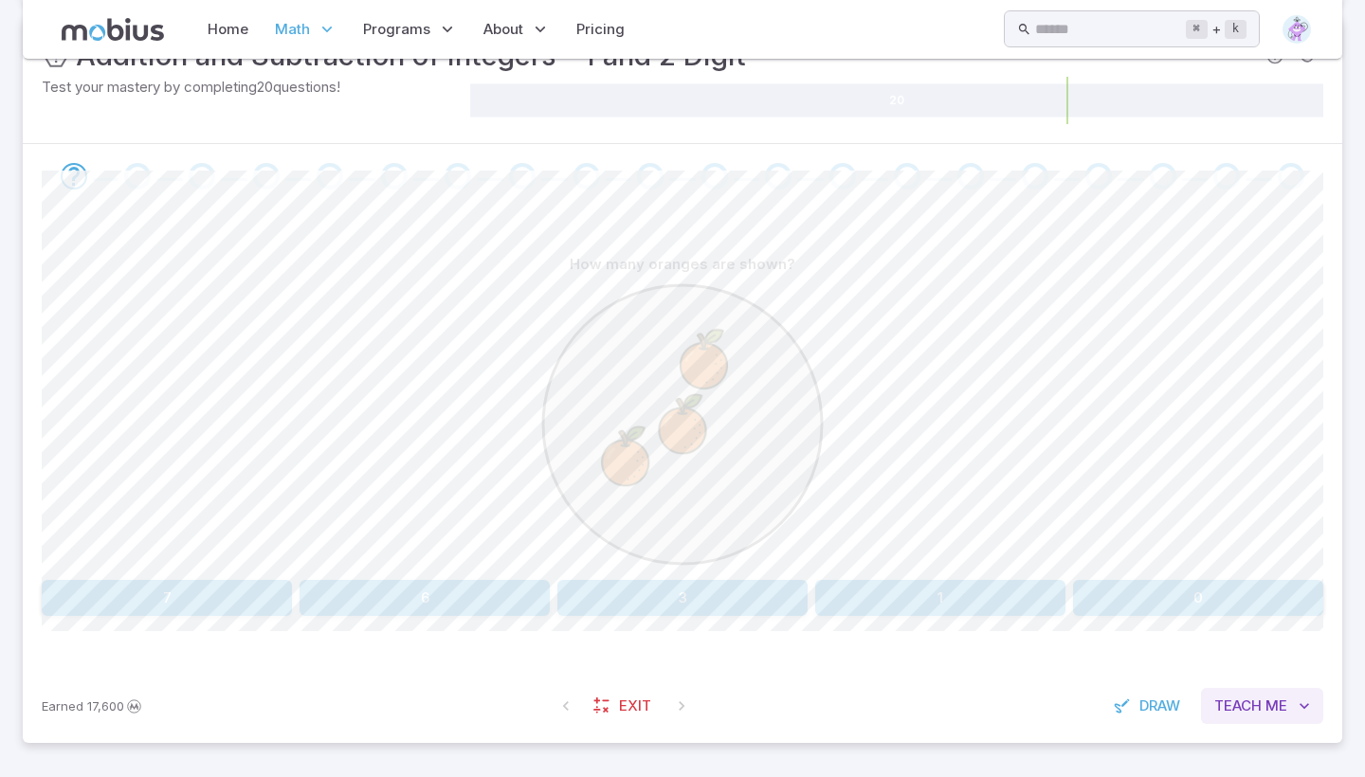
scroll to position [309, 0]
click at [765, 595] on button "3" at bounding box center [682, 599] width 250 height 36
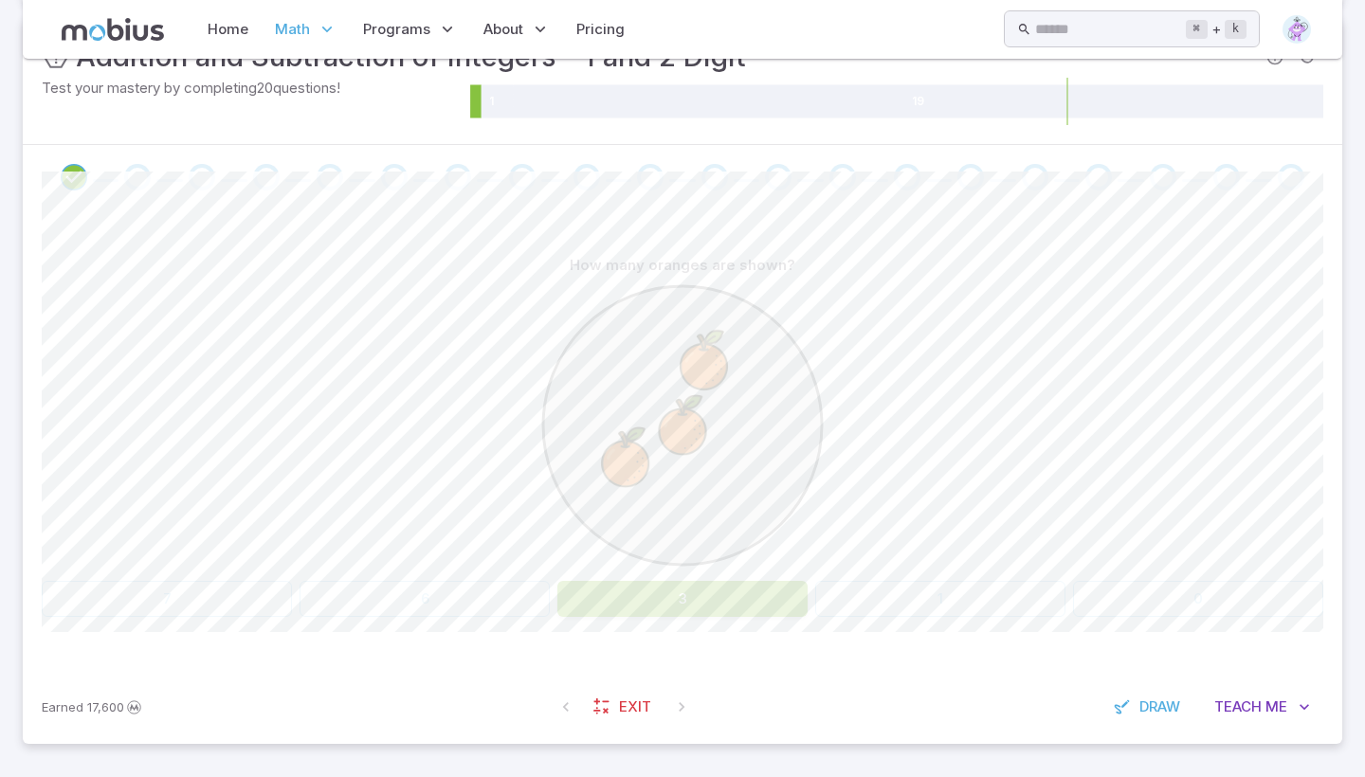
scroll to position [75, 0]
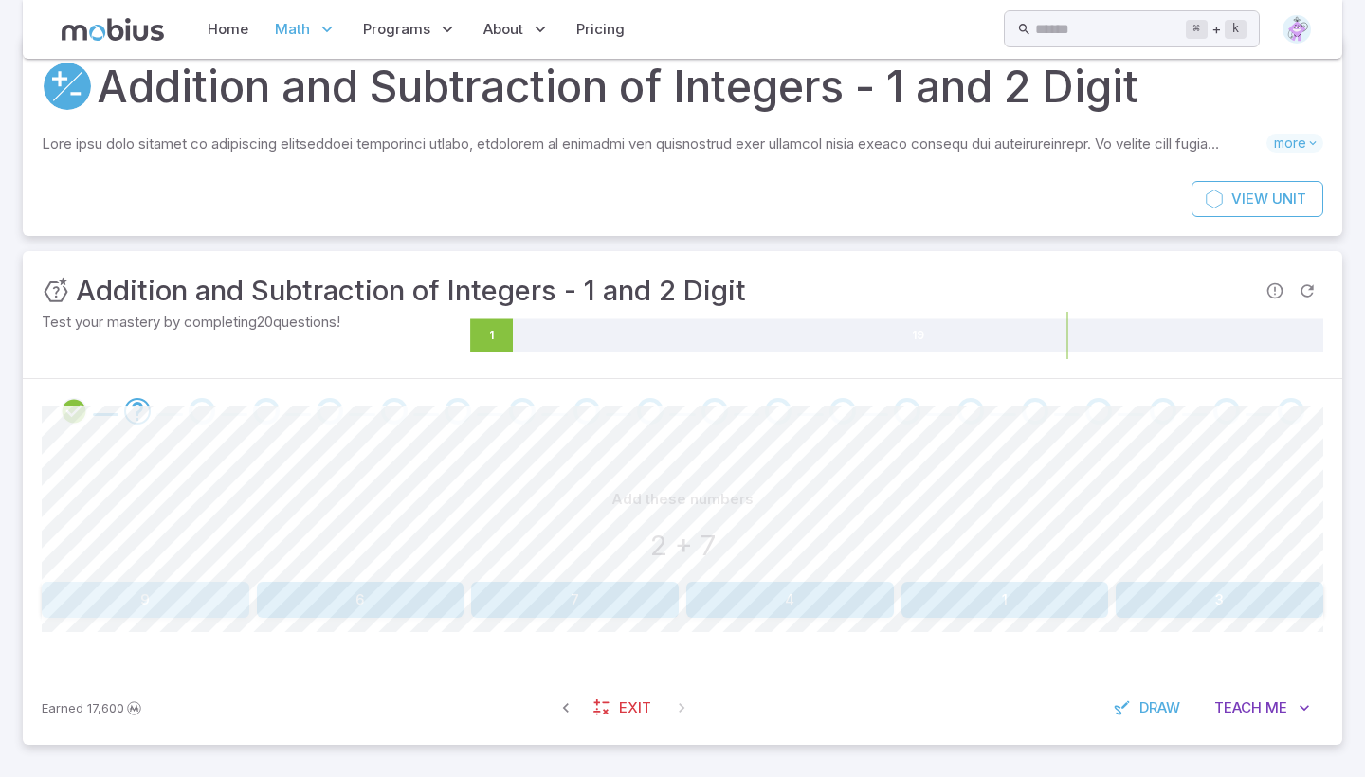
click at [64, 585] on button "9" at bounding box center [146, 600] width 208 height 36
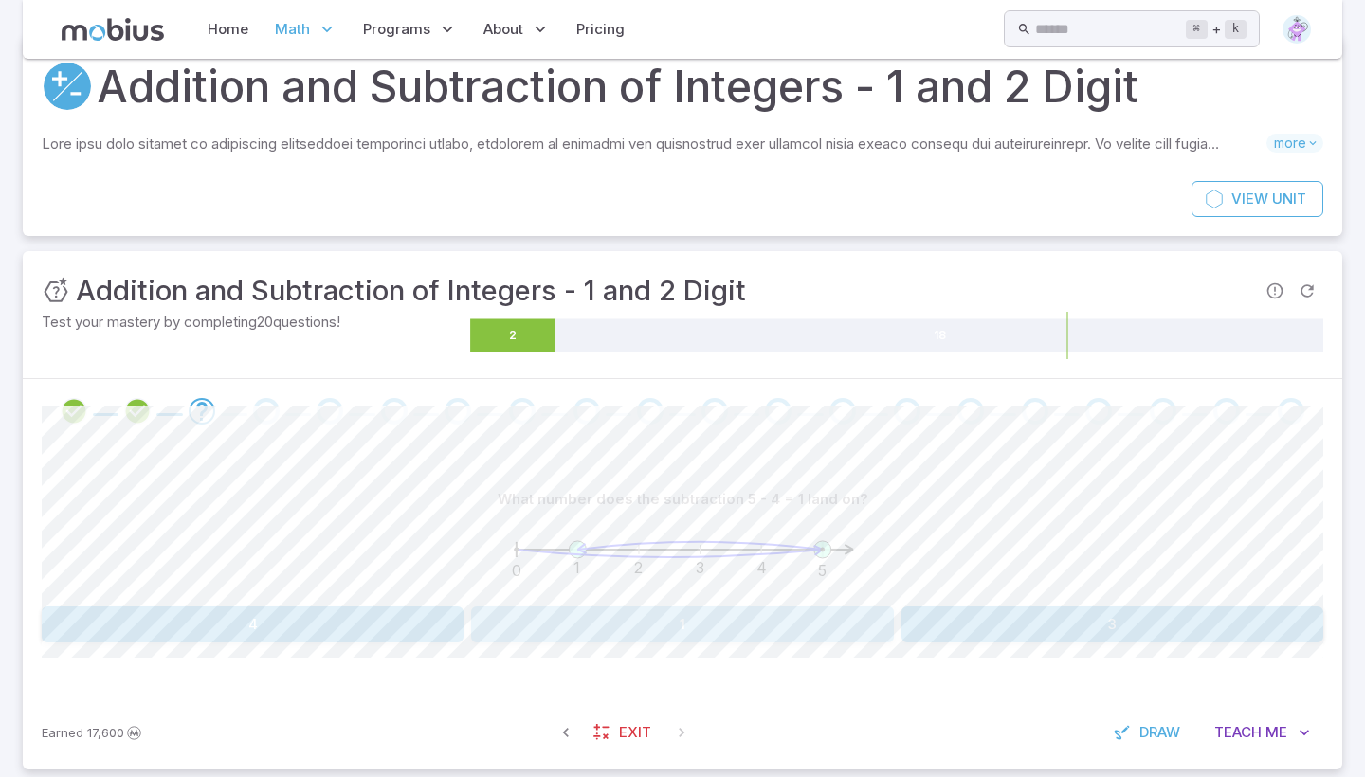
click at [722, 607] on button "1" at bounding box center [682, 625] width 422 height 36
